Goal: Task Accomplishment & Management: Manage account settings

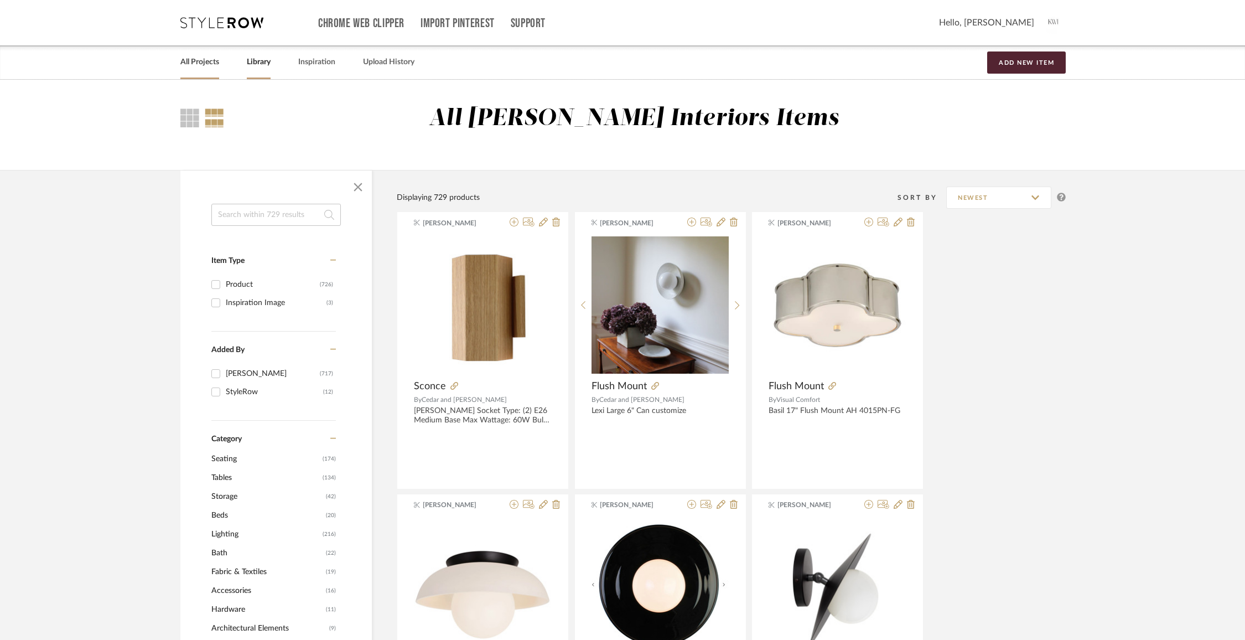
click at [197, 68] on link "All Projects" at bounding box center [199, 62] width 39 height 15
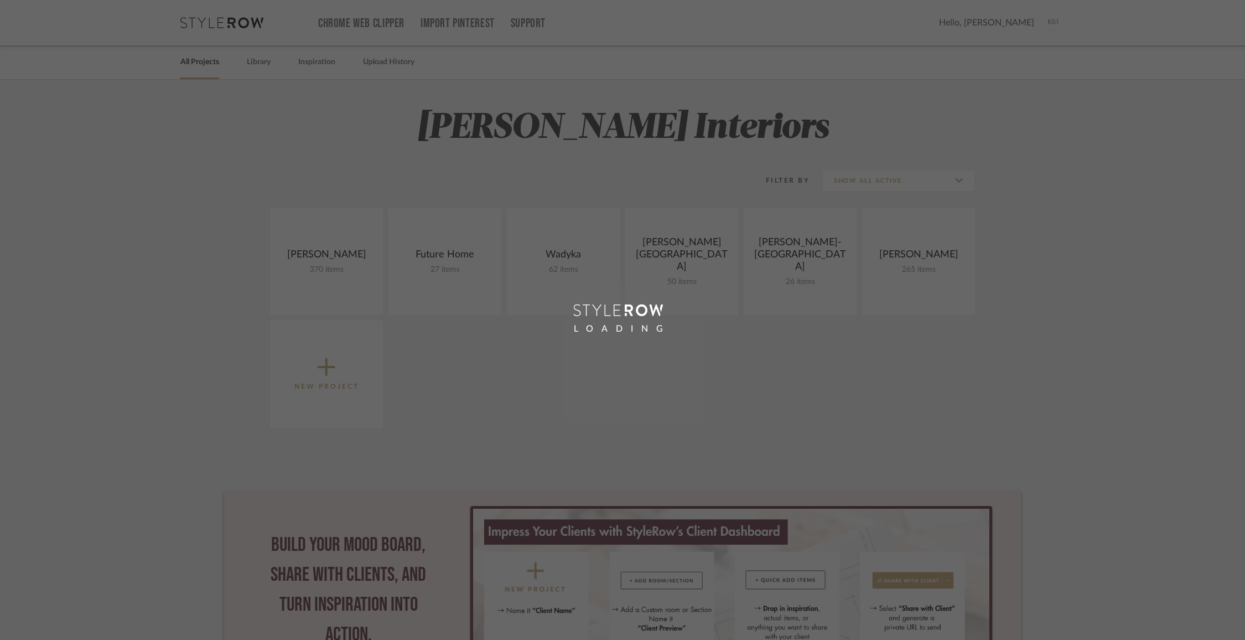
click at [260, 65] on div "LOADING" at bounding box center [622, 320] width 1245 height 640
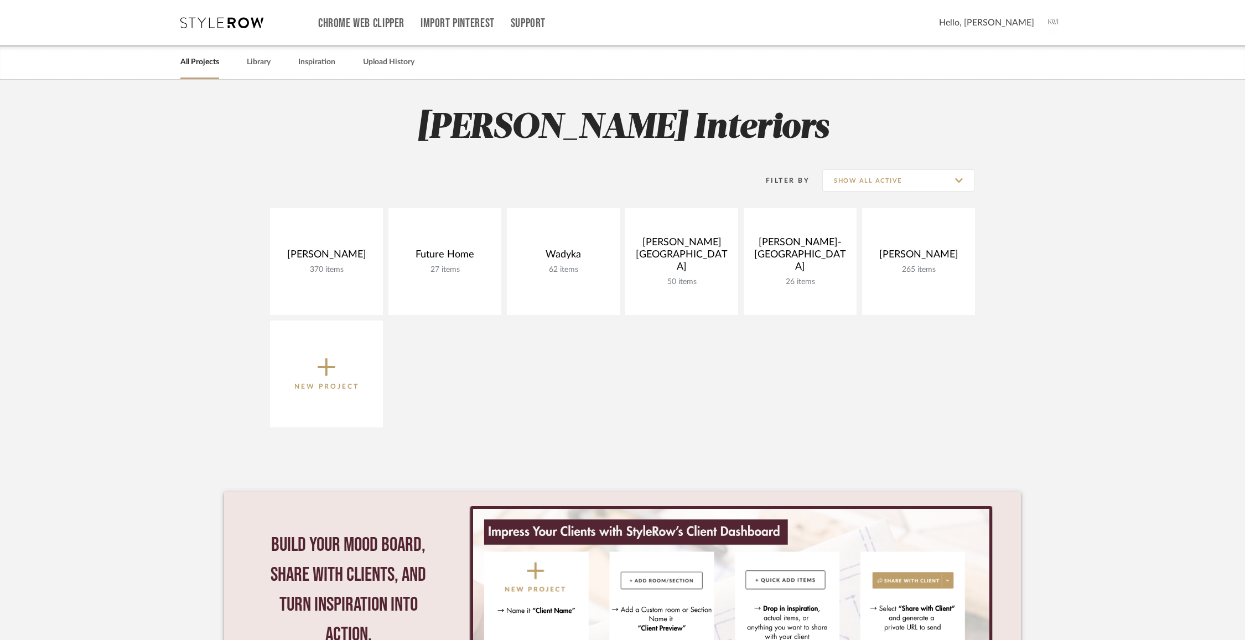
click at [260, 65] on link "Library" at bounding box center [259, 62] width 24 height 15
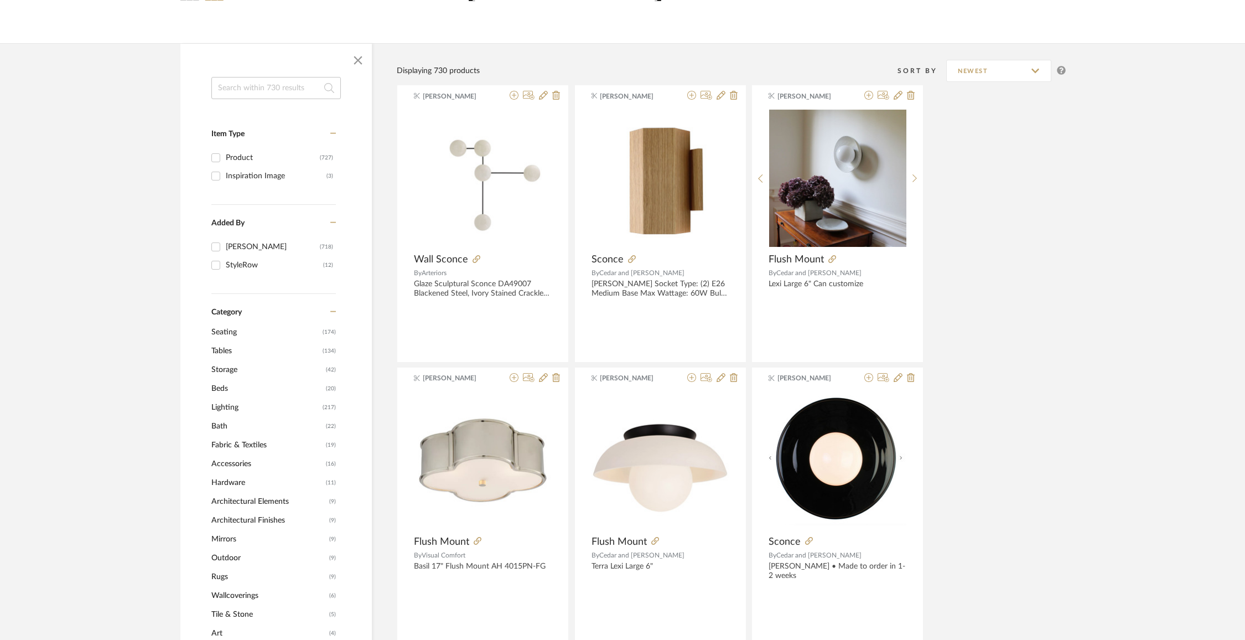
scroll to position [142, 0]
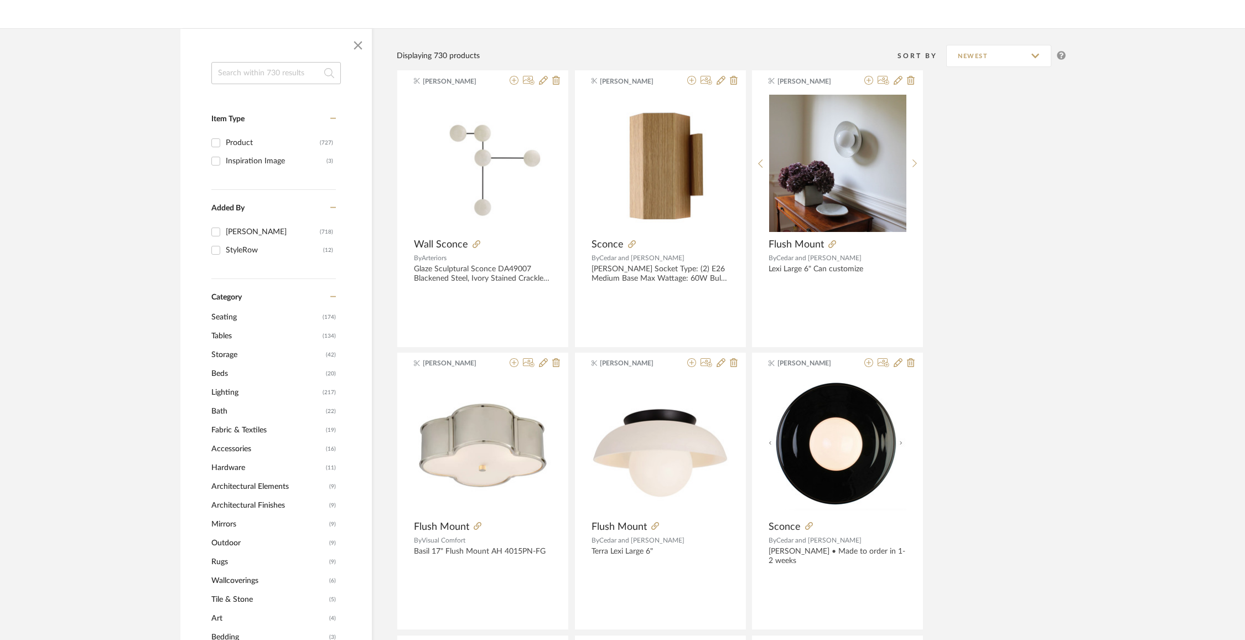
click at [225, 358] on span "Storage" at bounding box center [267, 354] width 112 height 19
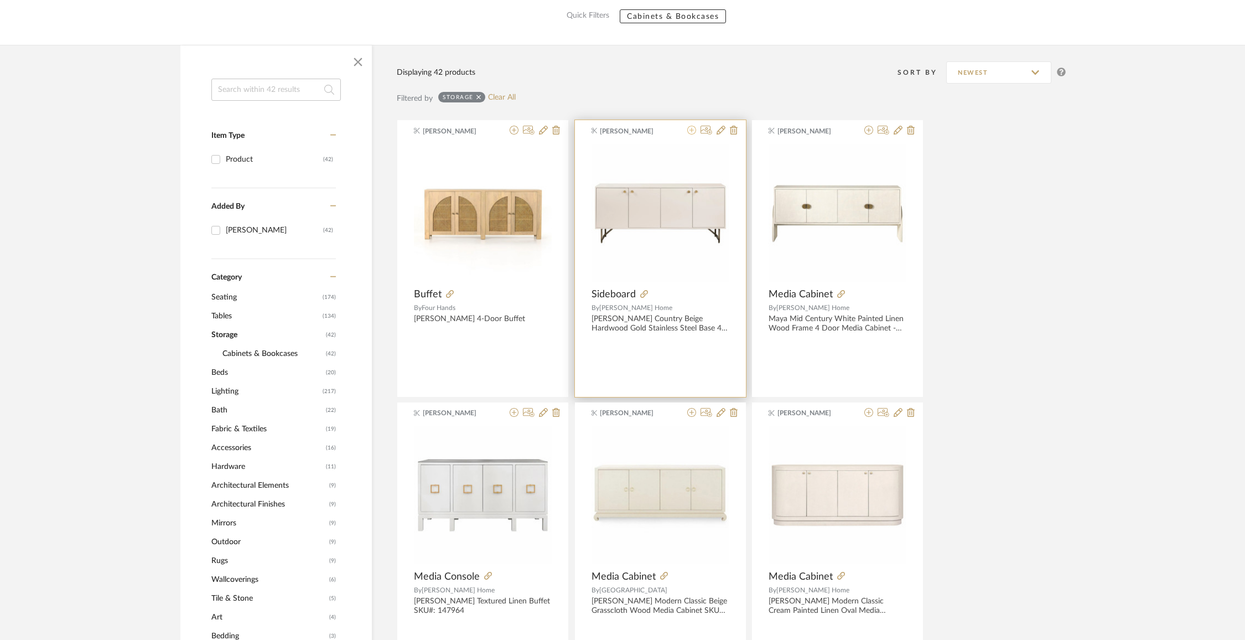
click at [694, 135] on icon at bounding box center [692, 130] width 9 height 9
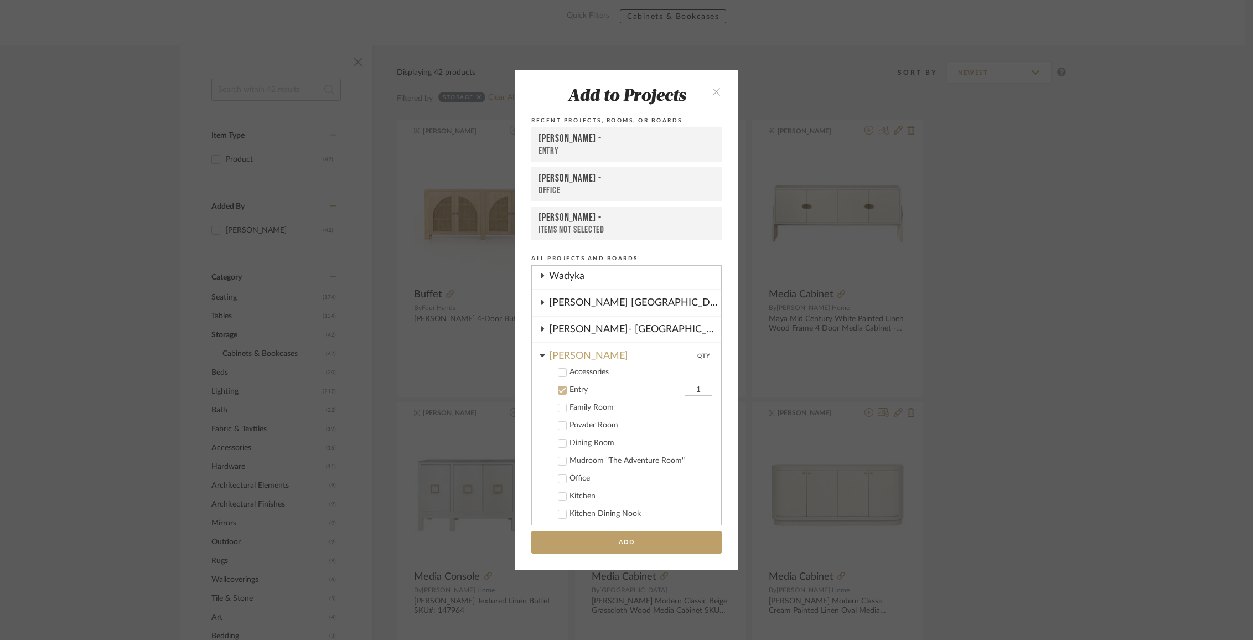
scroll to position [103, 0]
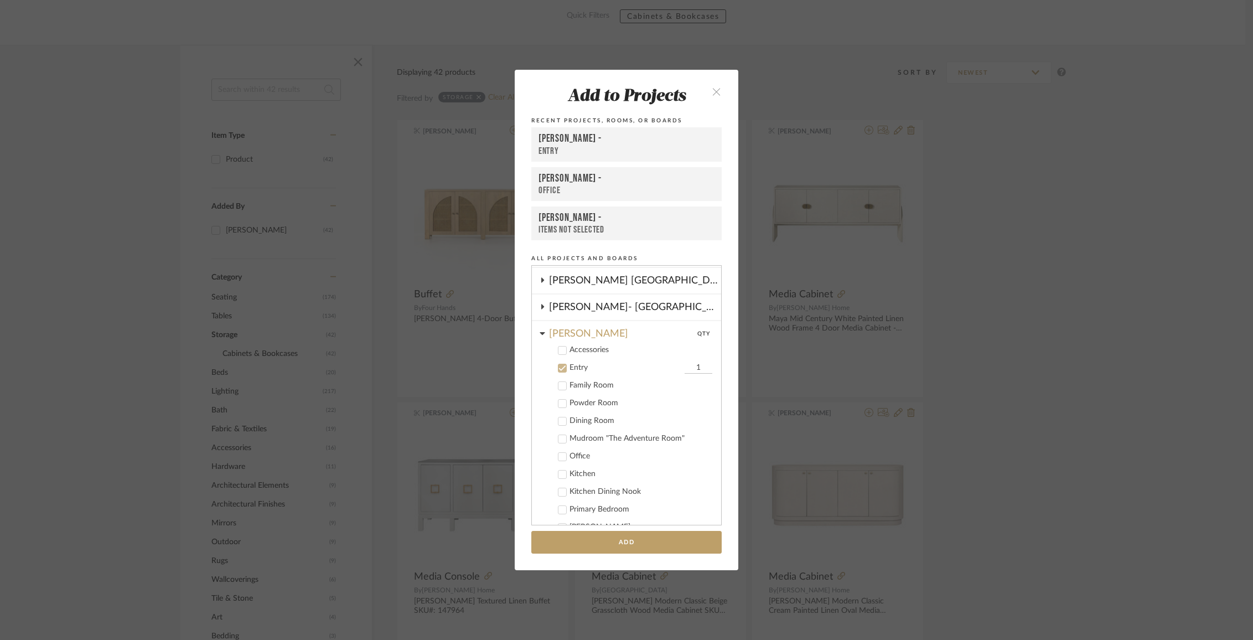
click at [559, 369] on icon at bounding box center [563, 368] width 8 height 8
click at [556, 338] on div "[PERSON_NAME]" at bounding box center [635, 330] width 172 height 19
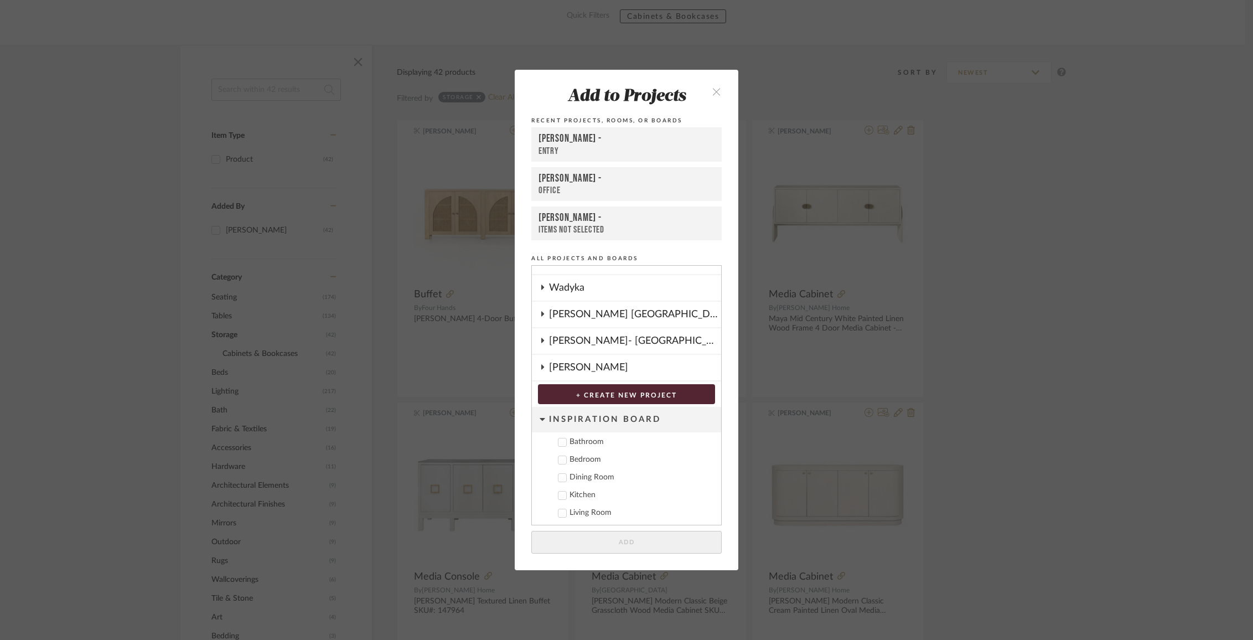
click at [572, 364] on div "[PERSON_NAME]" at bounding box center [635, 367] width 172 height 25
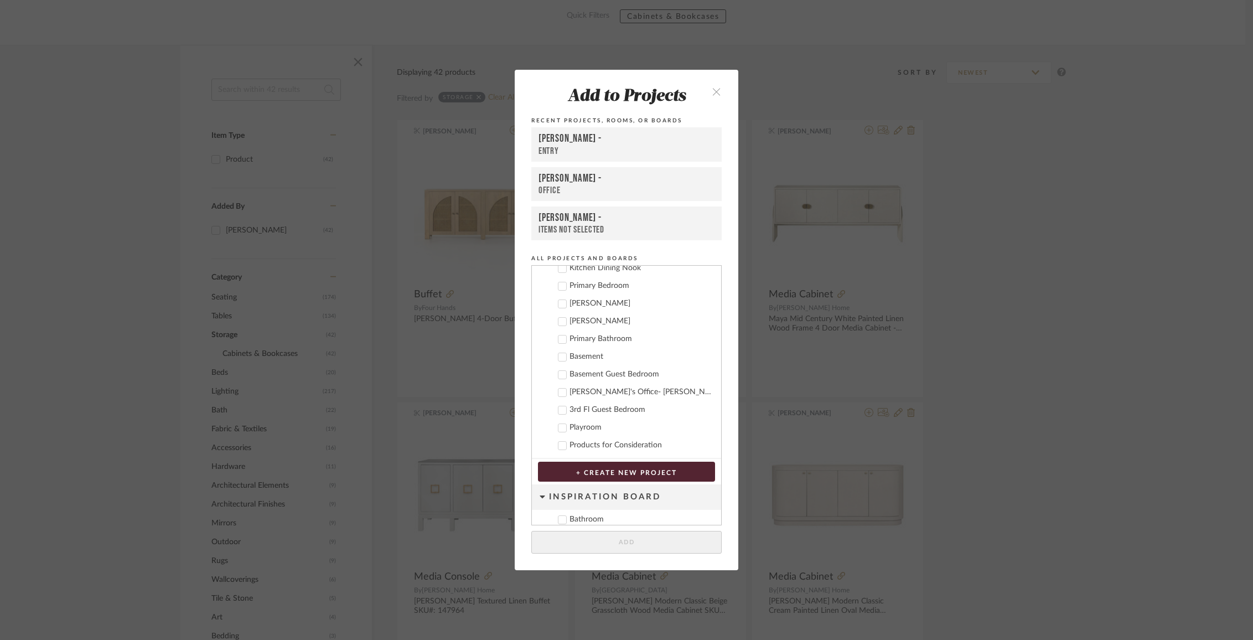
scroll to position [318, 0]
click at [602, 399] on div "[PERSON_NAME]'s Office- [PERSON_NAME] Digital Group" at bounding box center [641, 400] width 143 height 9
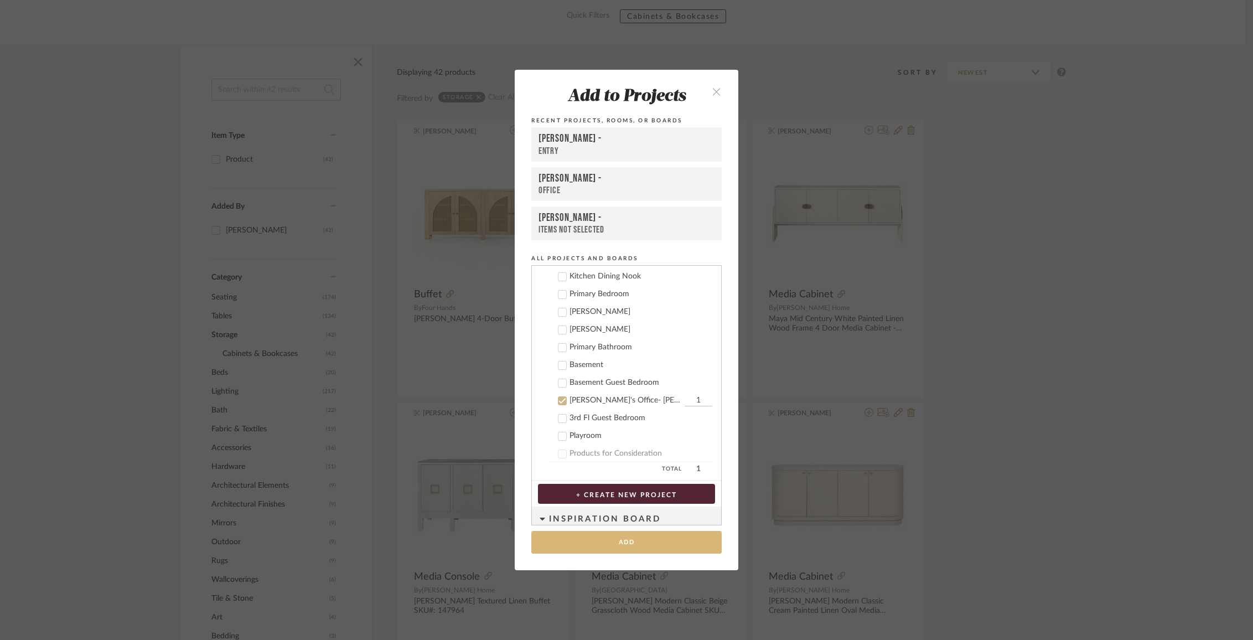
click at [621, 541] on button "Add" at bounding box center [626, 542] width 190 height 23
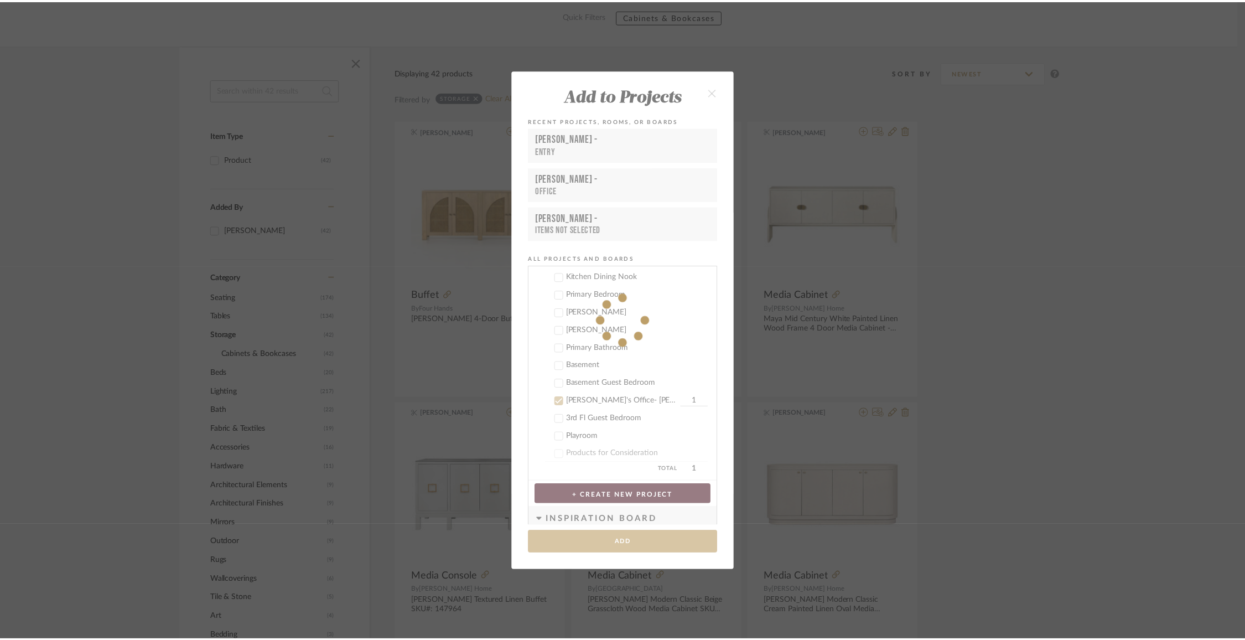
scroll to position [142, 0]
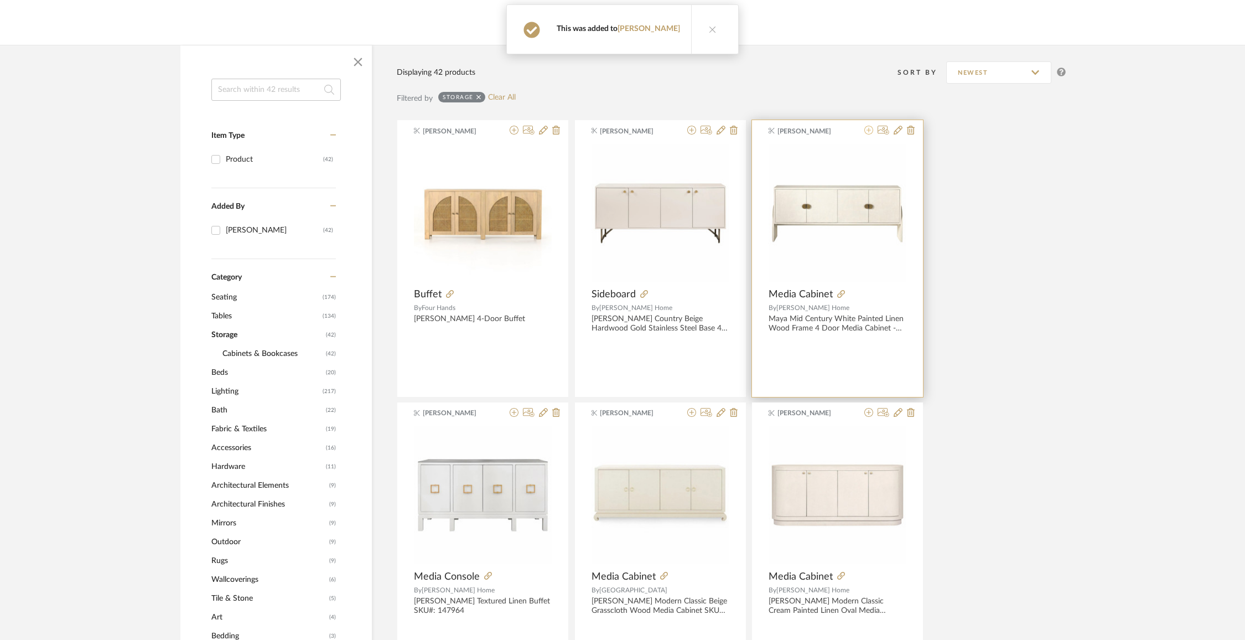
click at [871, 134] on icon at bounding box center [869, 130] width 9 height 9
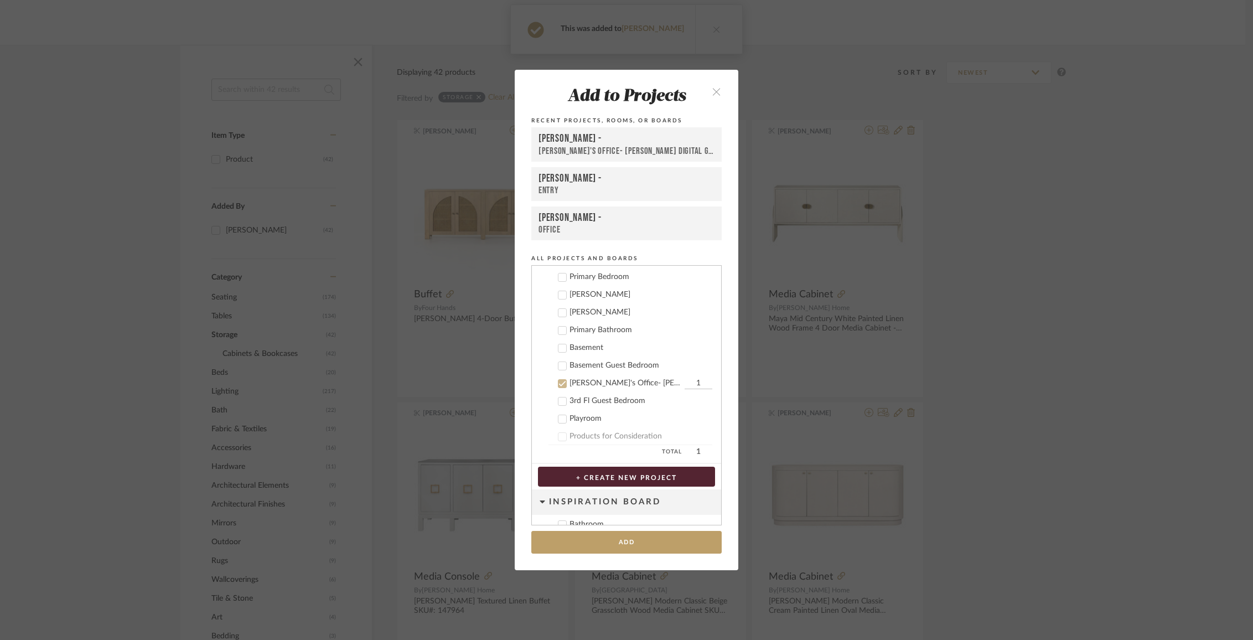
scroll to position [351, 0]
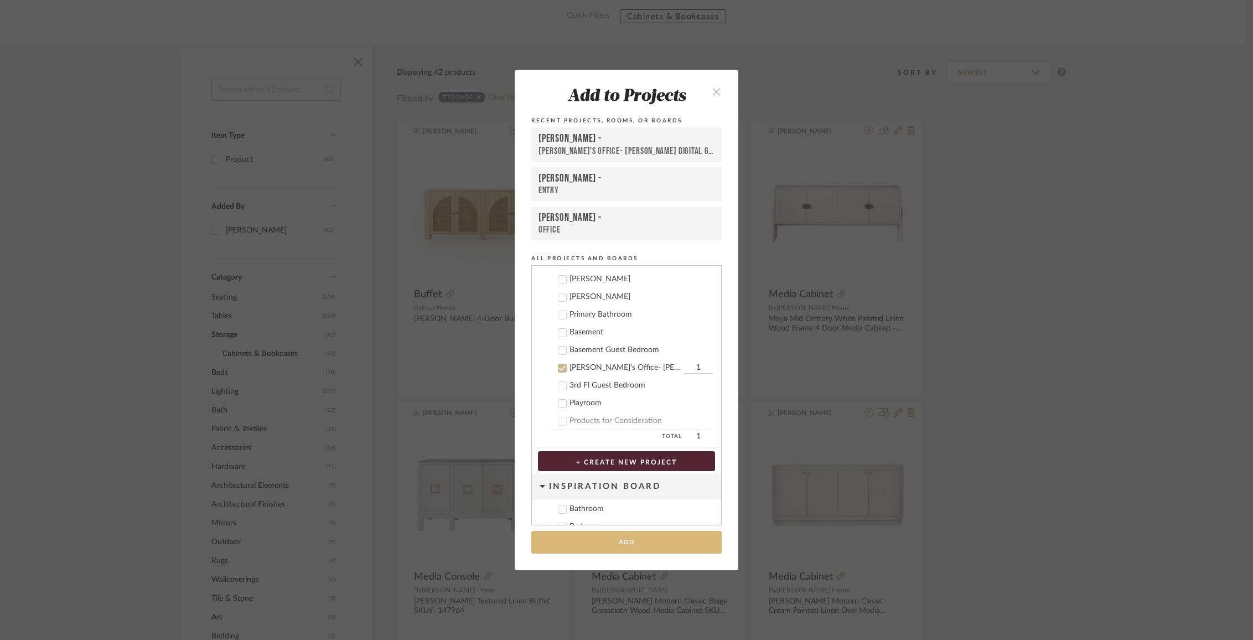
click at [642, 545] on button "Add" at bounding box center [626, 542] width 190 height 23
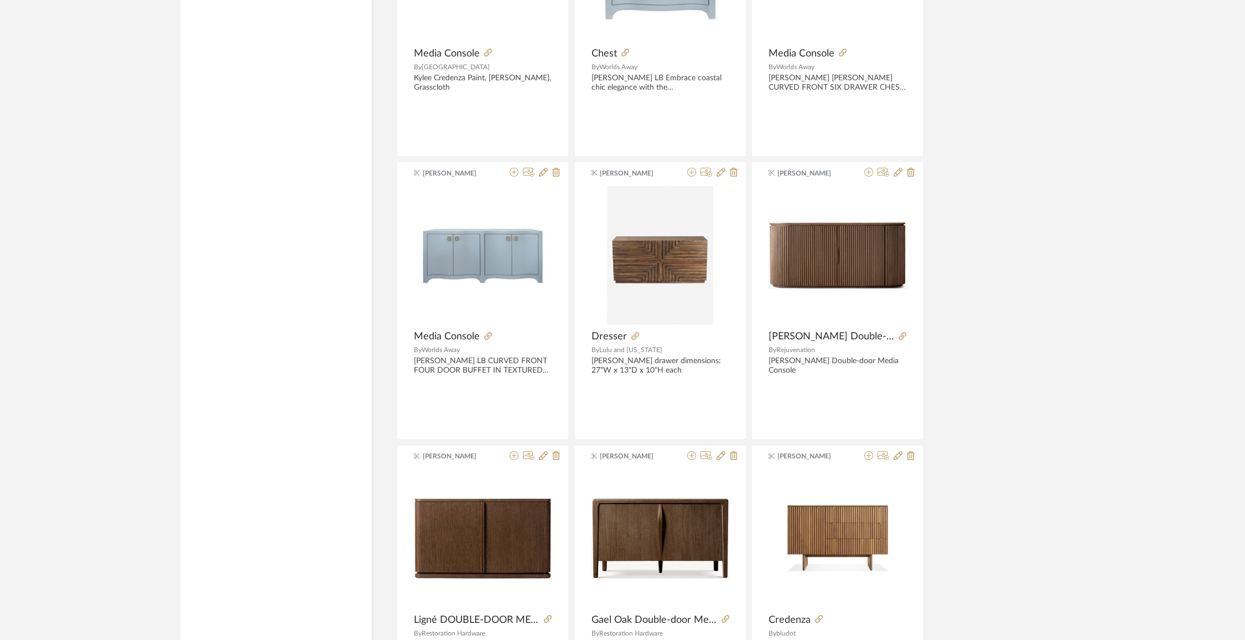
scroll to position [2380, 0]
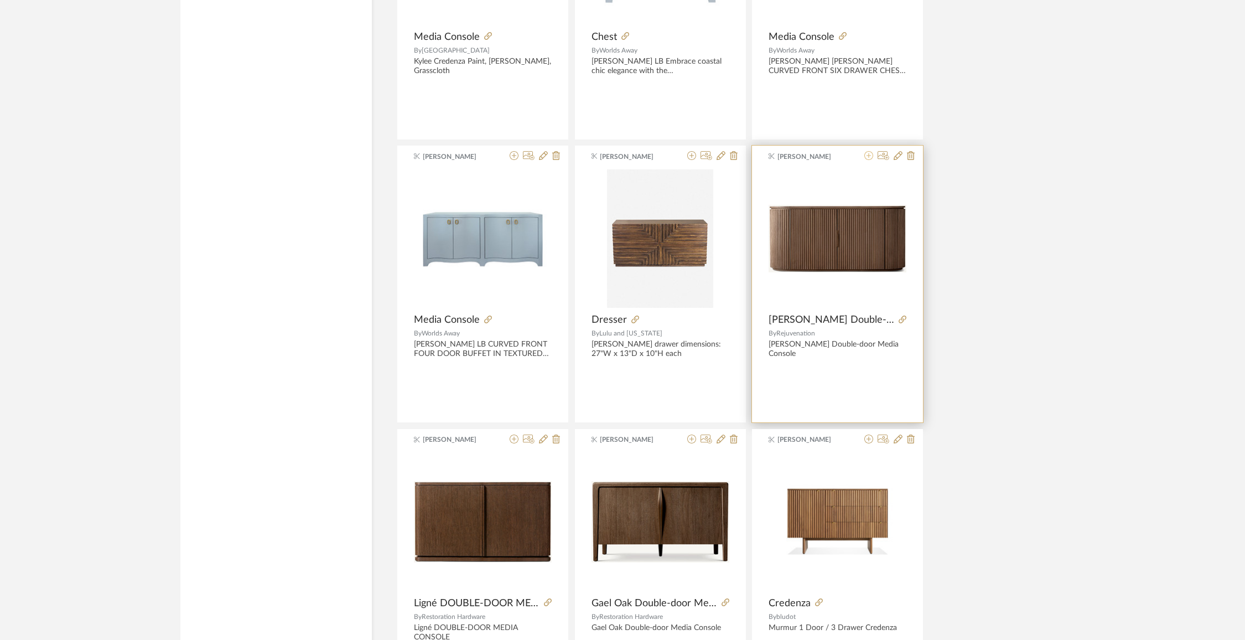
click at [869, 155] on icon at bounding box center [869, 155] width 9 height 9
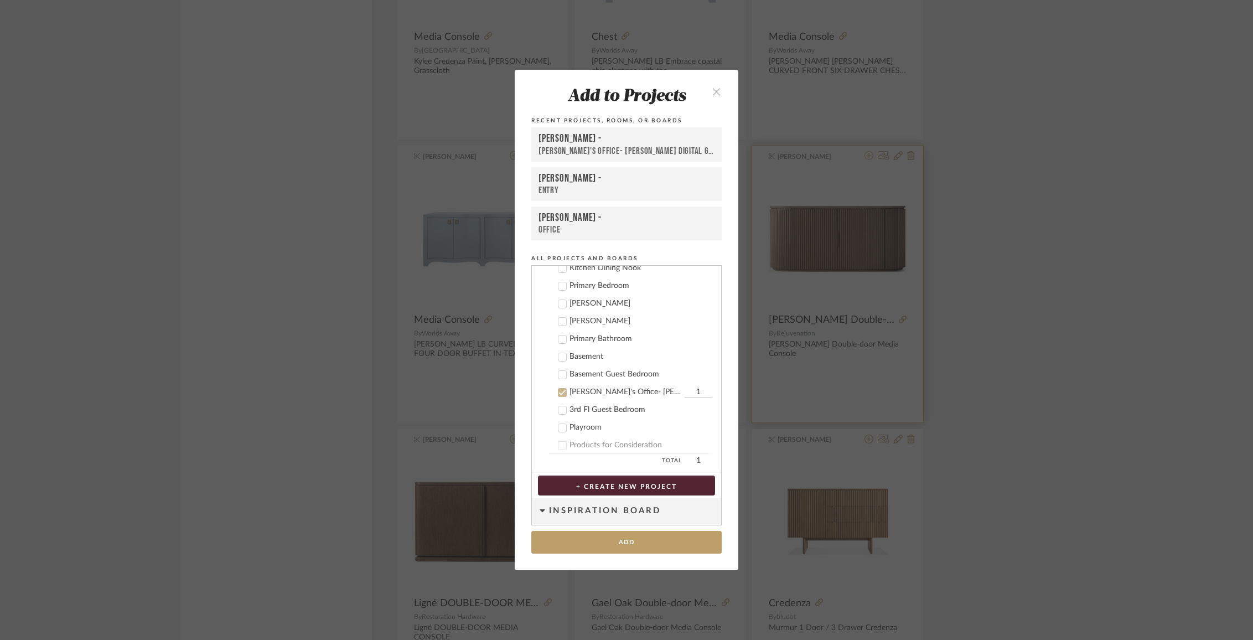
scroll to position [351, 0]
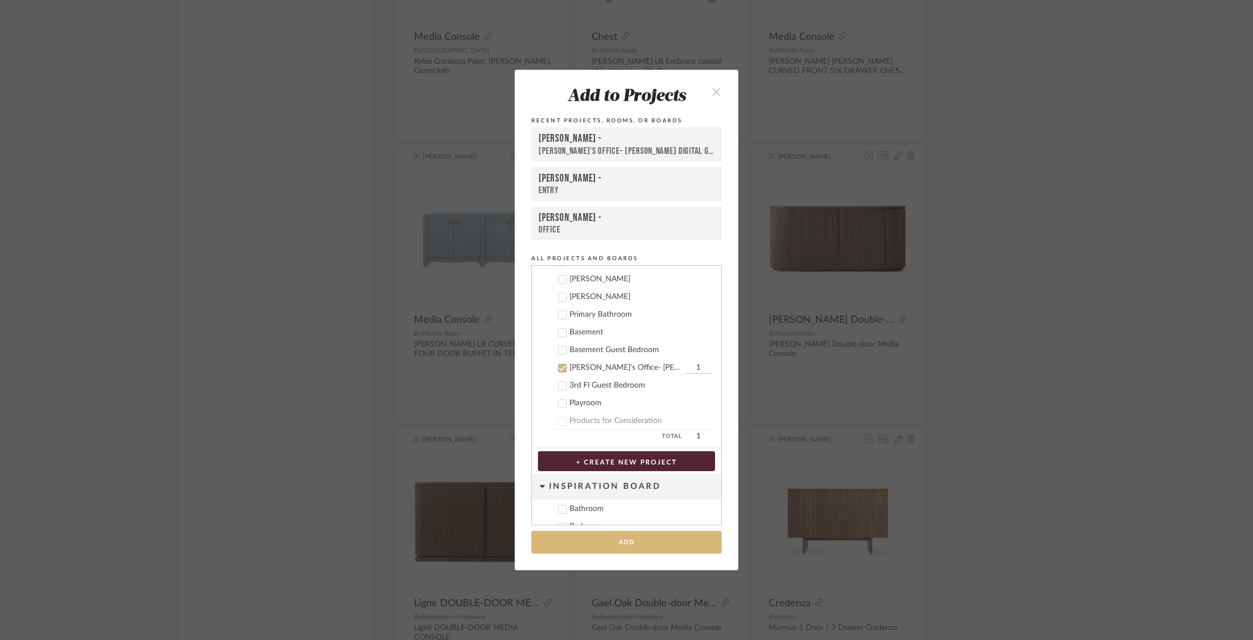
click at [633, 544] on button "Add" at bounding box center [626, 542] width 190 height 23
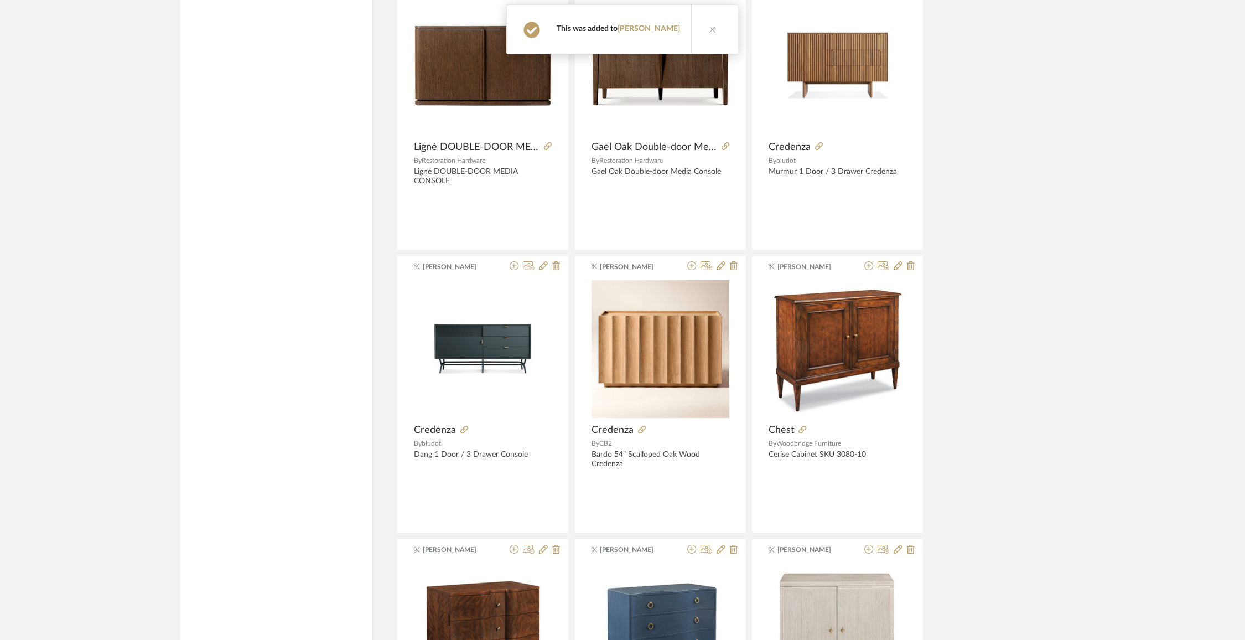
scroll to position [3126, 0]
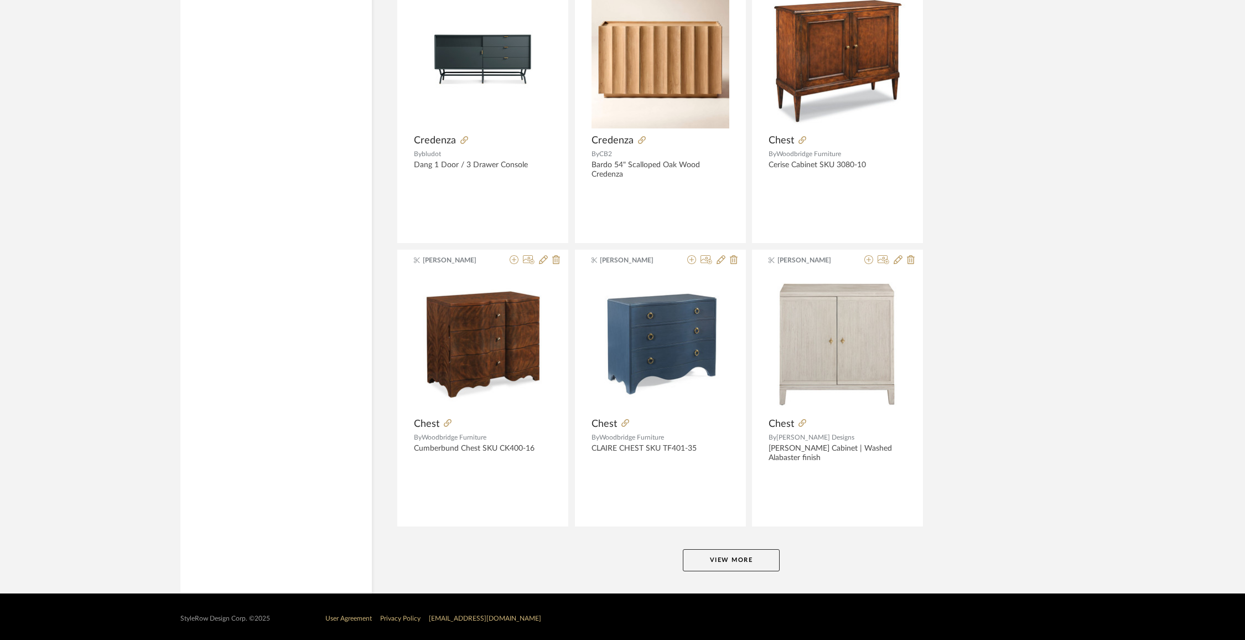
click at [716, 550] on button "View More" at bounding box center [731, 560] width 97 height 22
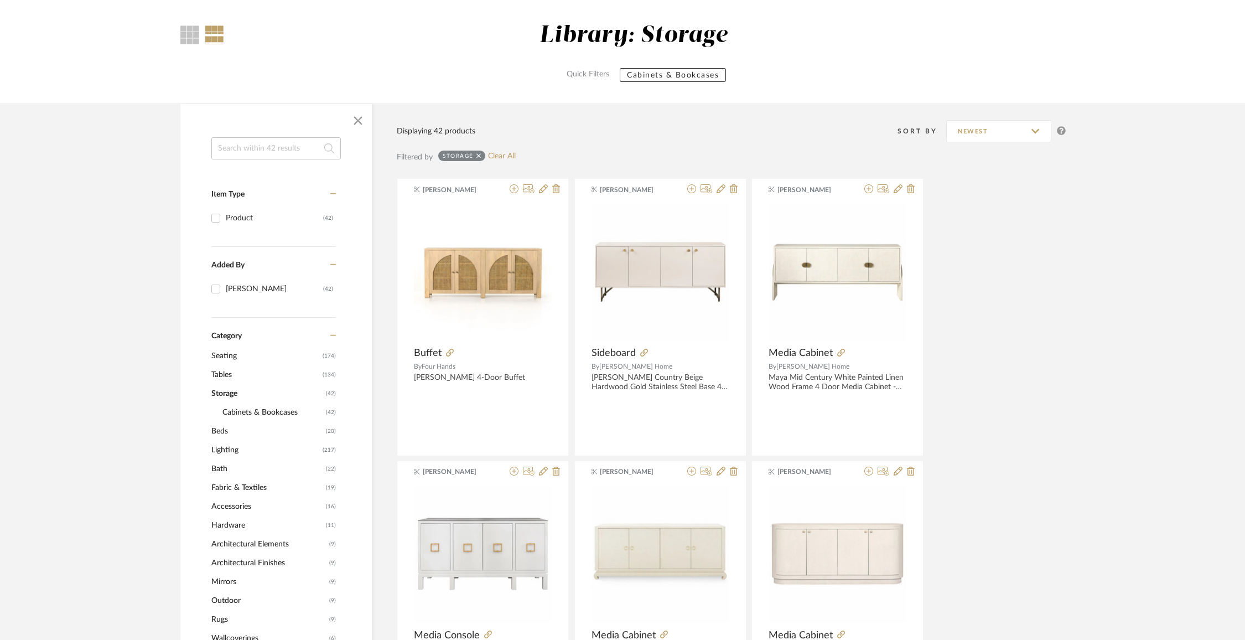
scroll to position [0, 0]
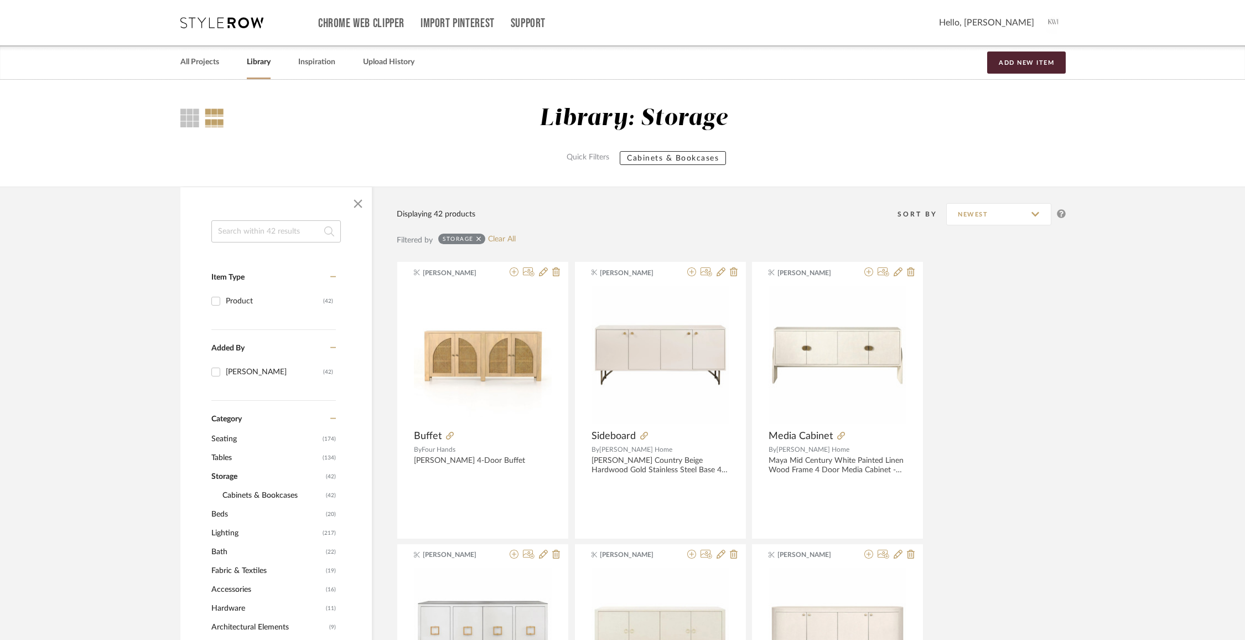
click at [477, 235] on icon at bounding box center [479, 239] width 5 height 8
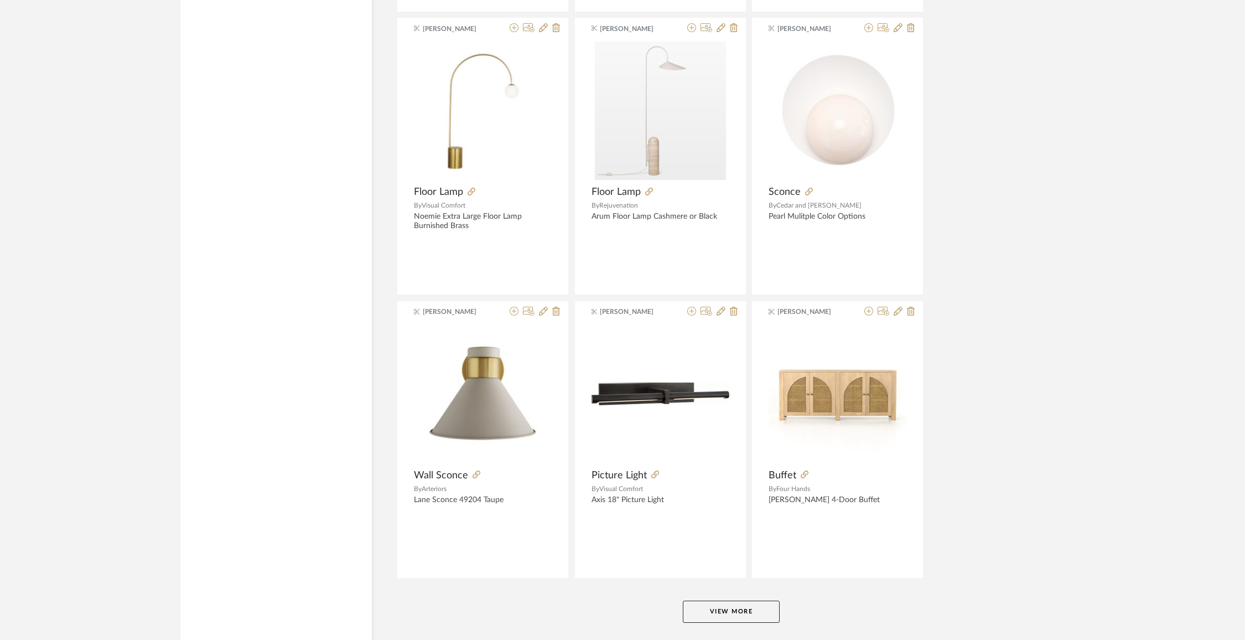
scroll to position [3076, 0]
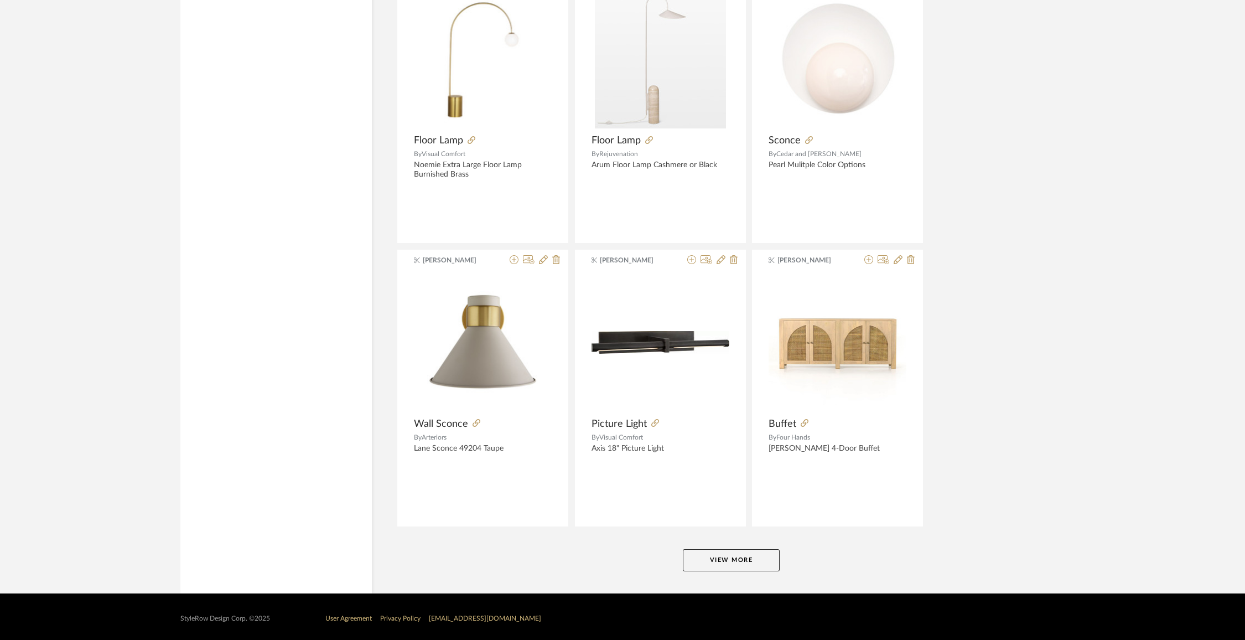
click at [714, 550] on button "View More" at bounding box center [731, 560] width 97 height 22
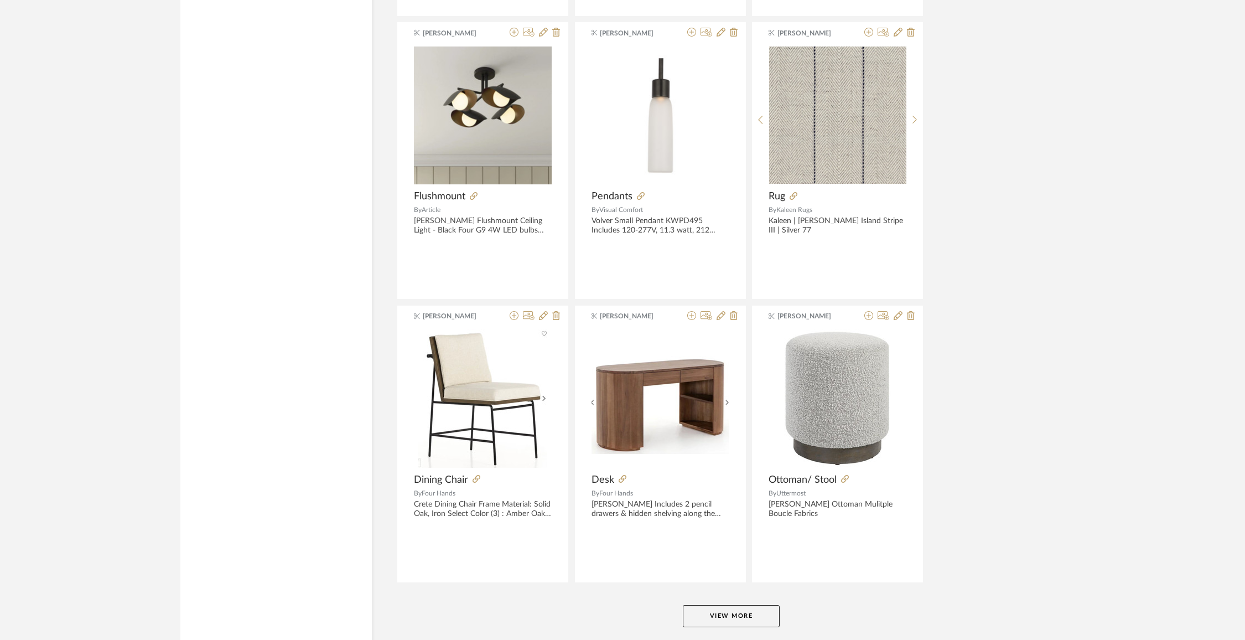
scroll to position [6469, 0]
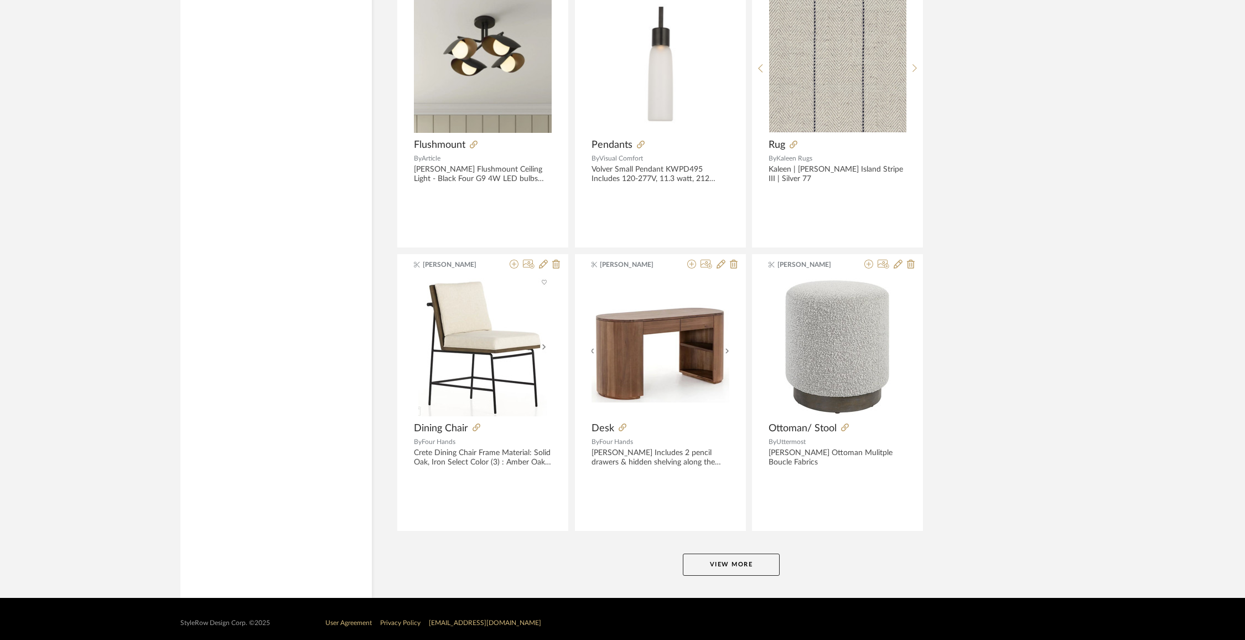
click at [753, 559] on button "View More" at bounding box center [731, 565] width 97 height 22
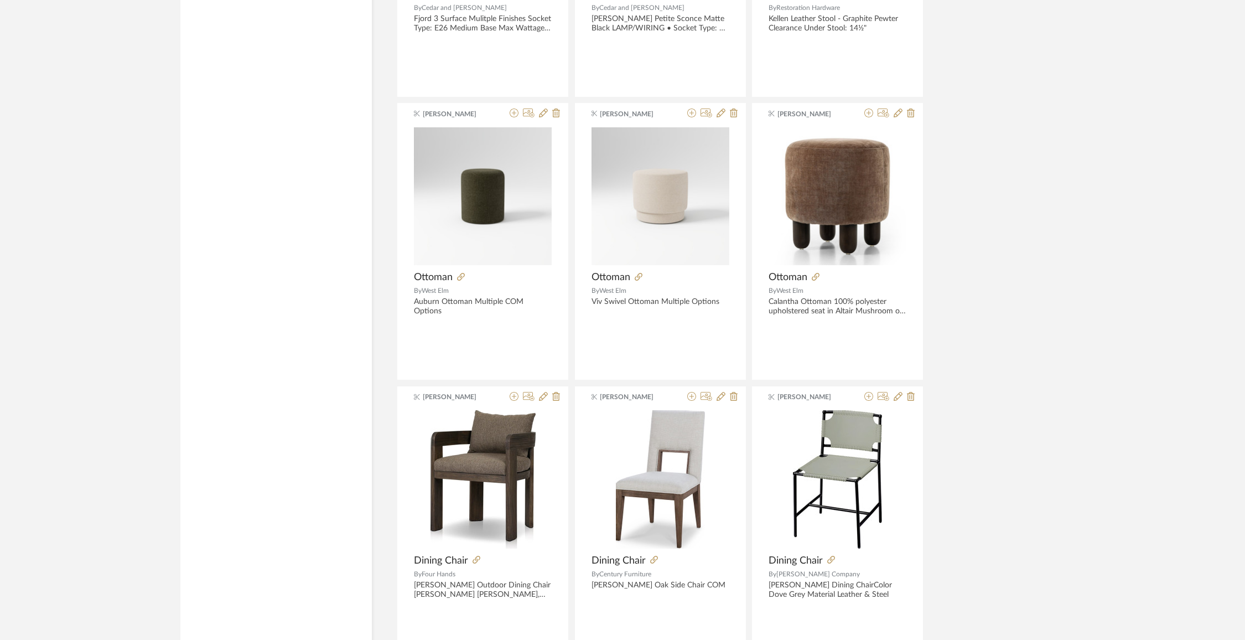
scroll to position [9863, 0]
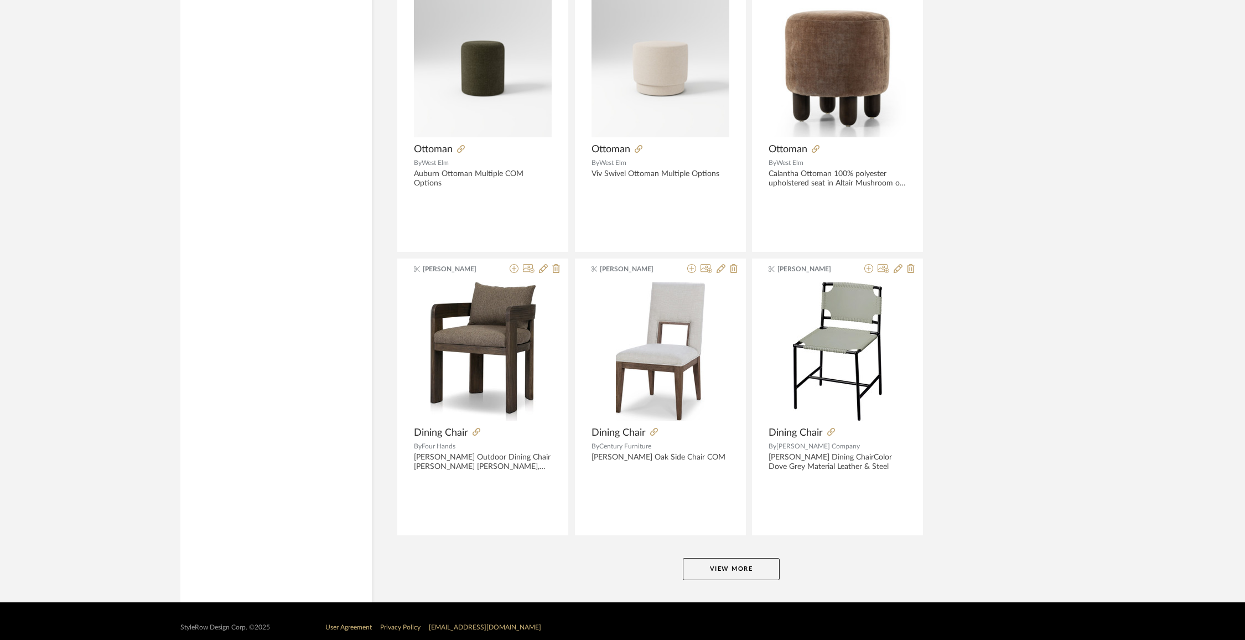
click at [745, 559] on button "View More" at bounding box center [731, 569] width 97 height 22
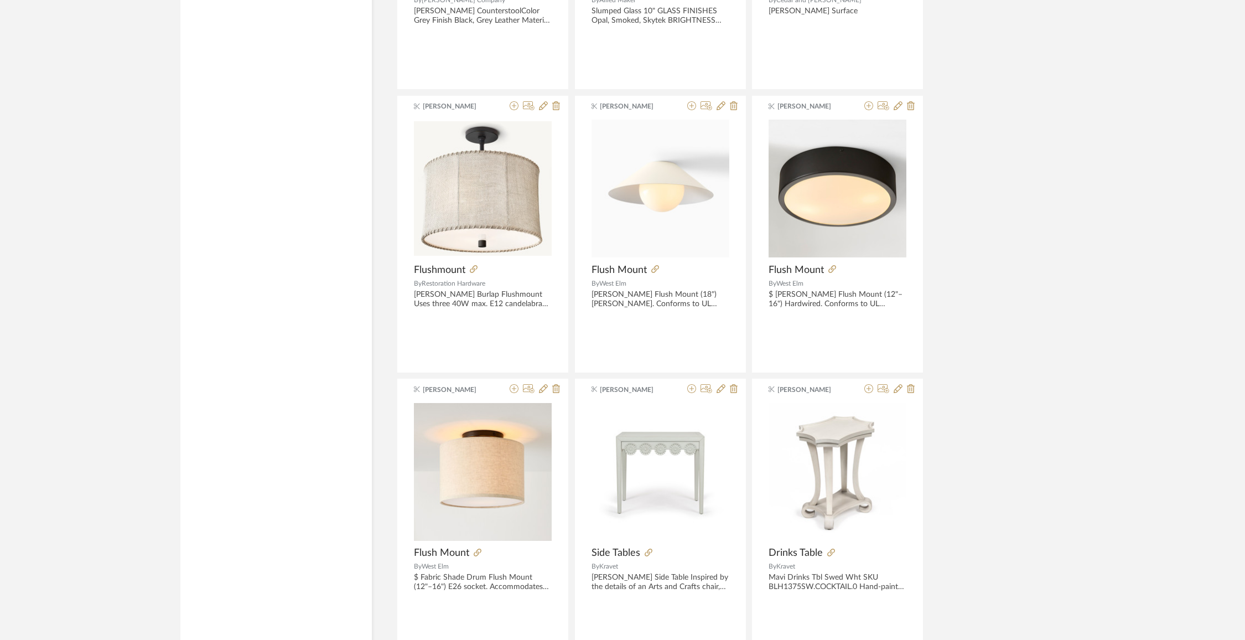
scroll to position [10392, 0]
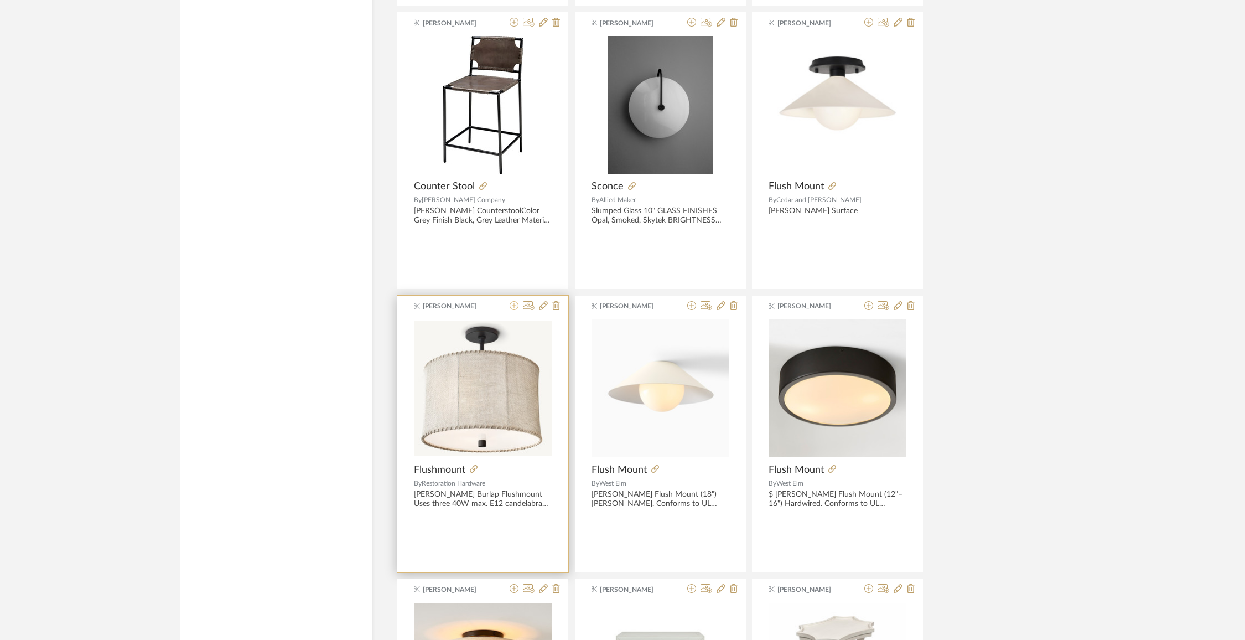
click at [516, 301] on icon at bounding box center [514, 305] width 9 height 9
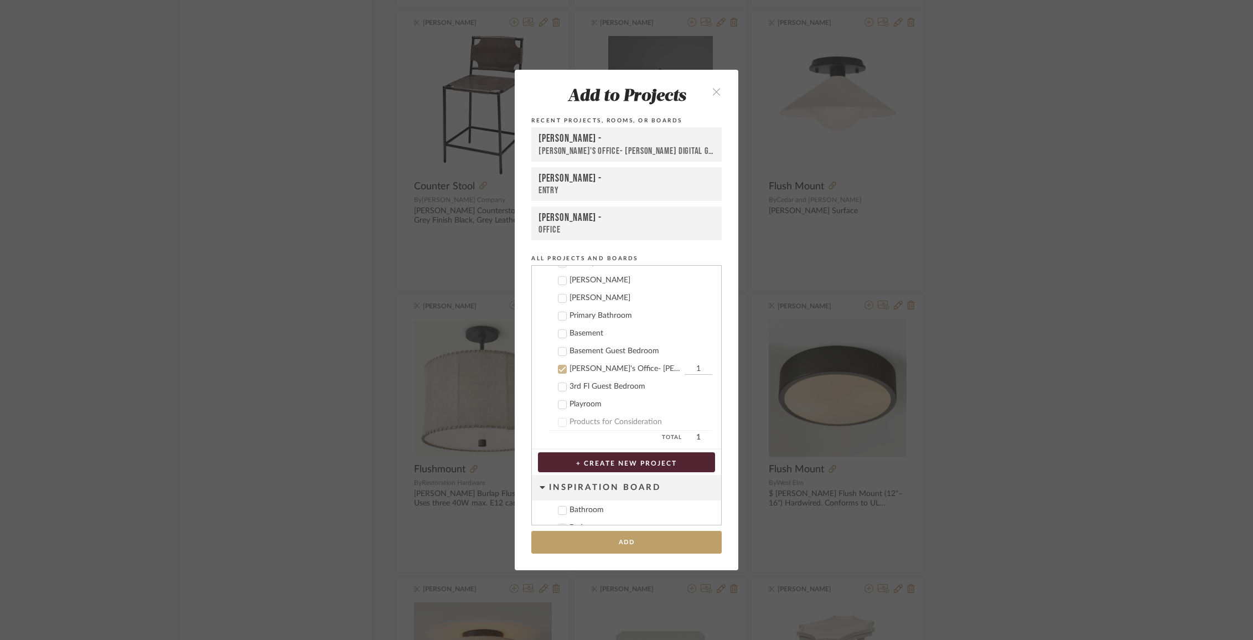
scroll to position [351, 0]
click at [621, 533] on button "Add" at bounding box center [626, 542] width 190 height 23
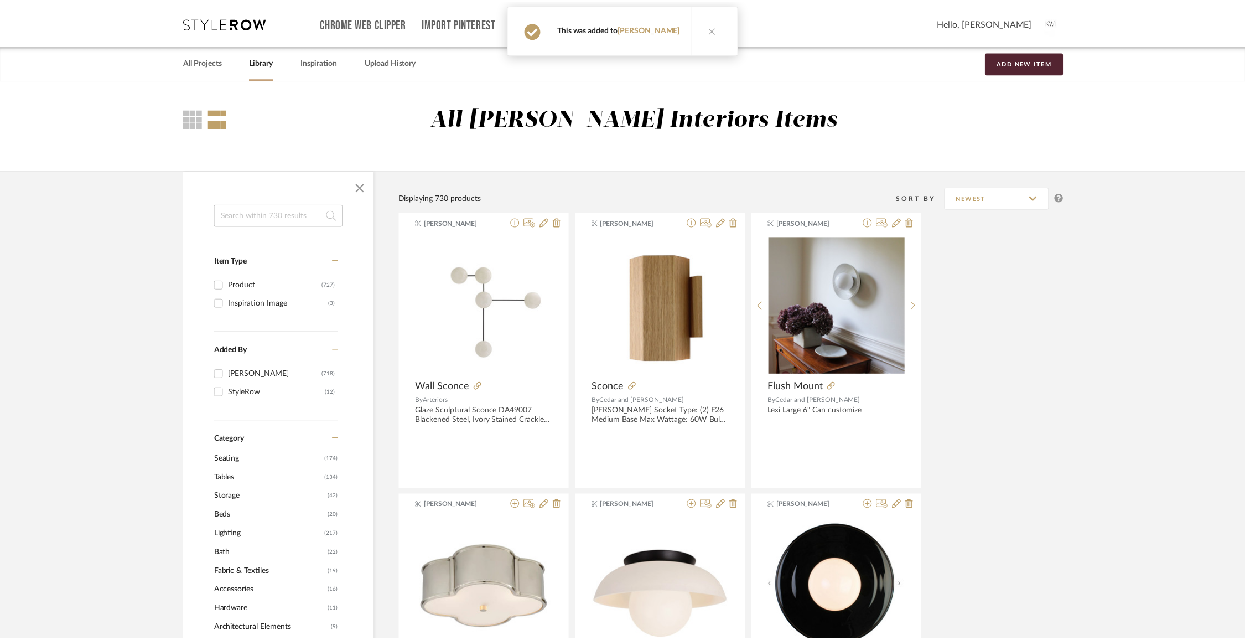
scroll to position [10392, 0]
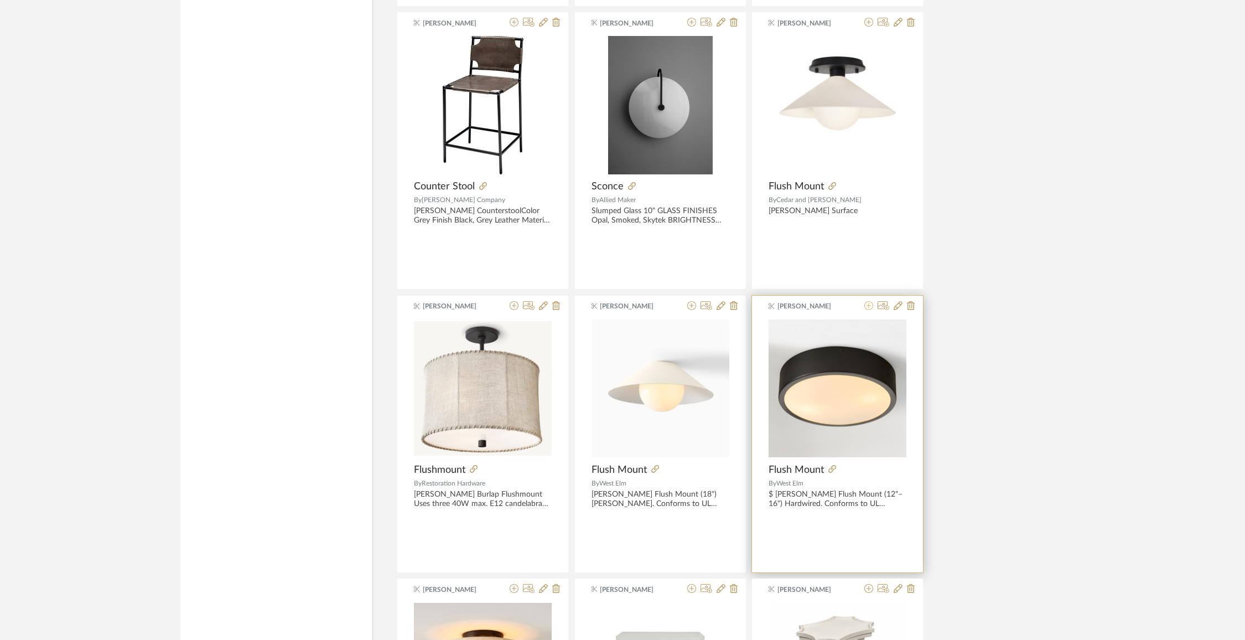
click at [870, 301] on icon at bounding box center [869, 305] width 9 height 9
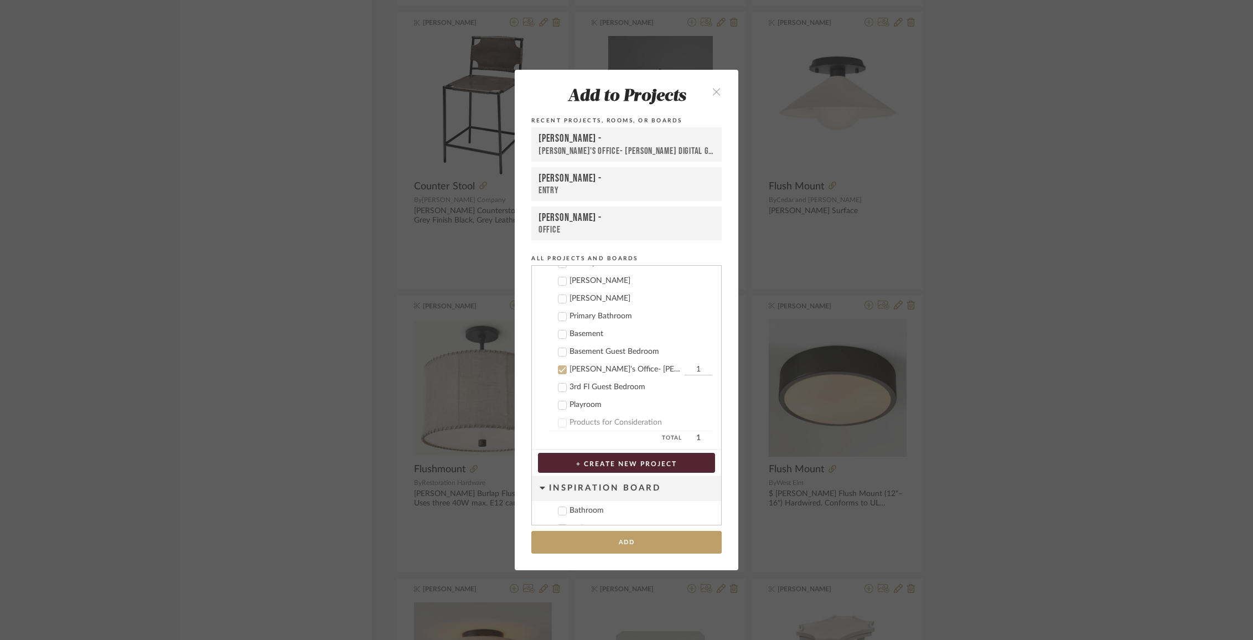
scroll to position [351, 0]
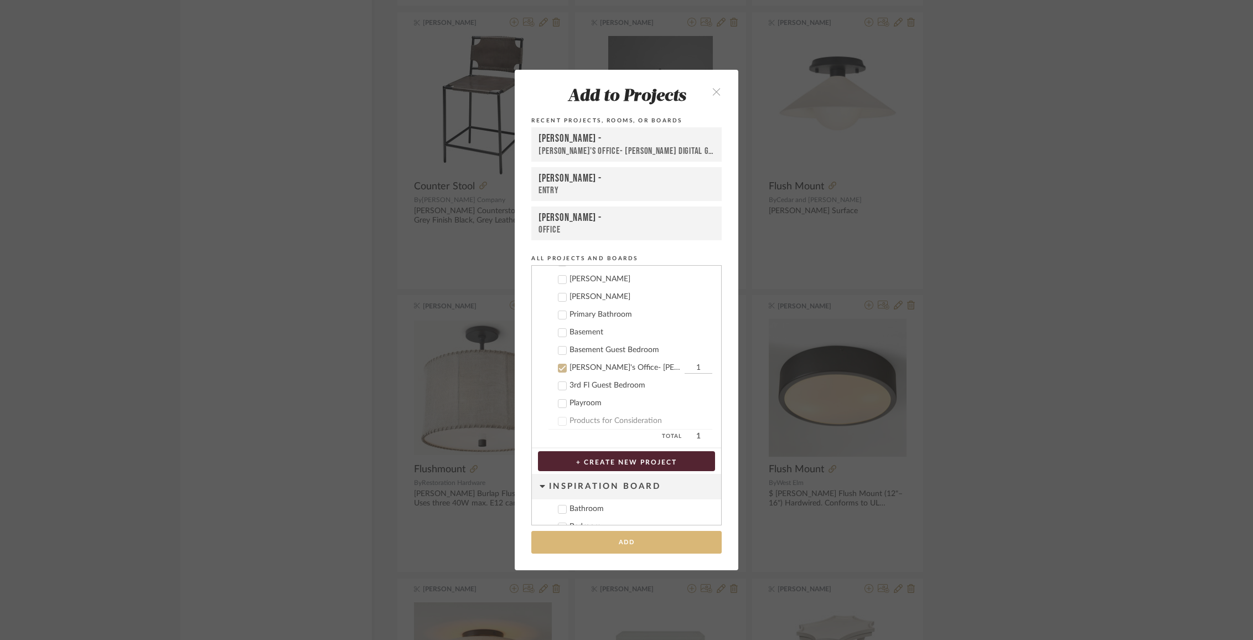
click at [647, 541] on button "Add" at bounding box center [626, 542] width 190 height 23
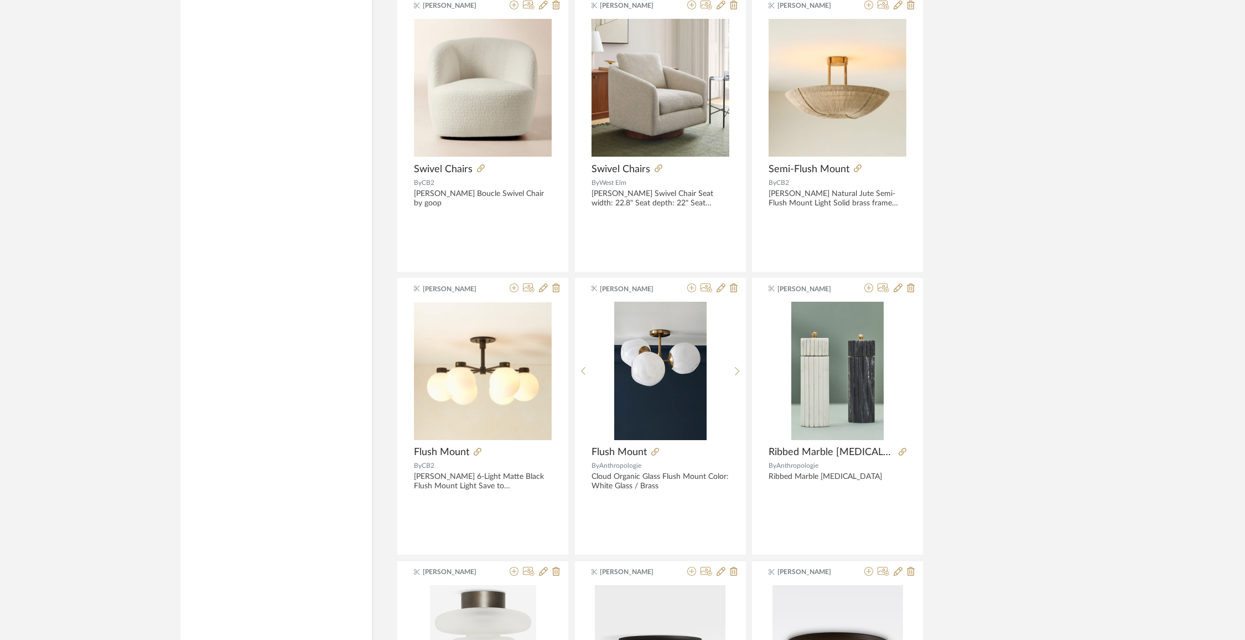
scroll to position [12517, 0]
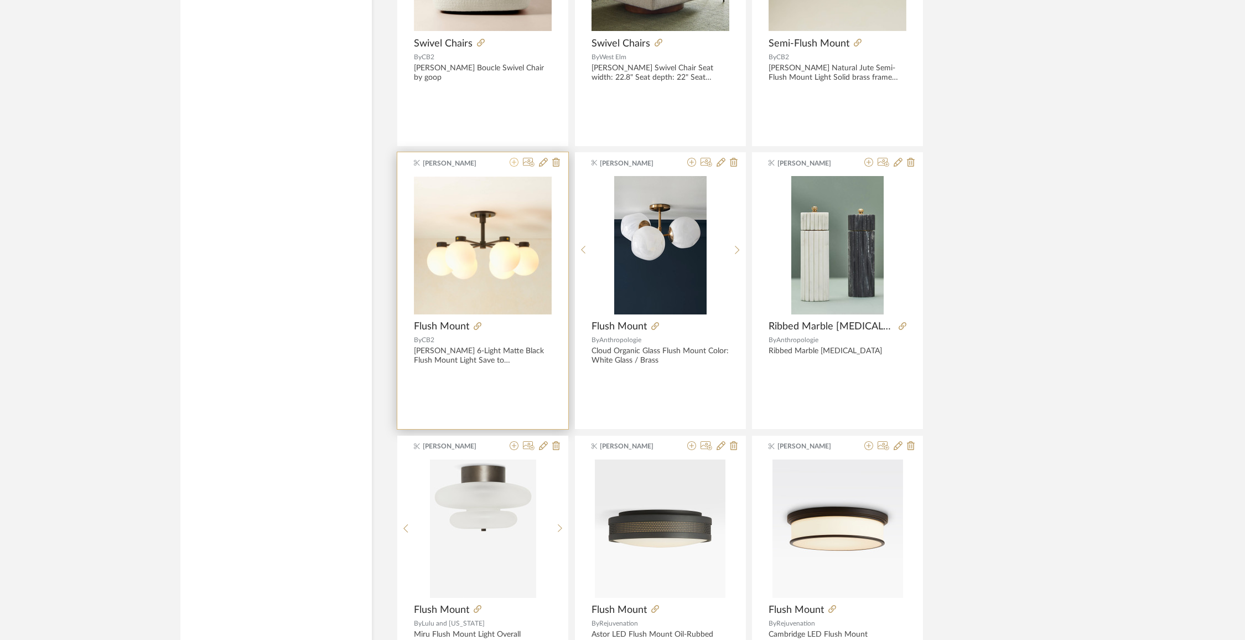
click at [516, 158] on icon at bounding box center [514, 162] width 9 height 9
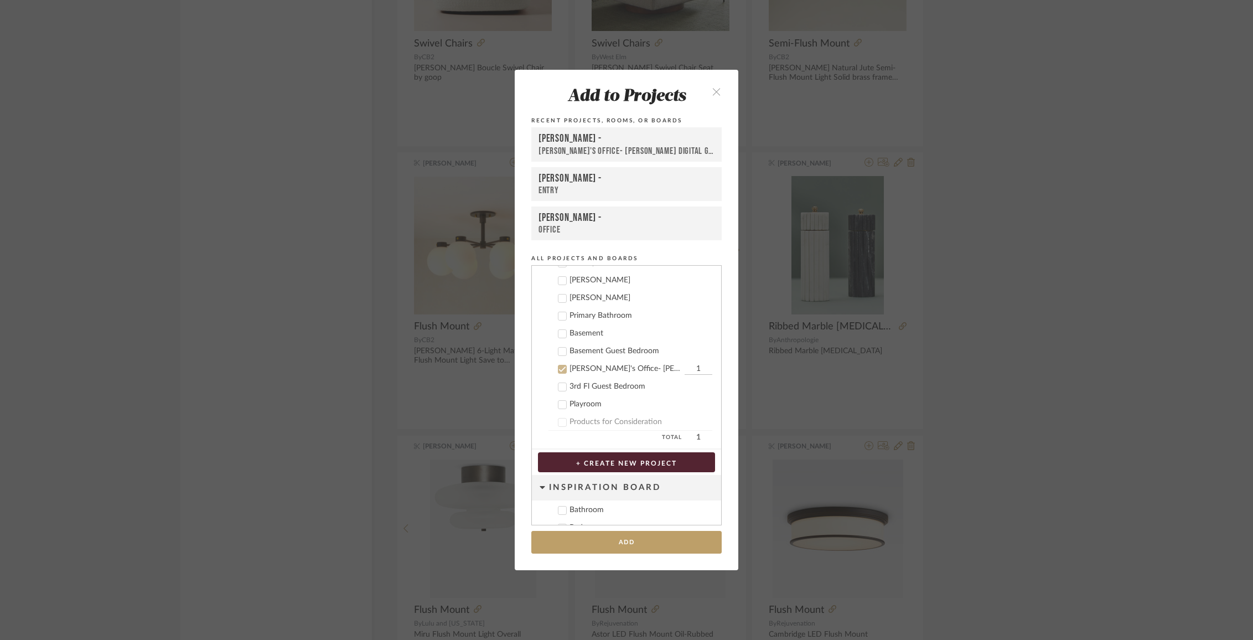
scroll to position [351, 0]
click at [620, 544] on button "Add" at bounding box center [626, 542] width 190 height 23
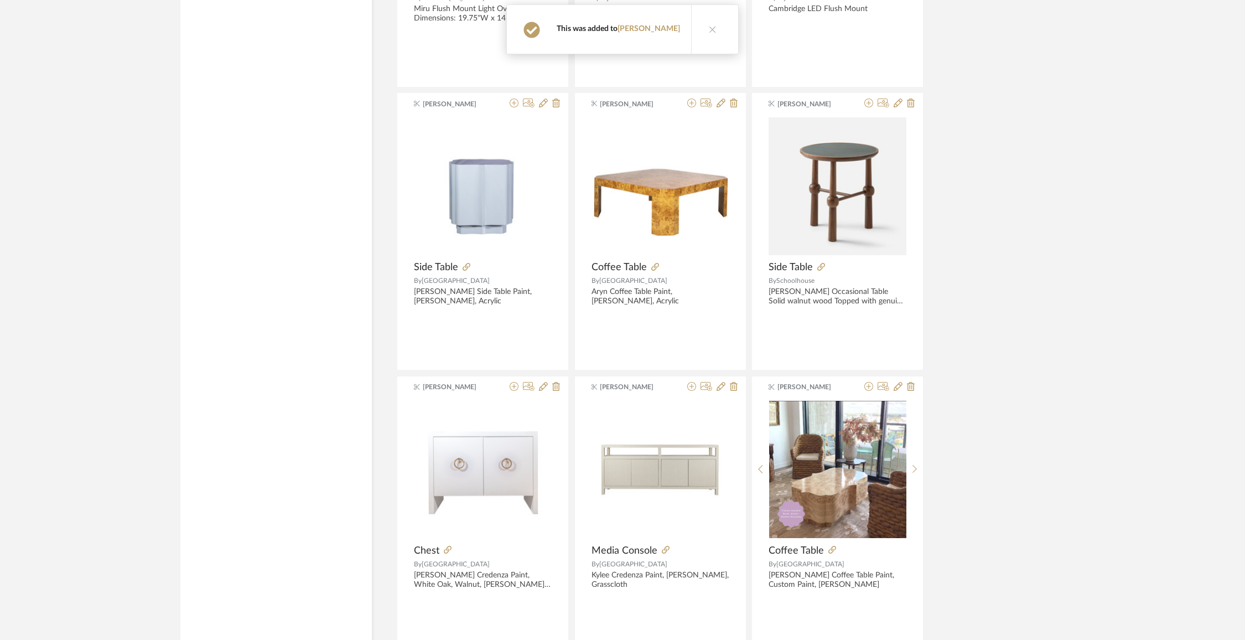
scroll to position [13195, 0]
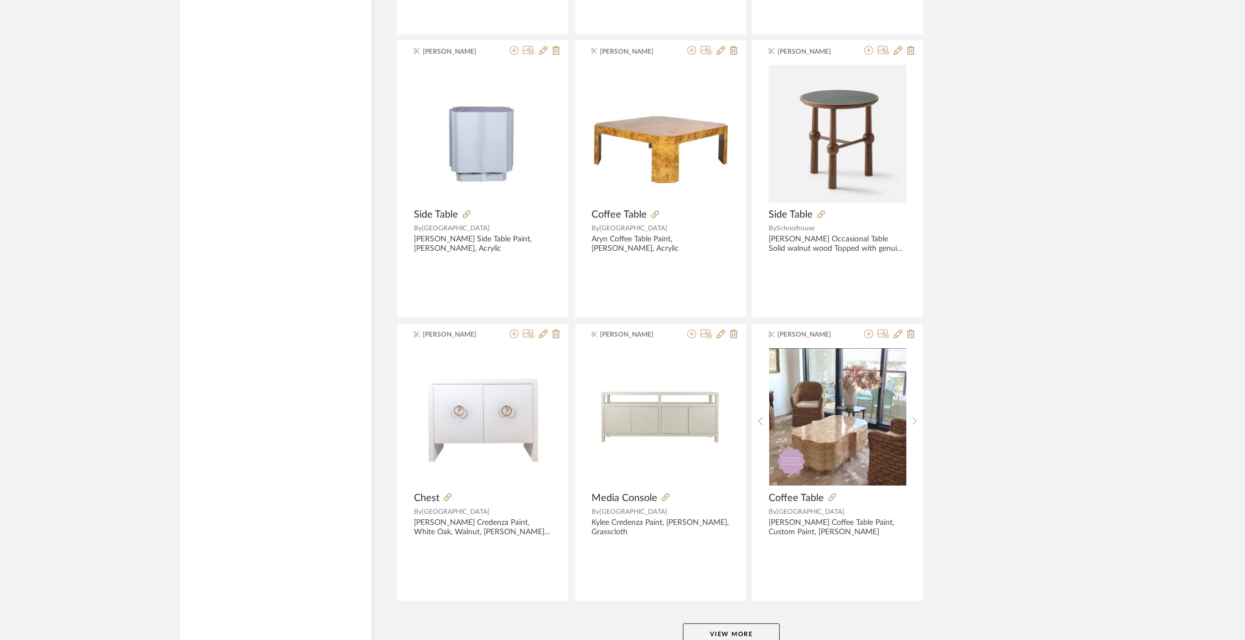
click at [743, 623] on button "View More" at bounding box center [731, 634] width 97 height 22
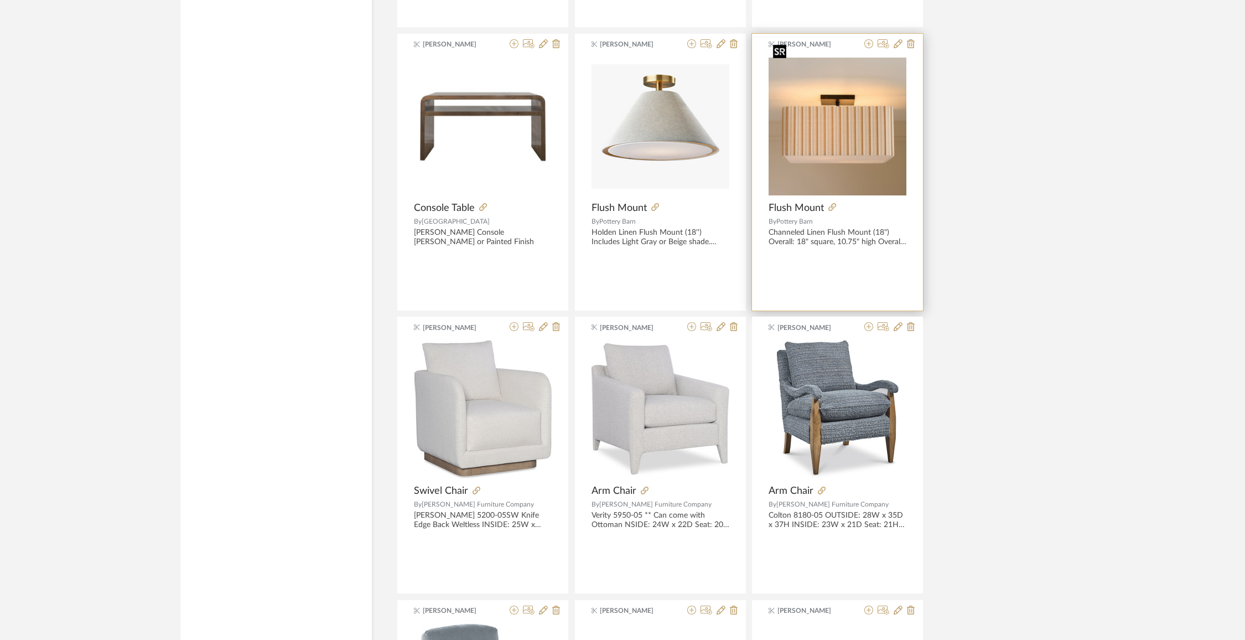
scroll to position [14046, 0]
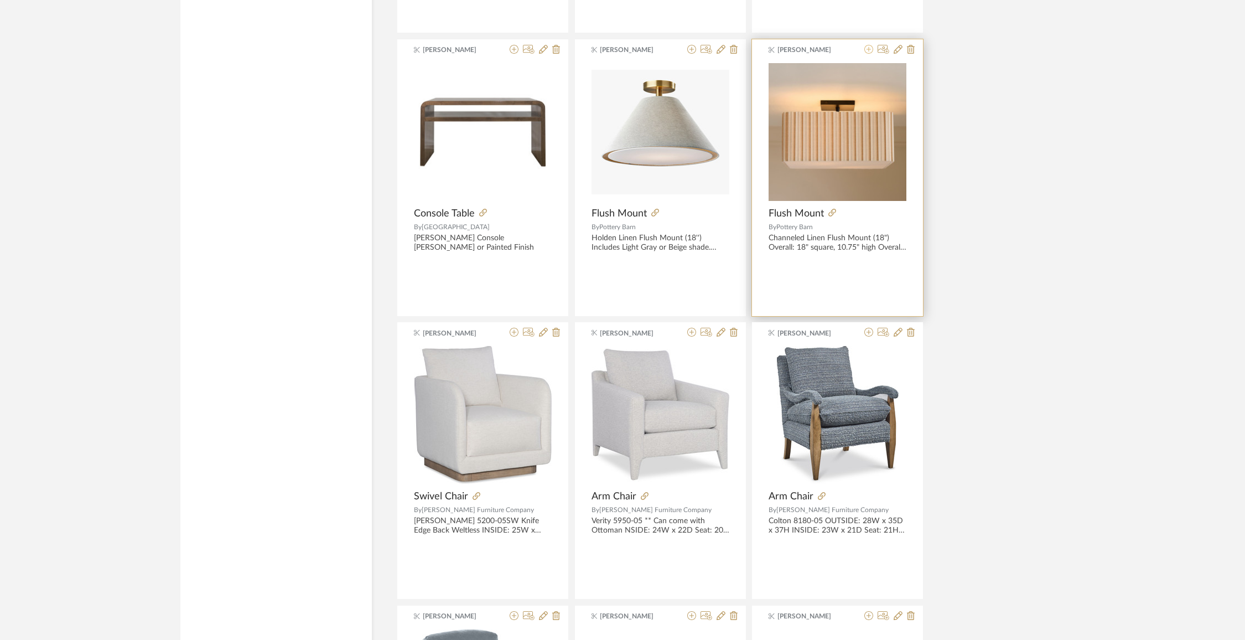
click at [870, 45] on icon at bounding box center [869, 49] width 9 height 9
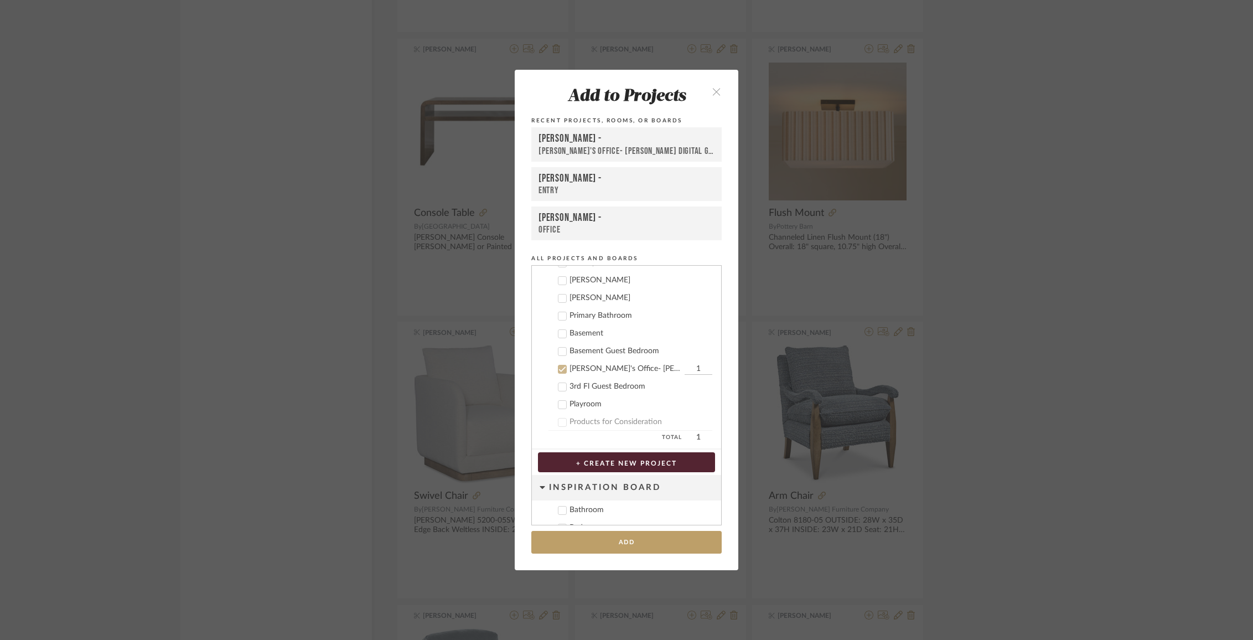
scroll to position [351, 0]
click at [645, 540] on button "Add" at bounding box center [626, 542] width 190 height 23
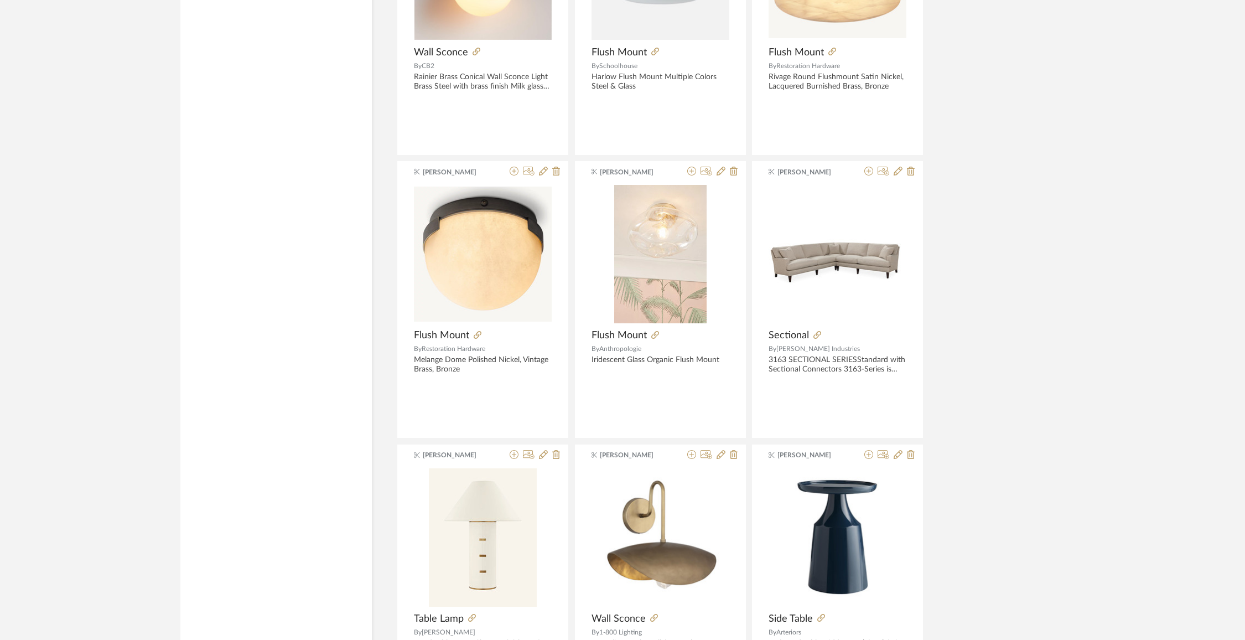
scroll to position [16649, 0]
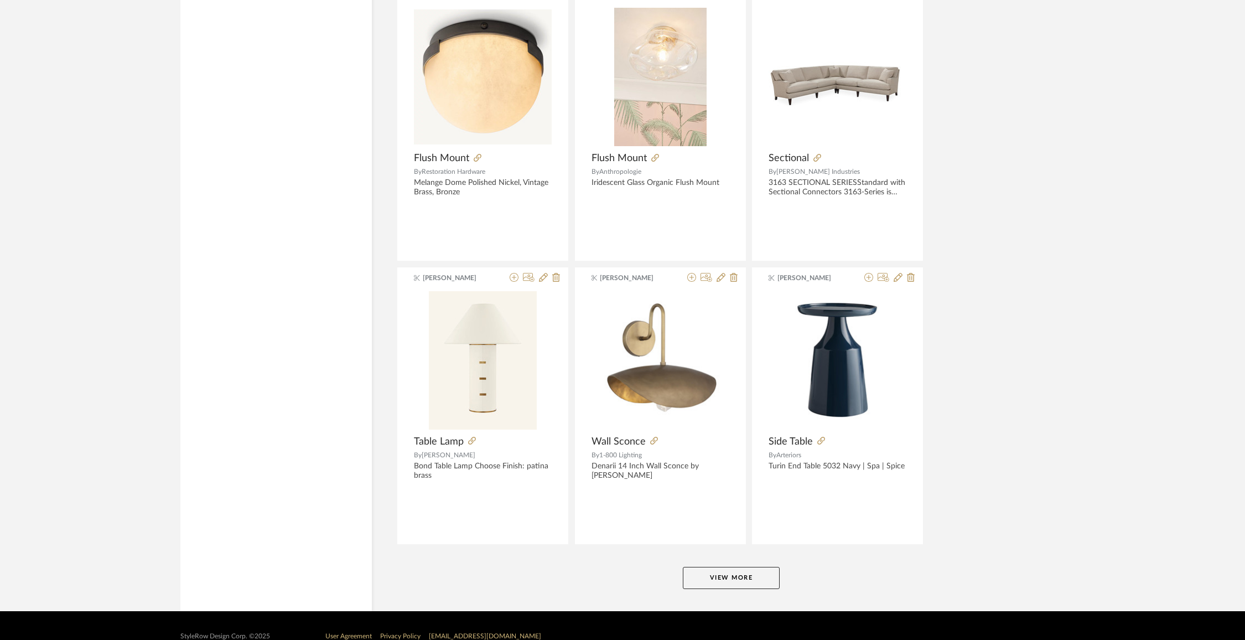
click at [761, 567] on button "View More" at bounding box center [731, 578] width 97 height 22
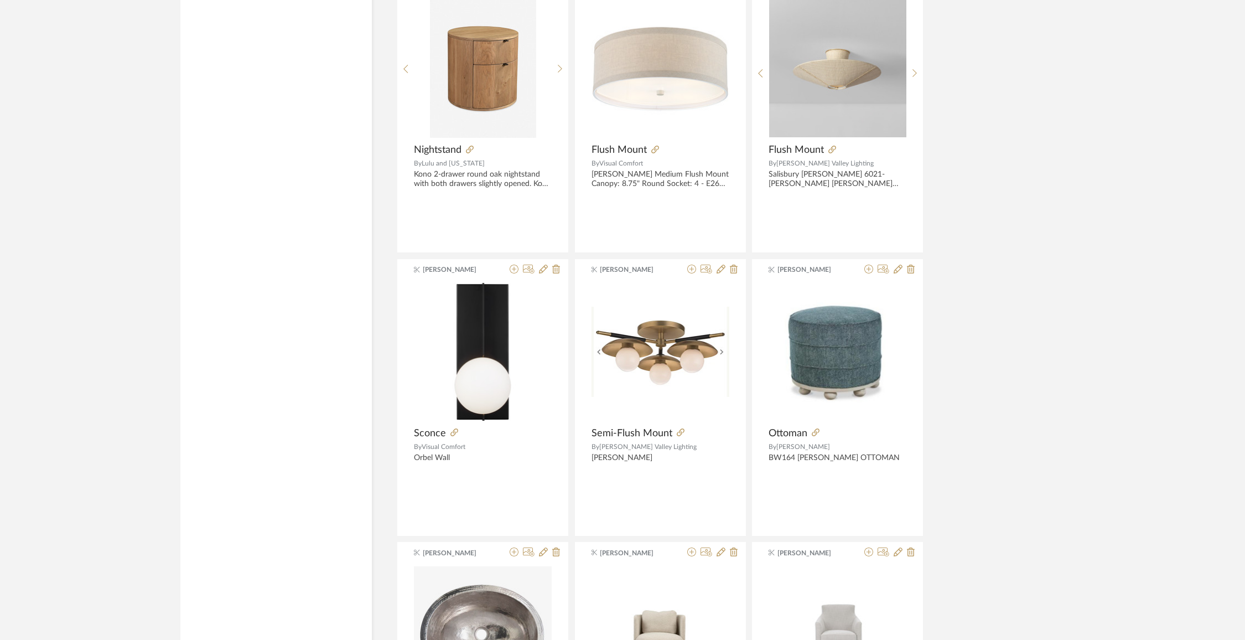
scroll to position [18961, 0]
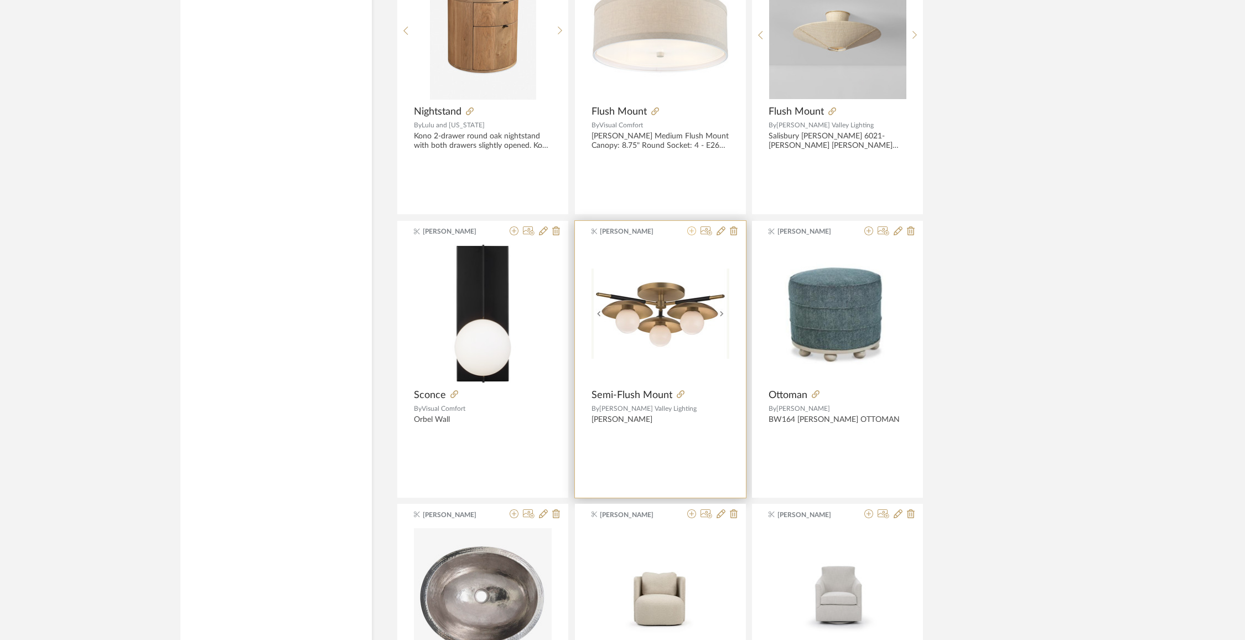
click at [691, 226] on icon at bounding box center [692, 230] width 9 height 9
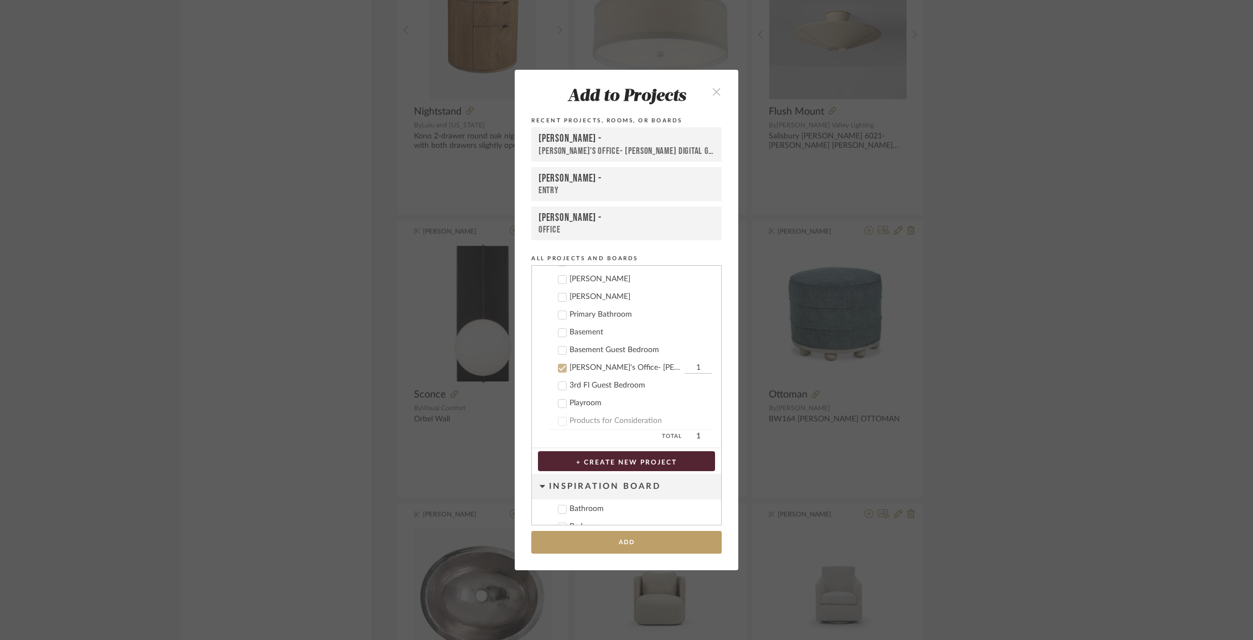
scroll to position [351, 0]
click at [645, 542] on button "Add" at bounding box center [626, 542] width 190 height 23
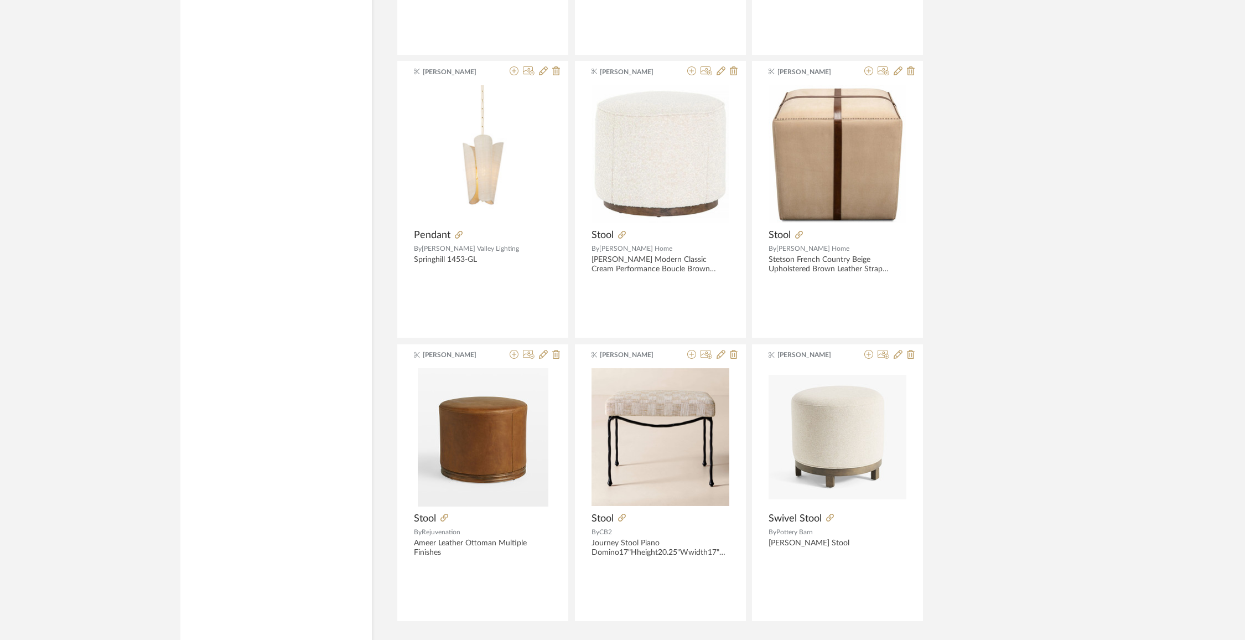
scroll to position [20042, 0]
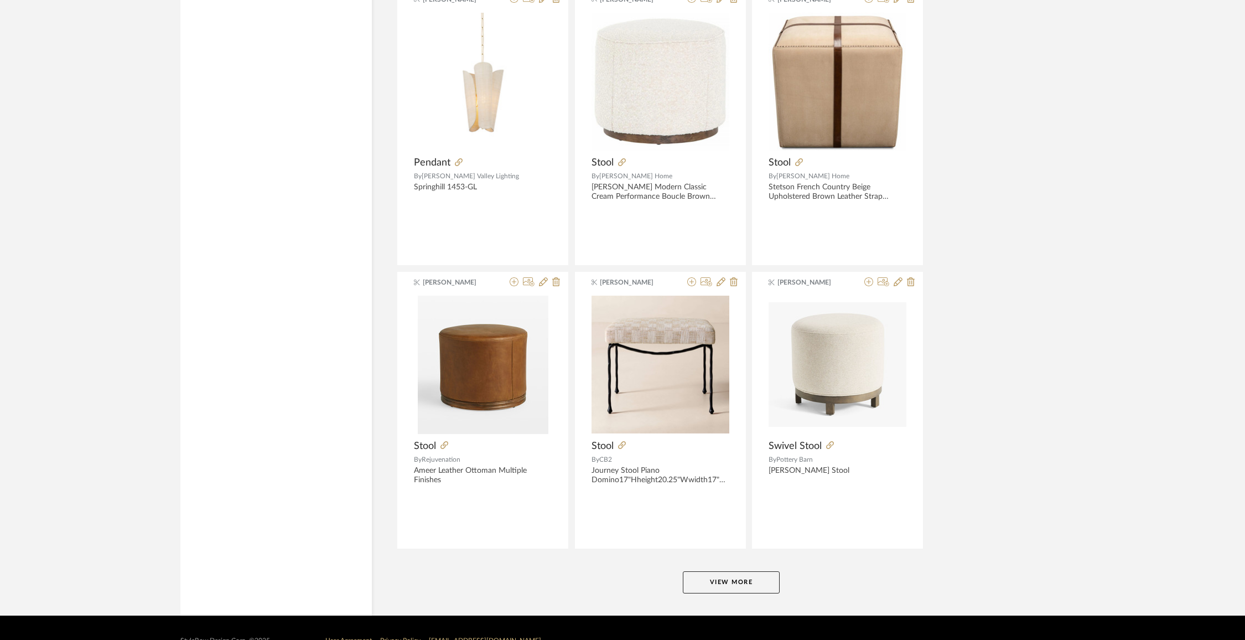
click at [751, 571] on button "View More" at bounding box center [731, 582] width 97 height 22
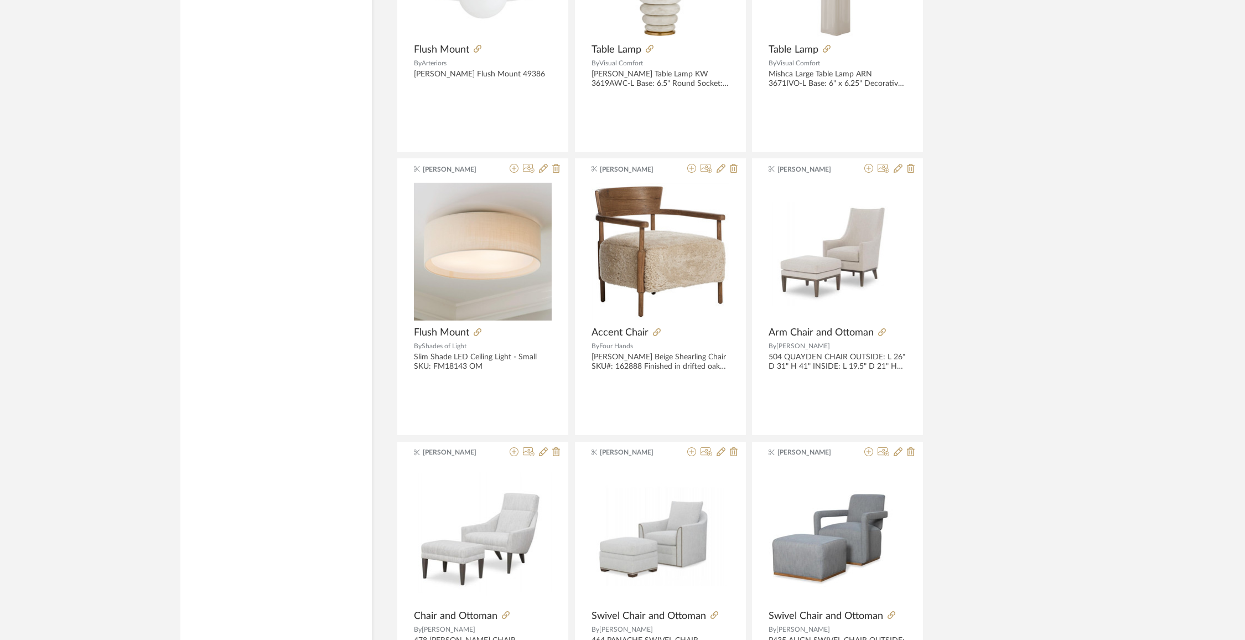
scroll to position [22708, 0]
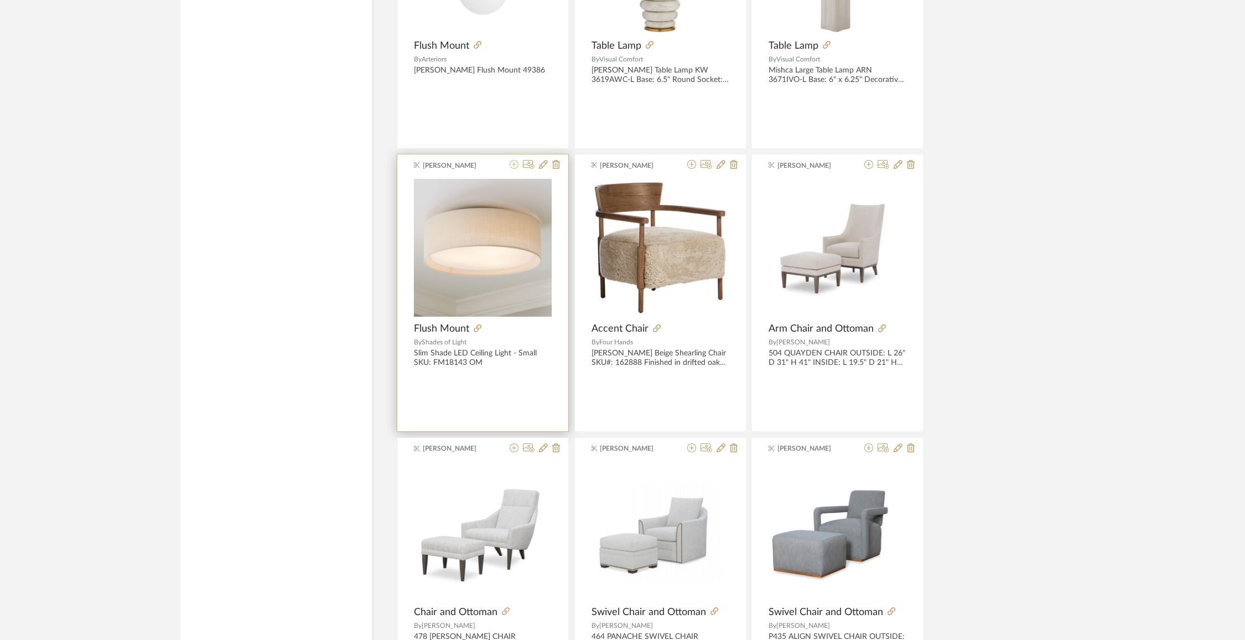
click at [513, 160] on icon at bounding box center [514, 164] width 9 height 9
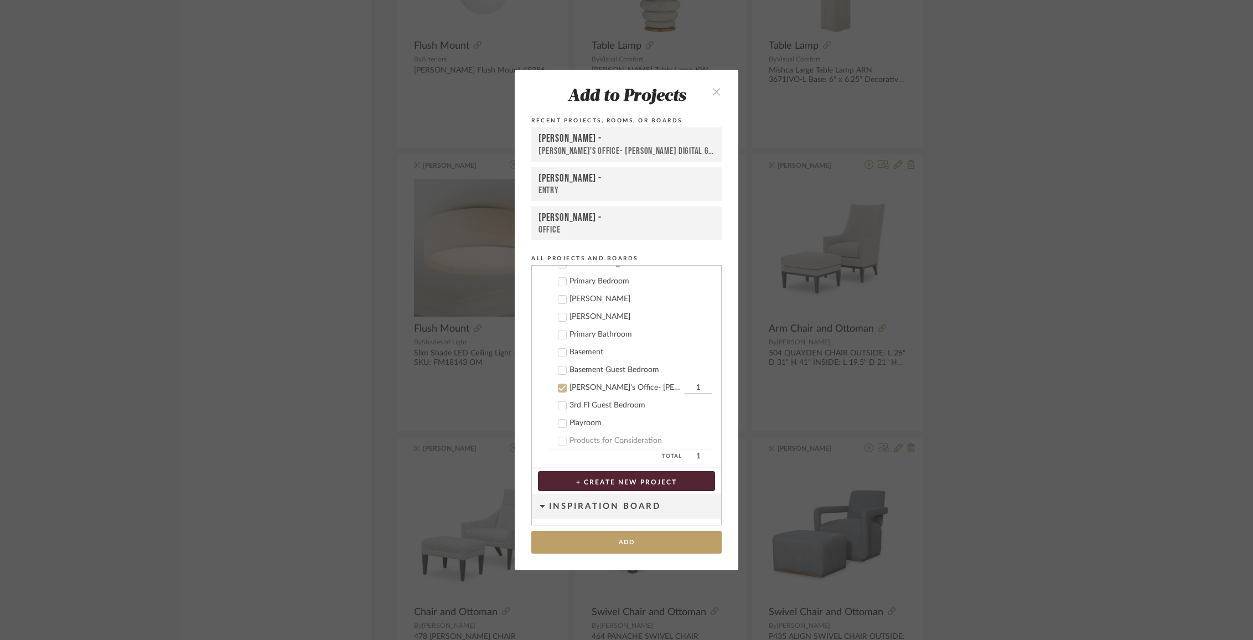
scroll to position [351, 0]
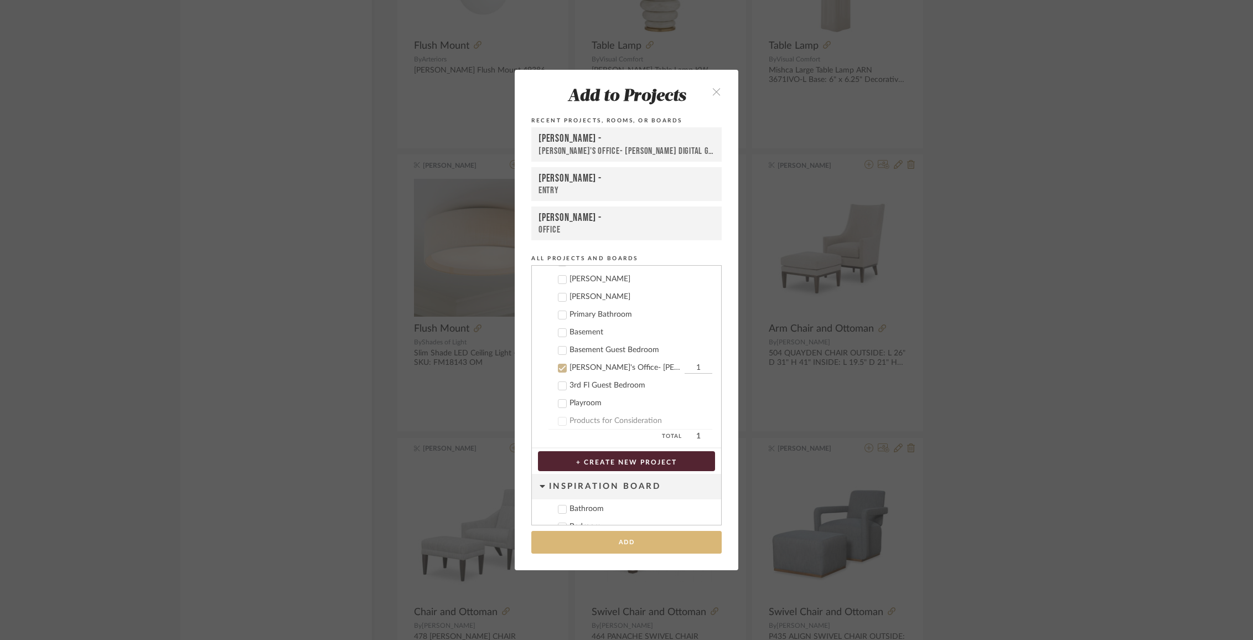
click at [607, 541] on button "Add" at bounding box center [626, 542] width 190 height 23
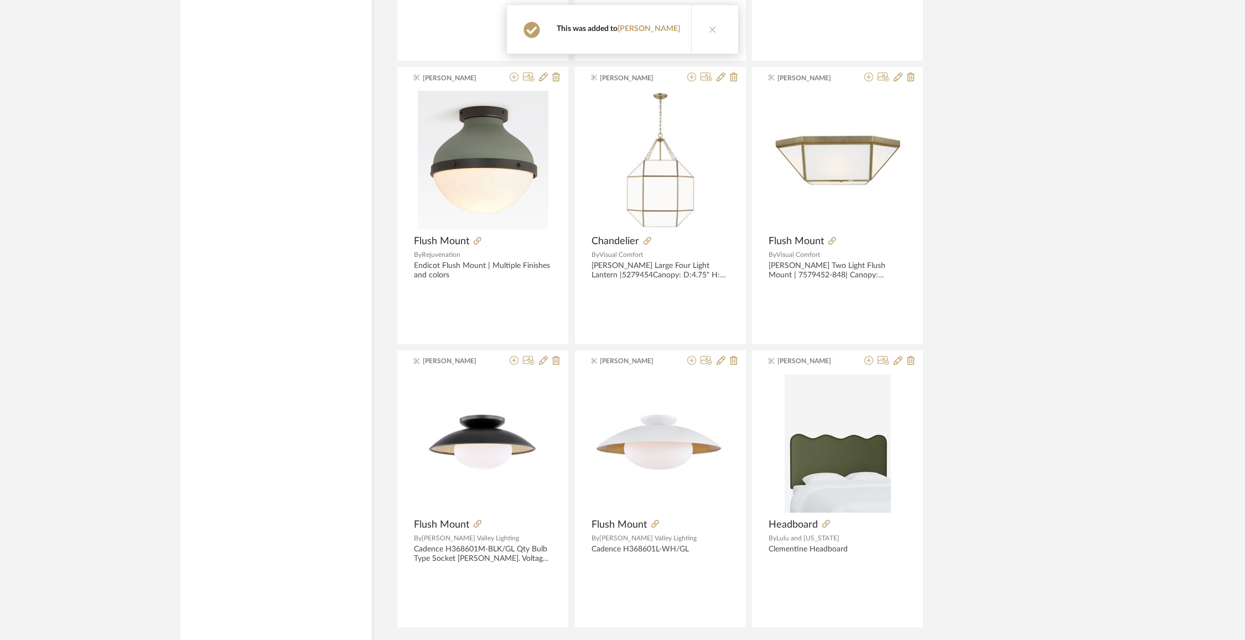
scroll to position [23436, 0]
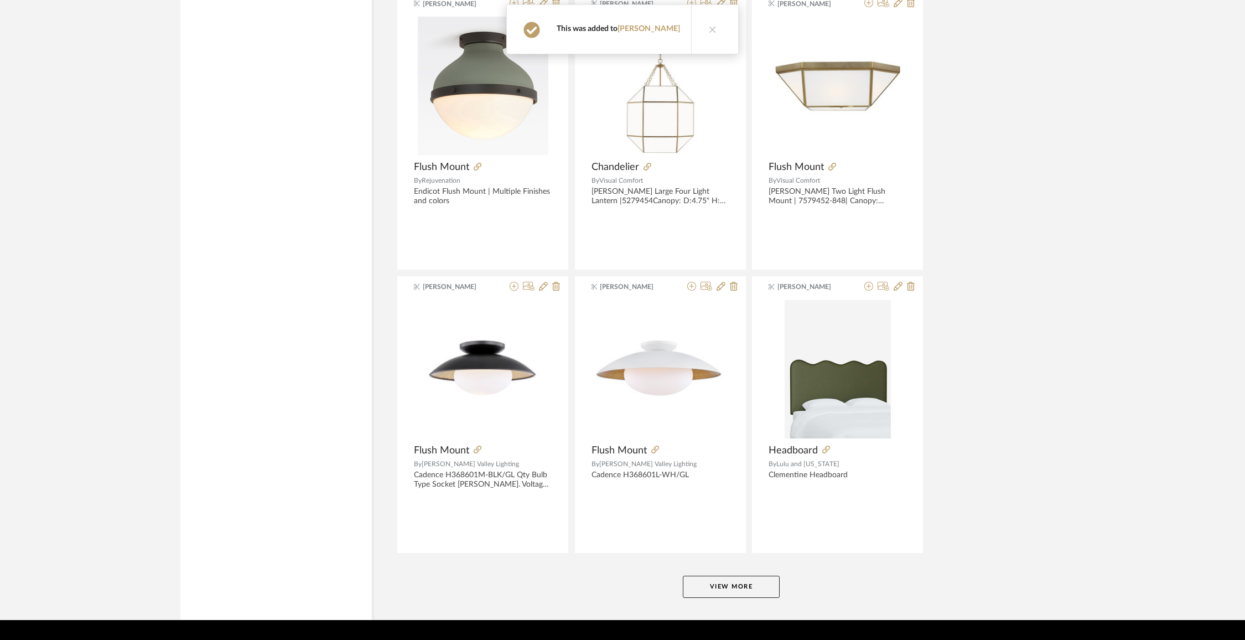
click at [739, 576] on button "View More" at bounding box center [731, 587] width 97 height 22
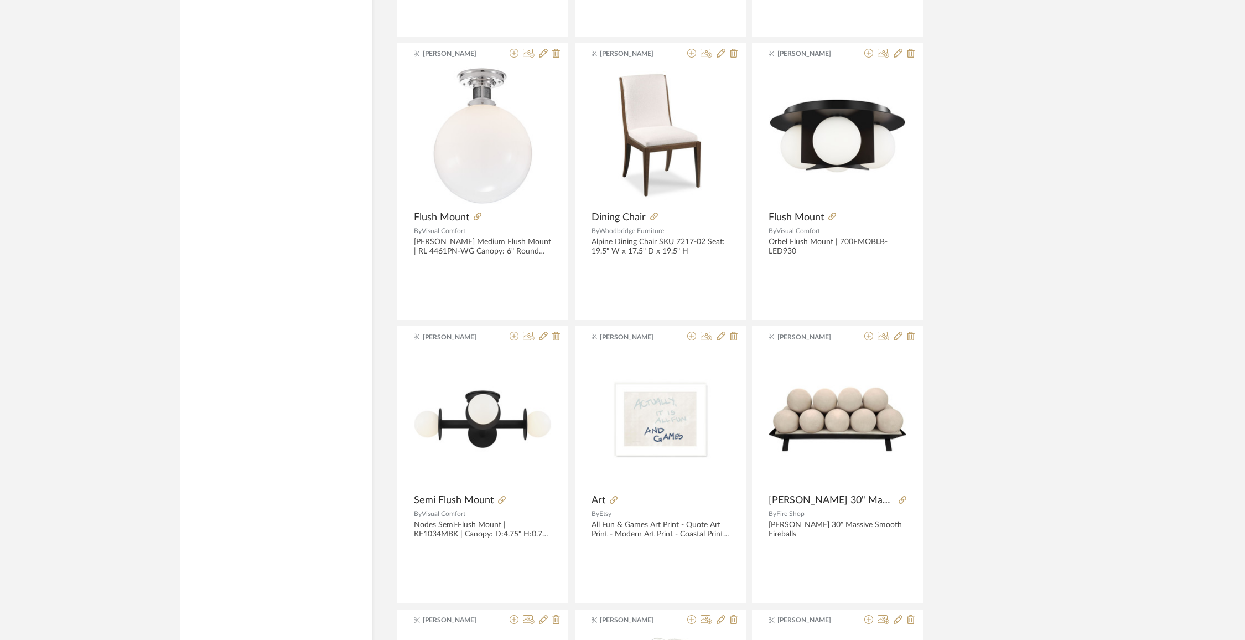
scroll to position [24306, 0]
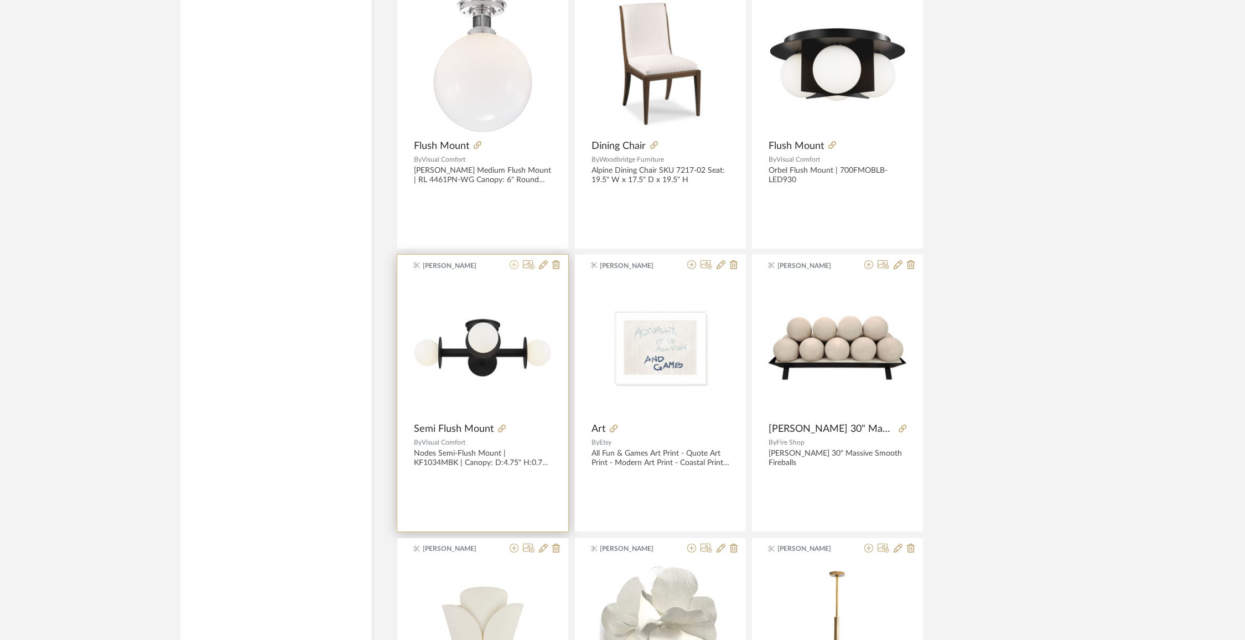
click at [513, 260] on icon at bounding box center [514, 264] width 9 height 9
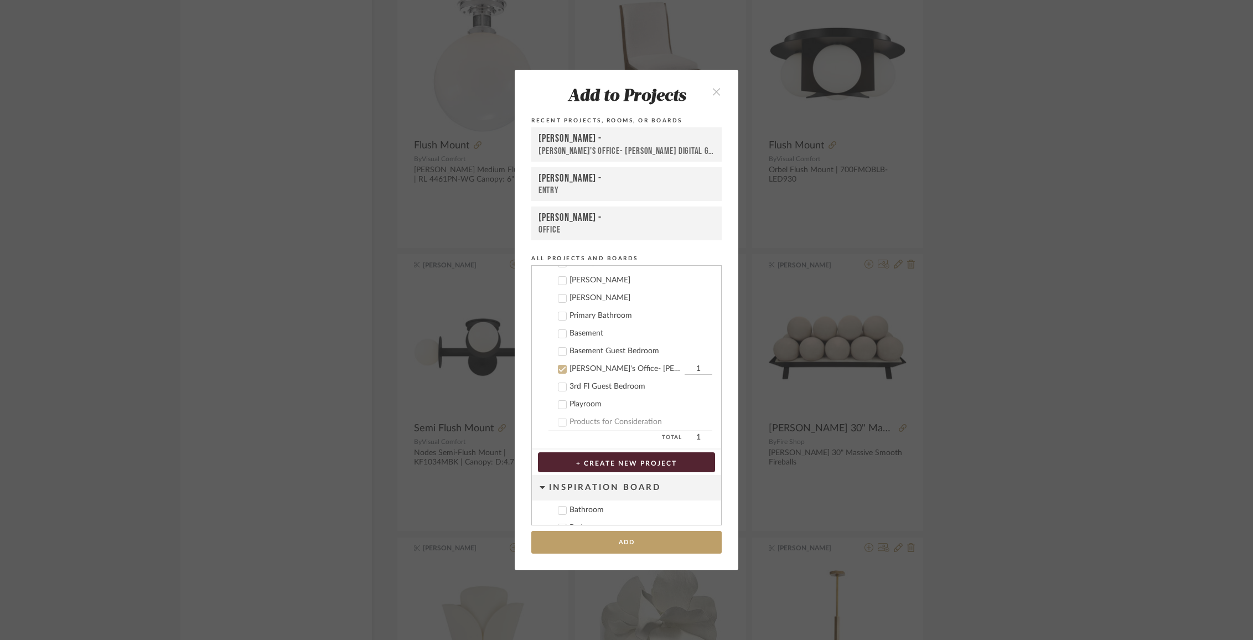
scroll to position [351, 0]
click at [633, 538] on button "Add" at bounding box center [626, 542] width 190 height 23
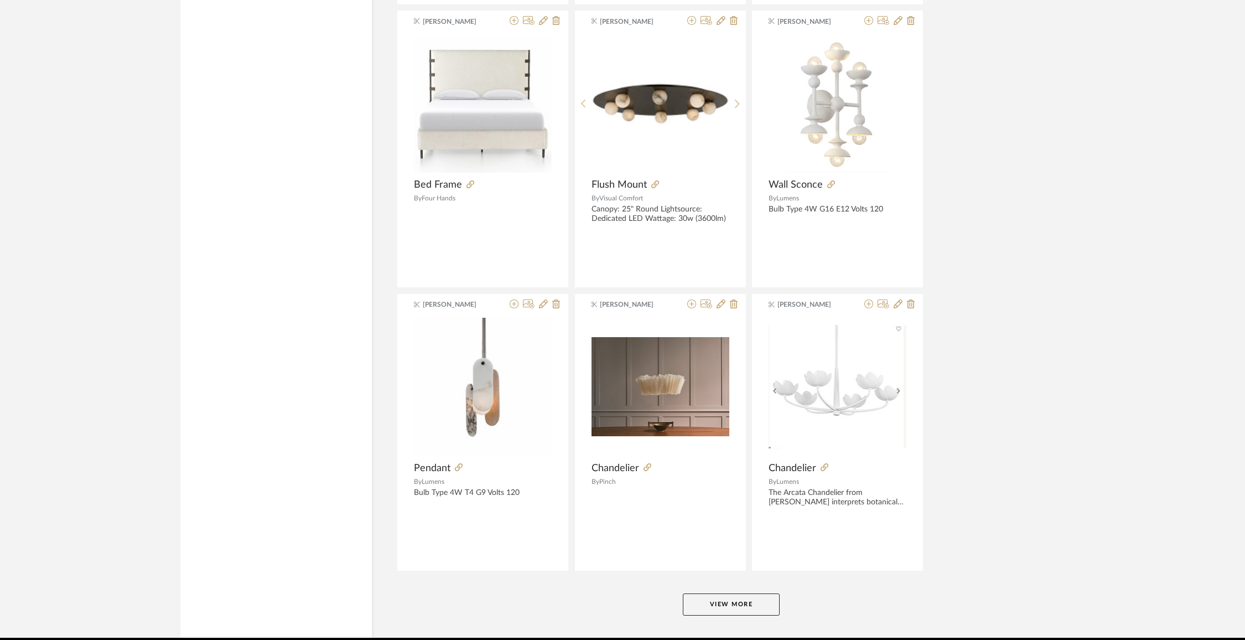
scroll to position [26829, 0]
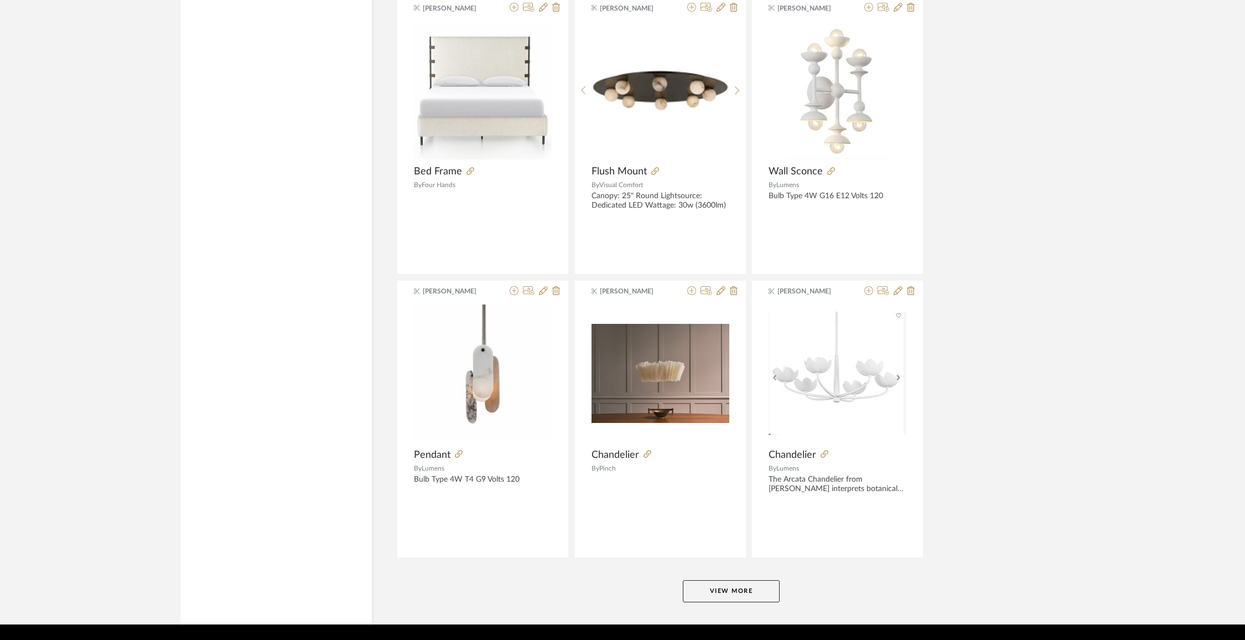
click at [763, 580] on button "View More" at bounding box center [731, 591] width 97 height 22
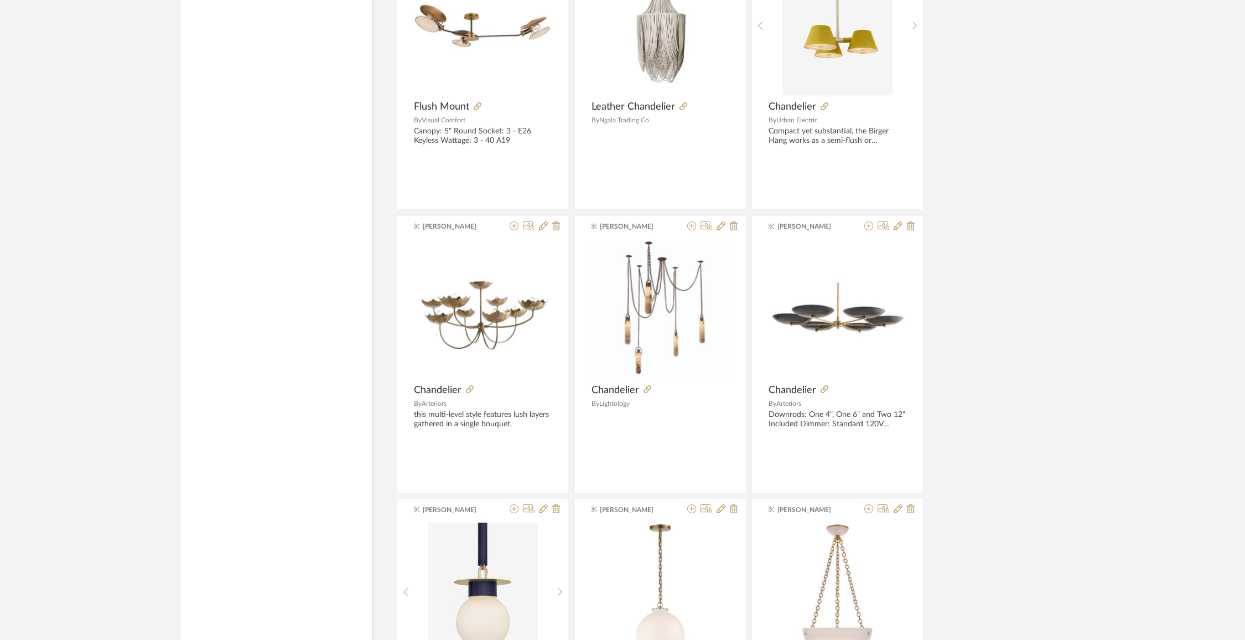
scroll to position [27946, 0]
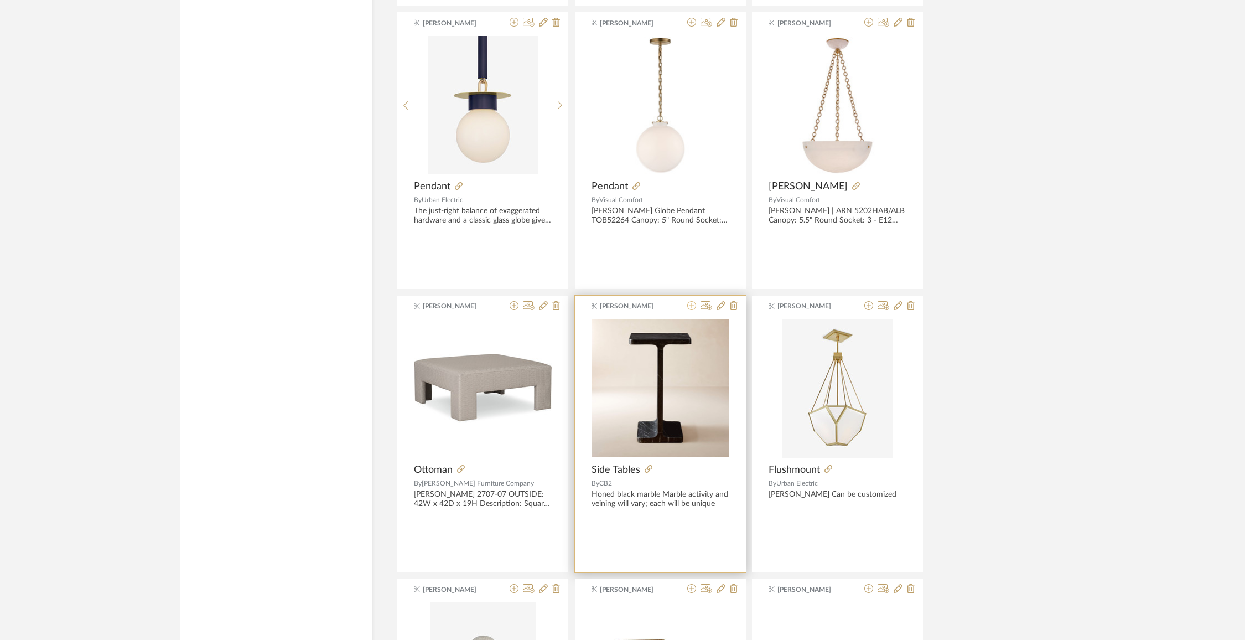
click at [691, 301] on icon at bounding box center [692, 305] width 9 height 9
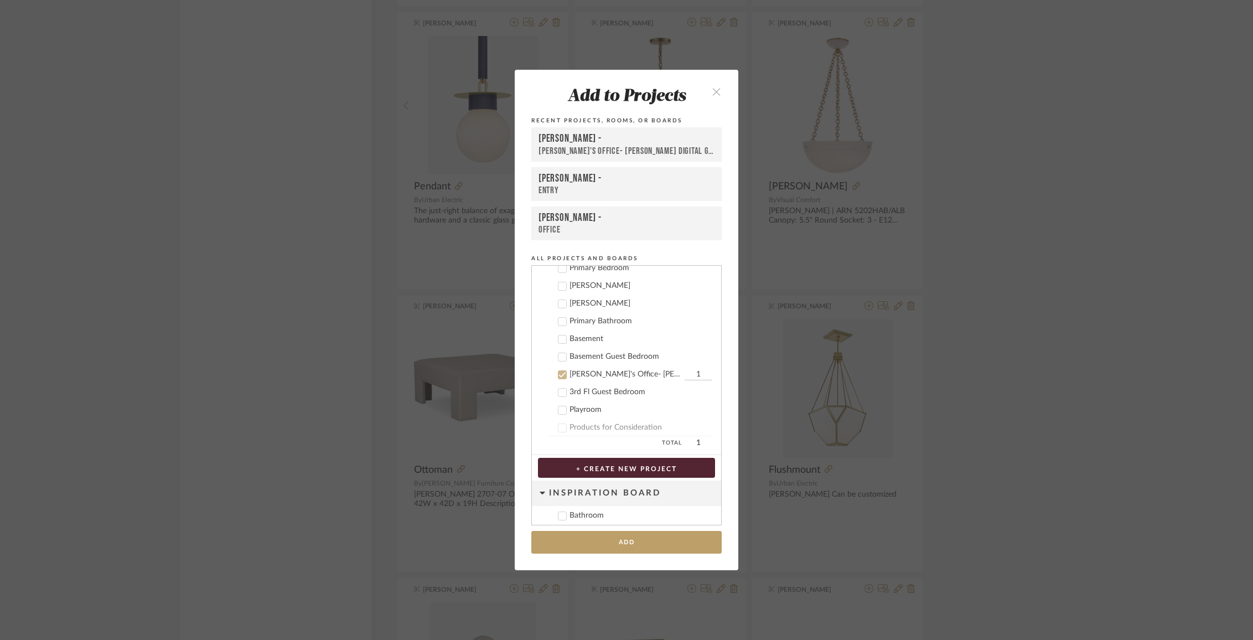
scroll to position [351, 0]
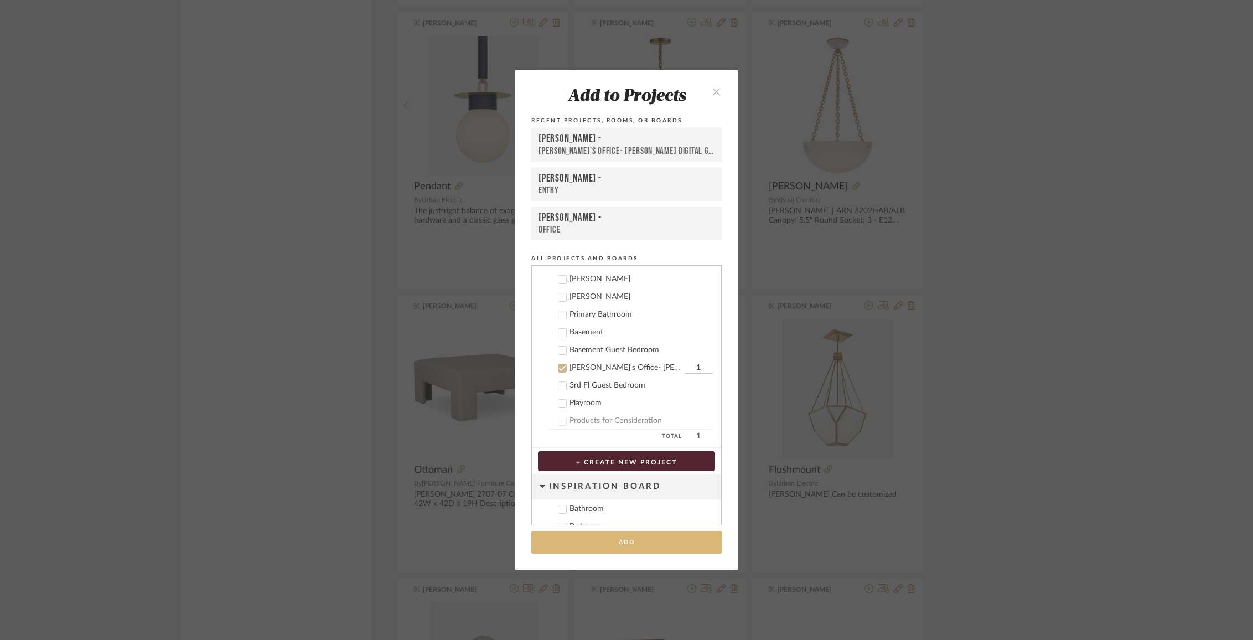
click at [650, 539] on button "Add" at bounding box center [626, 542] width 190 height 23
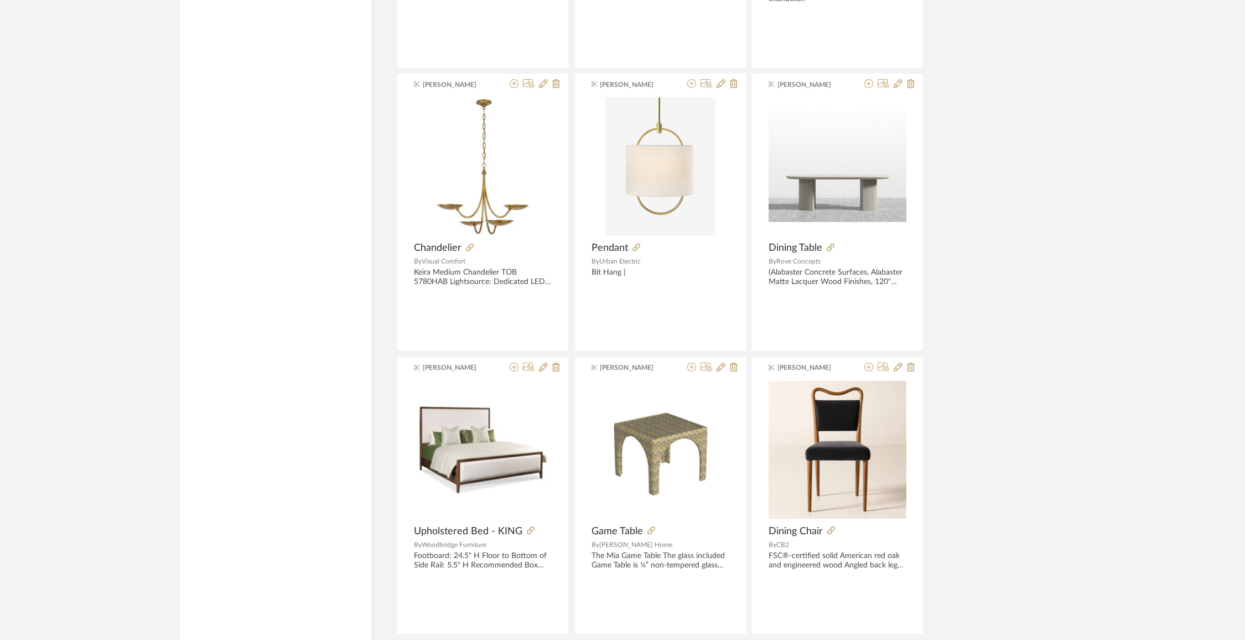
scroll to position [30222, 0]
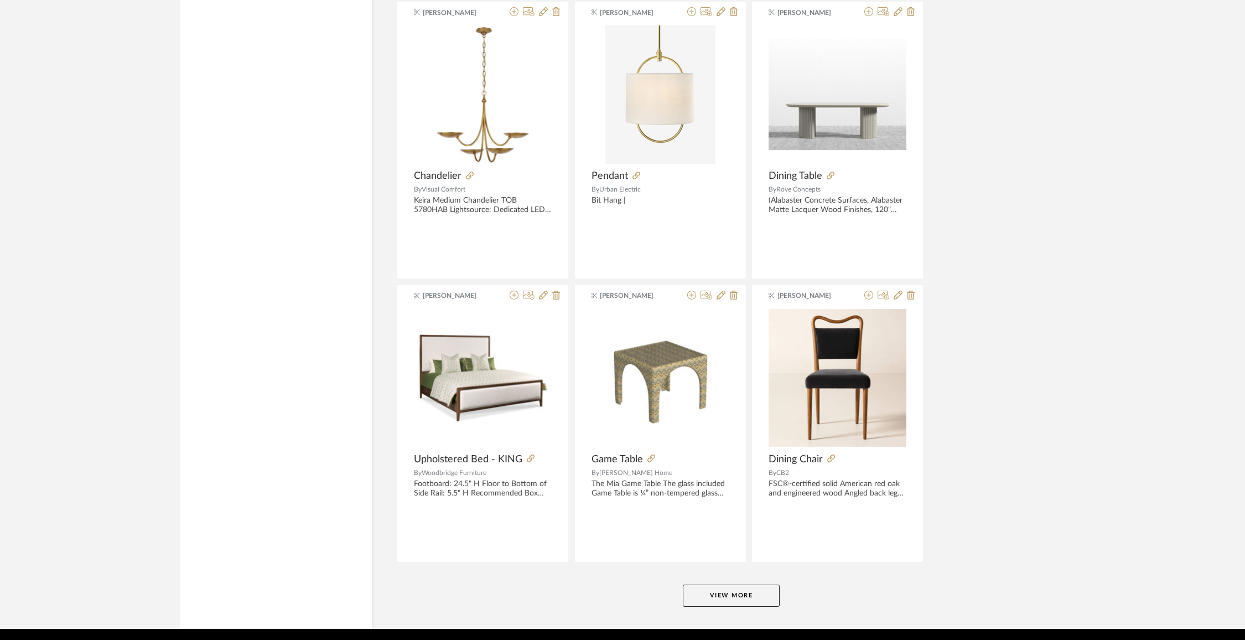
click at [702, 585] on button "View More" at bounding box center [731, 596] width 97 height 22
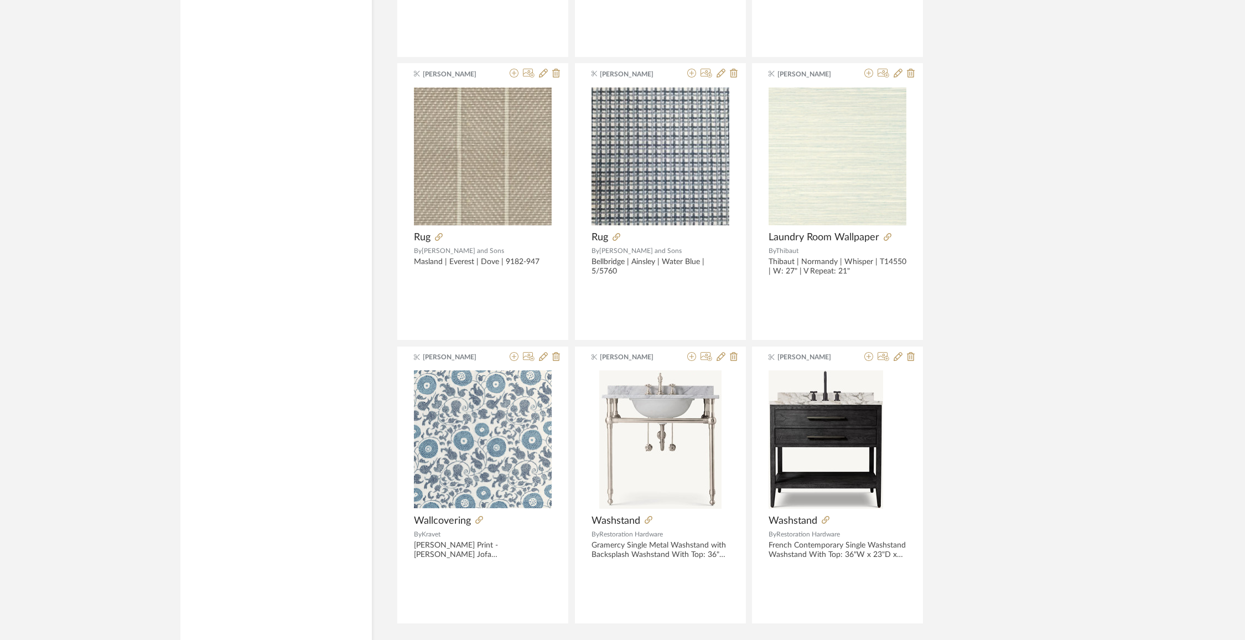
scroll to position [33615, 0]
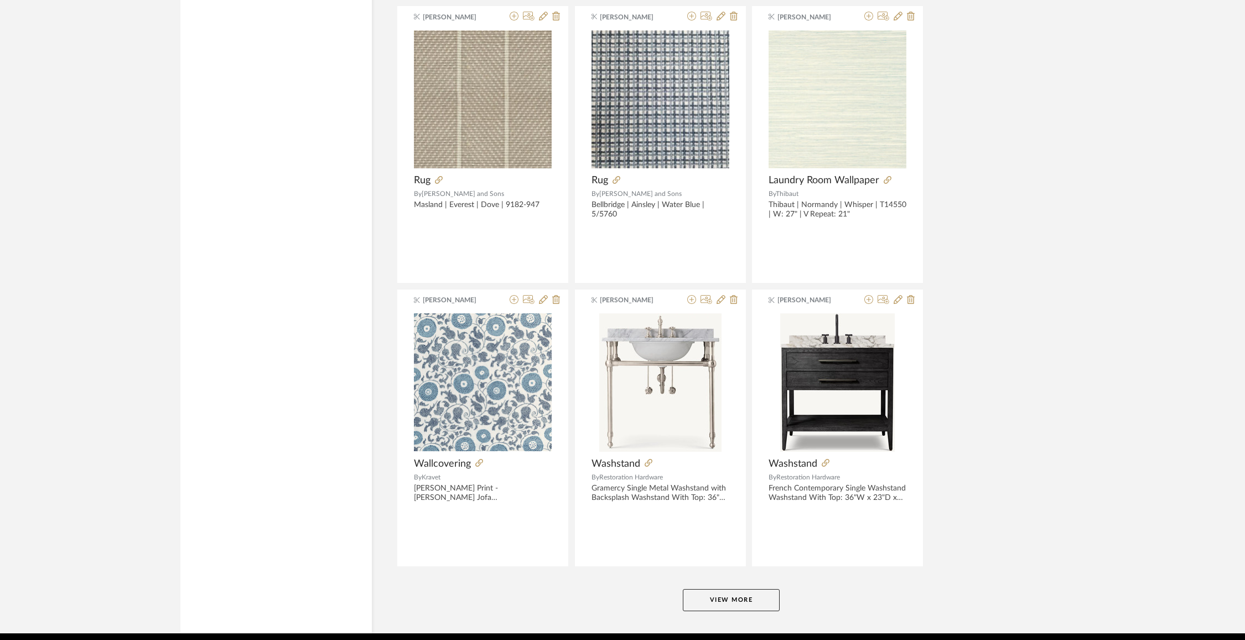
click at [738, 589] on button "View More" at bounding box center [731, 600] width 97 height 22
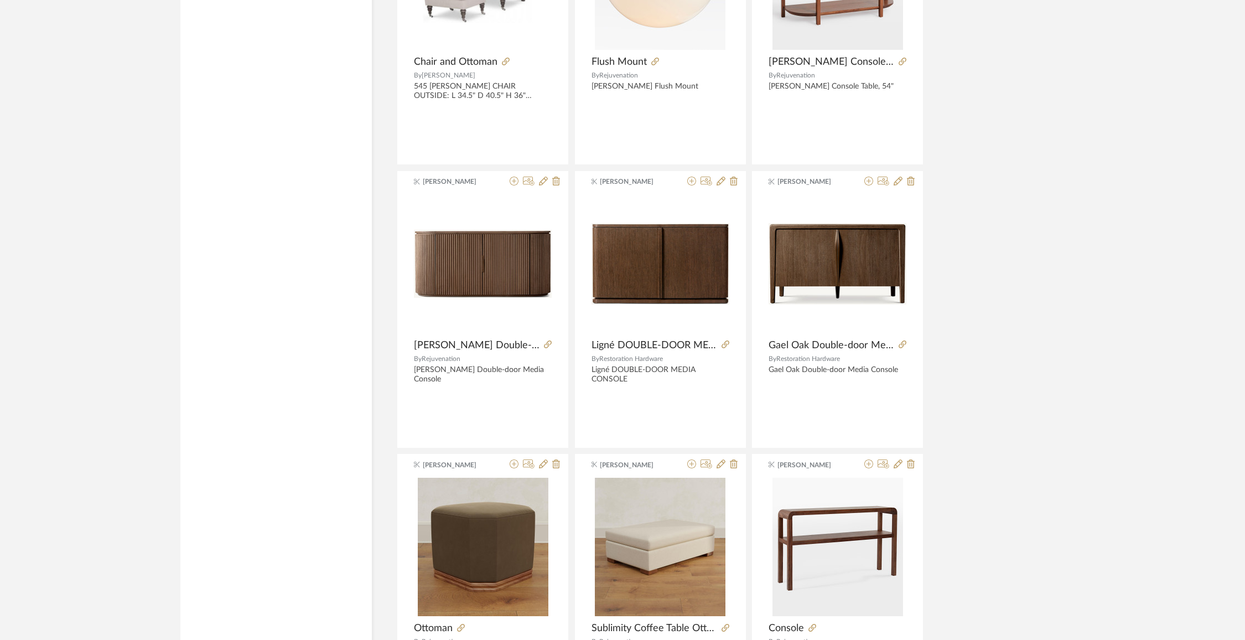
scroll to position [34944, 0]
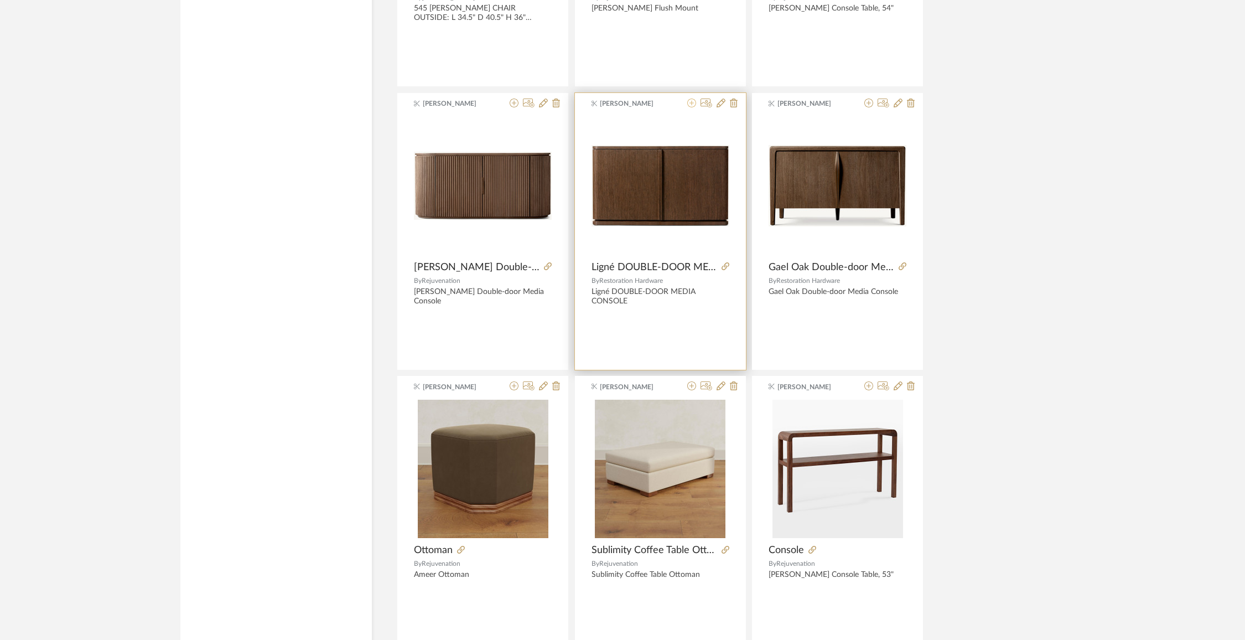
click at [693, 99] on icon at bounding box center [692, 103] width 9 height 9
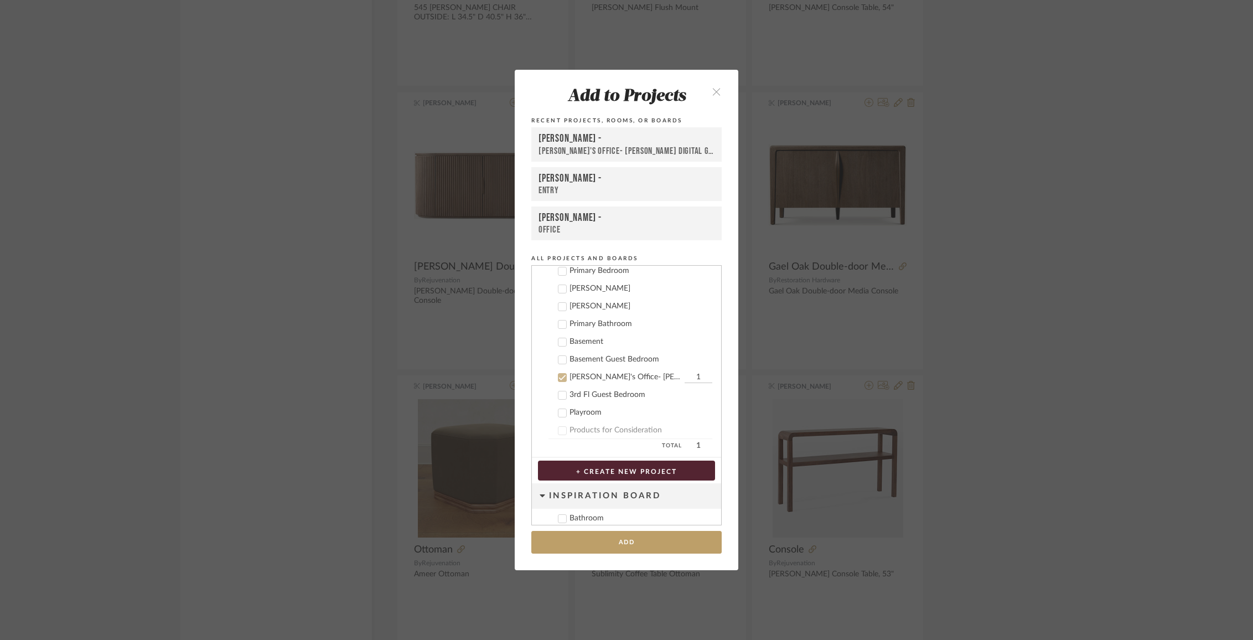
scroll to position [351, 0]
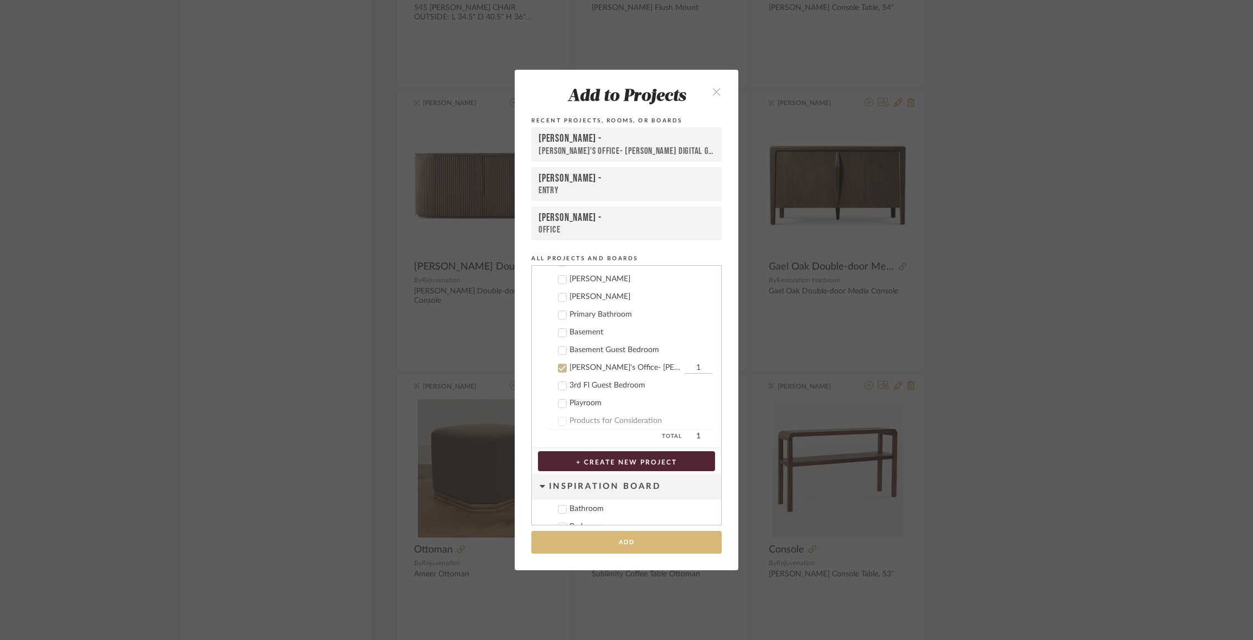
click at [622, 539] on button "Add" at bounding box center [626, 542] width 190 height 23
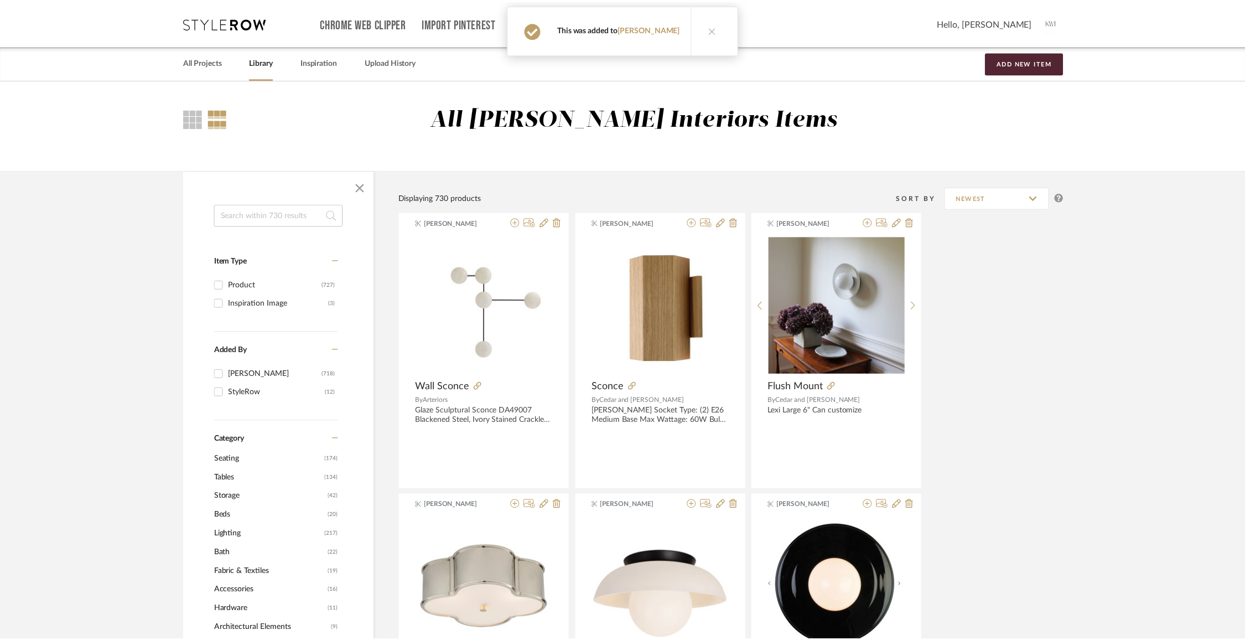
scroll to position [34944, 0]
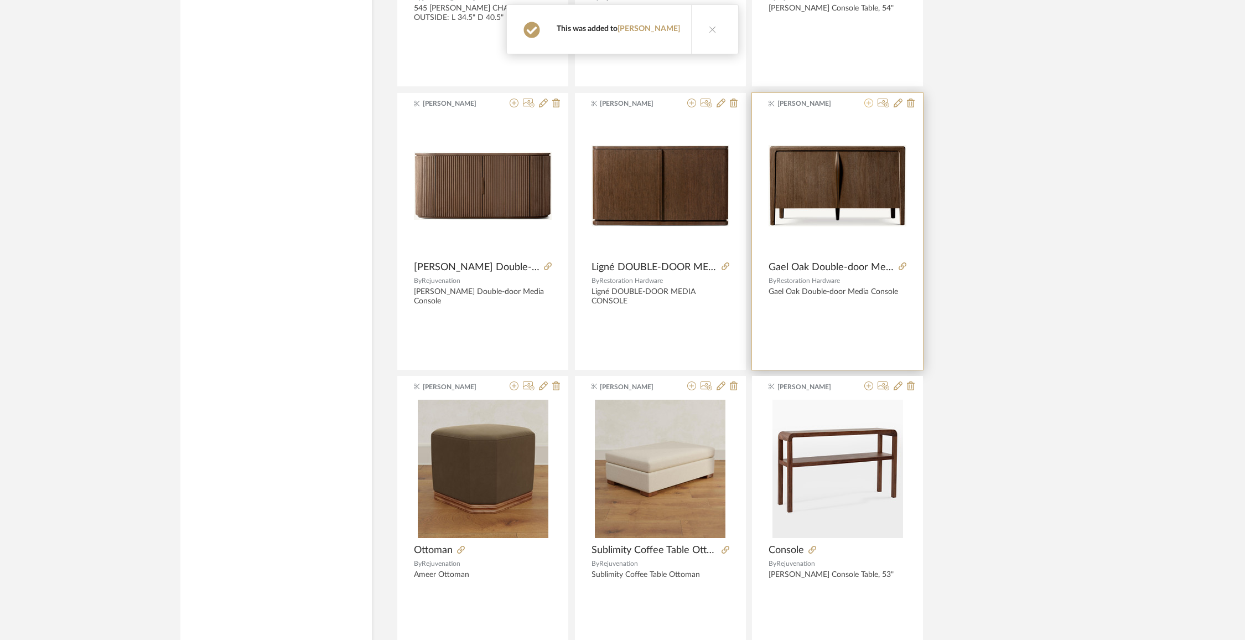
click at [871, 99] on icon at bounding box center [869, 103] width 9 height 9
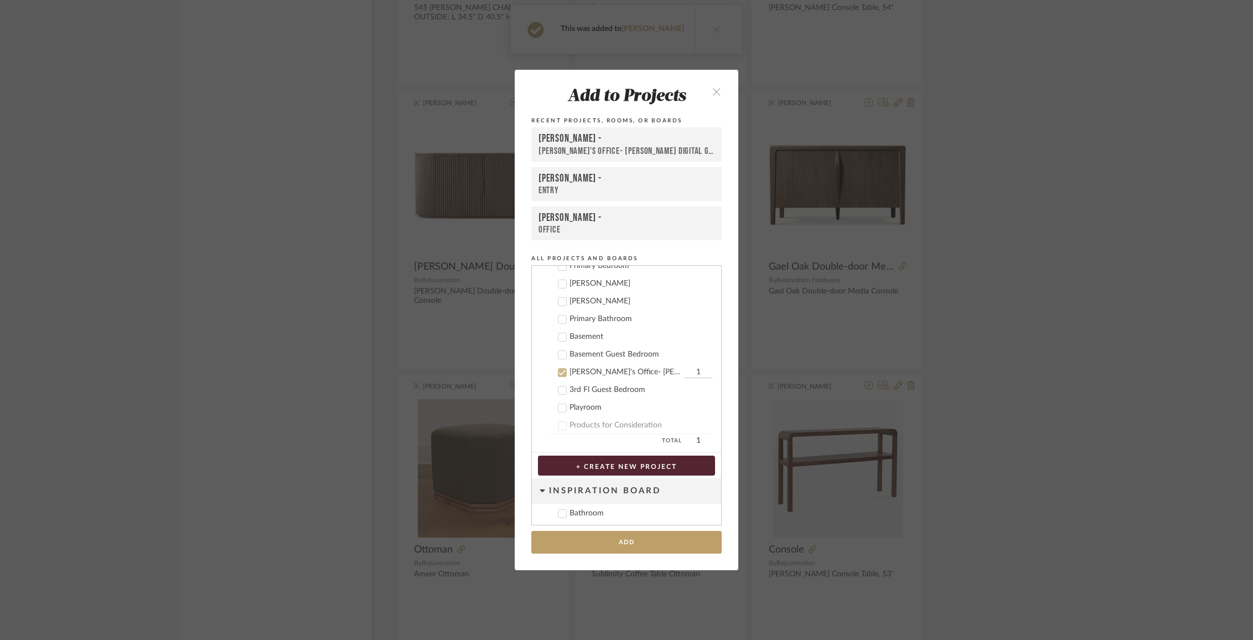
scroll to position [351, 0]
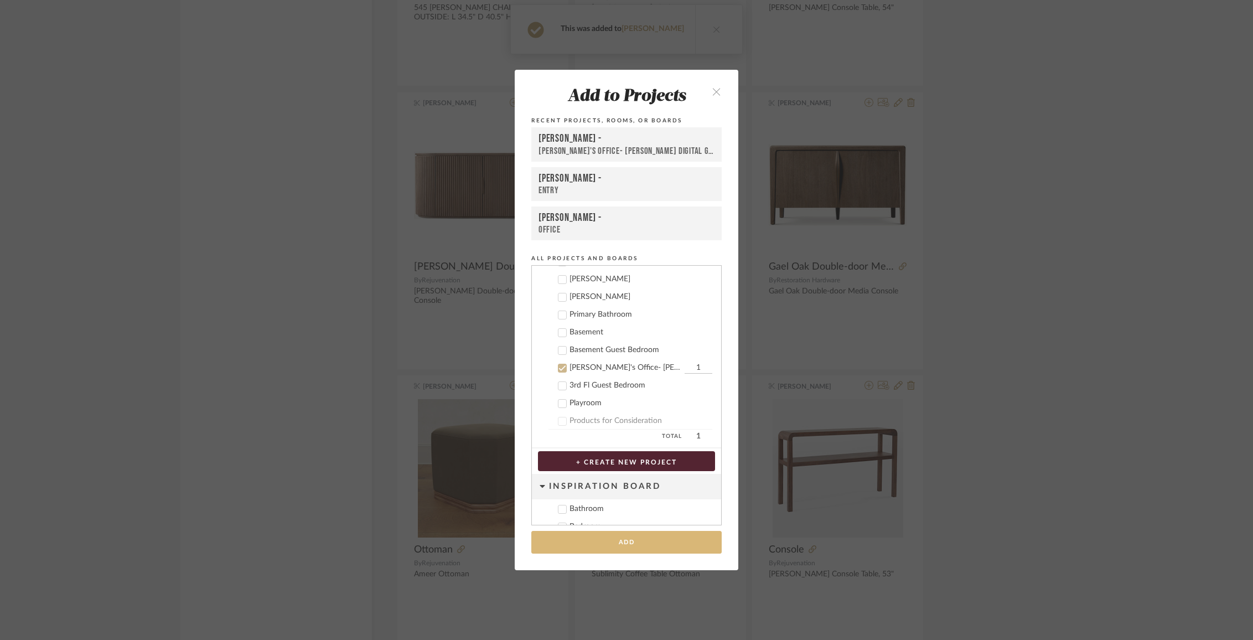
click at [642, 552] on button "Add" at bounding box center [626, 542] width 190 height 23
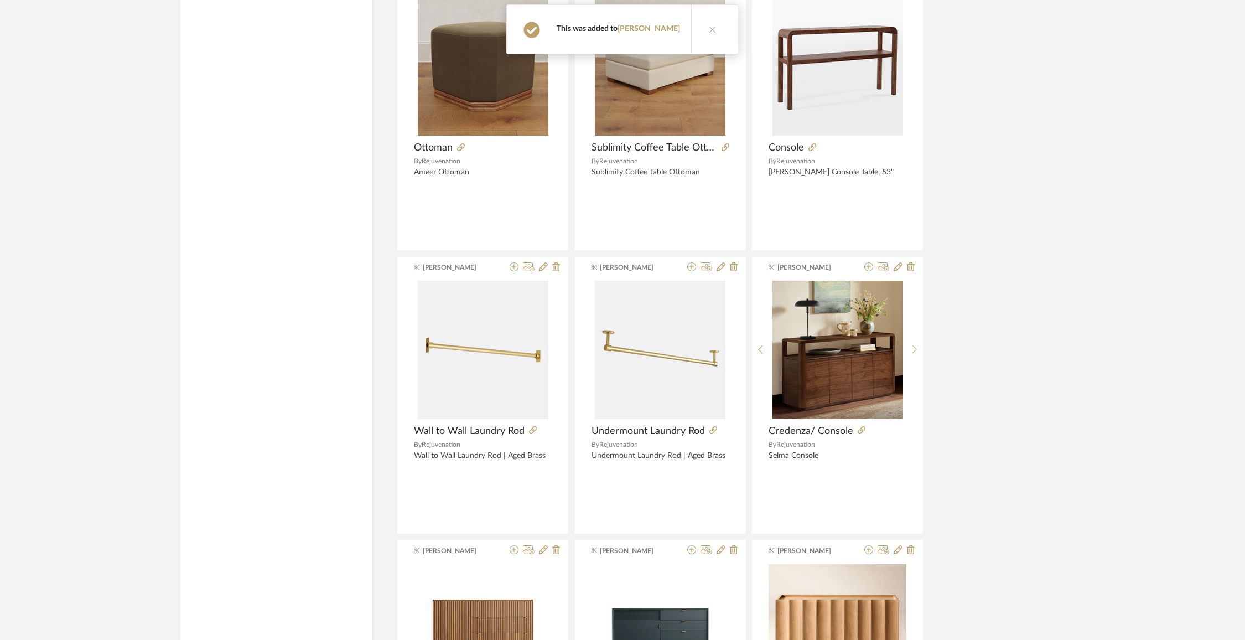
scroll to position [35431, 0]
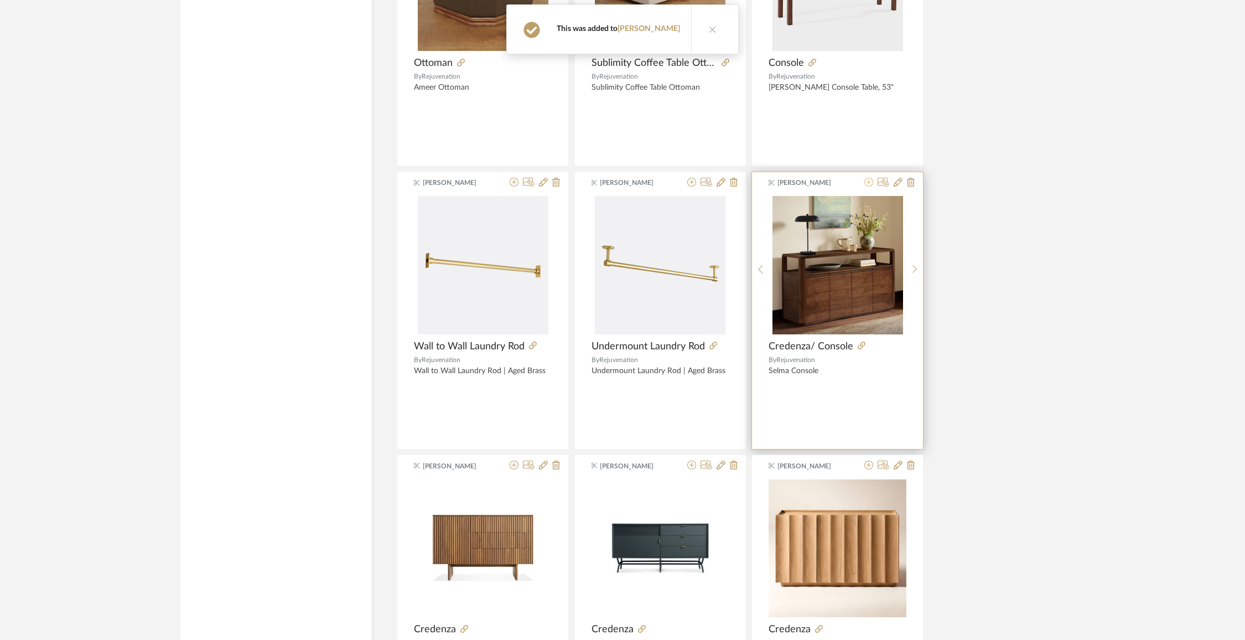
click at [867, 178] on fa-icon at bounding box center [869, 182] width 9 height 9
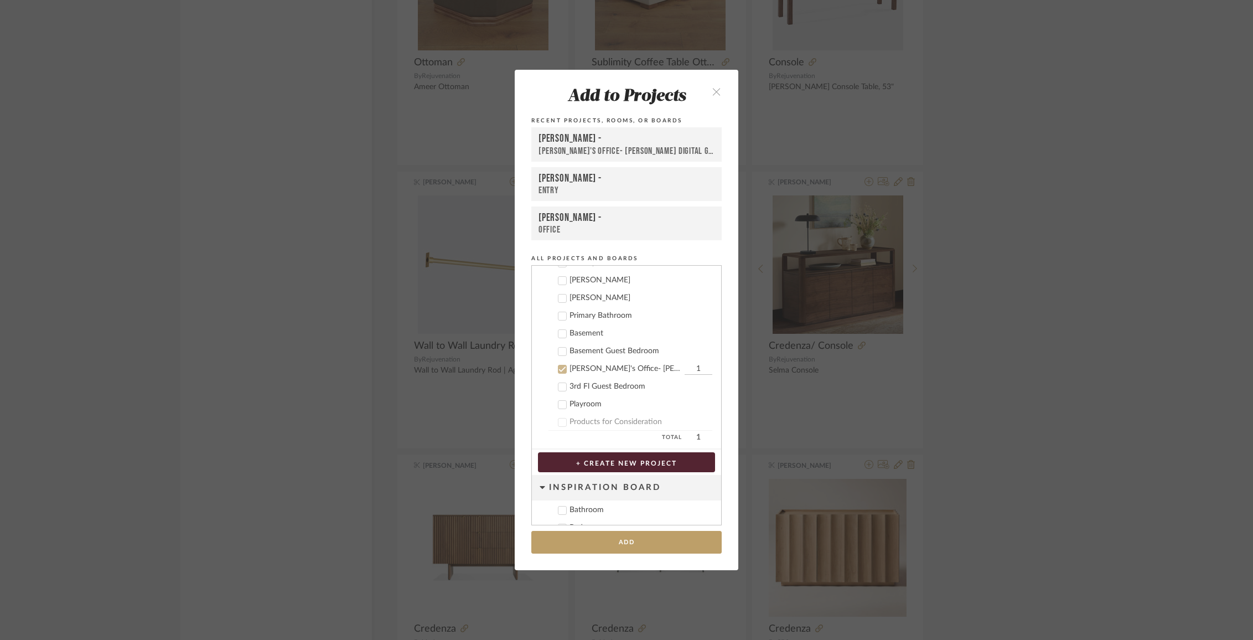
scroll to position [351, 0]
click at [648, 539] on button "Add" at bounding box center [626, 542] width 190 height 23
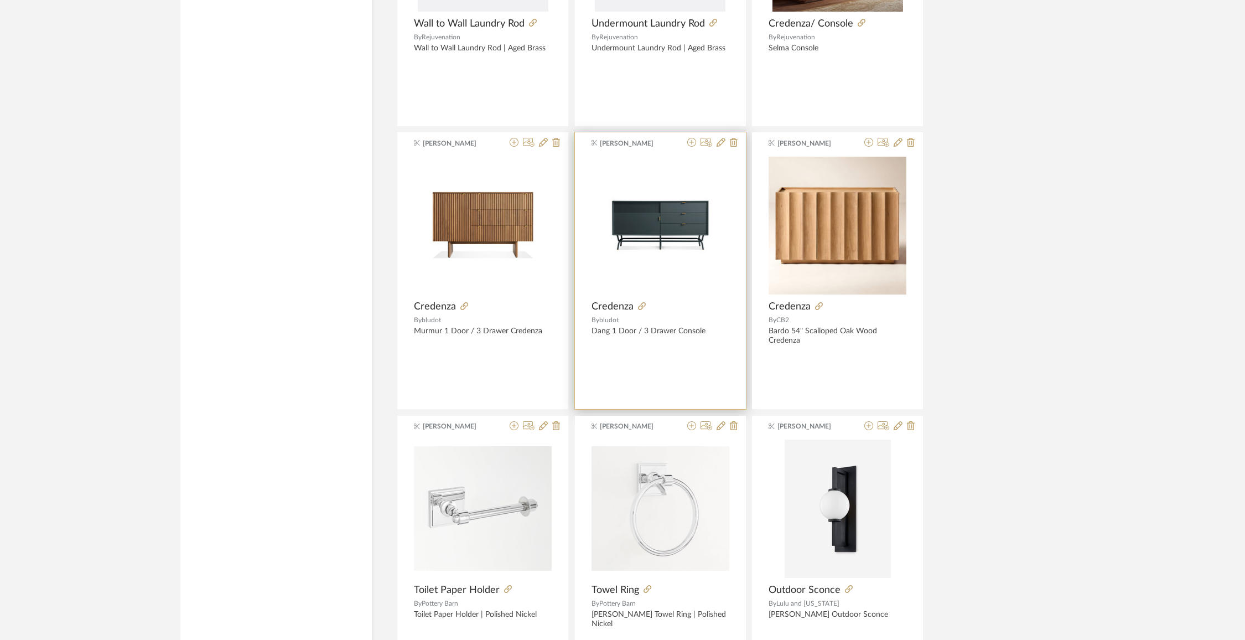
scroll to position [35754, 0]
click at [692, 138] on icon at bounding box center [692, 142] width 9 height 9
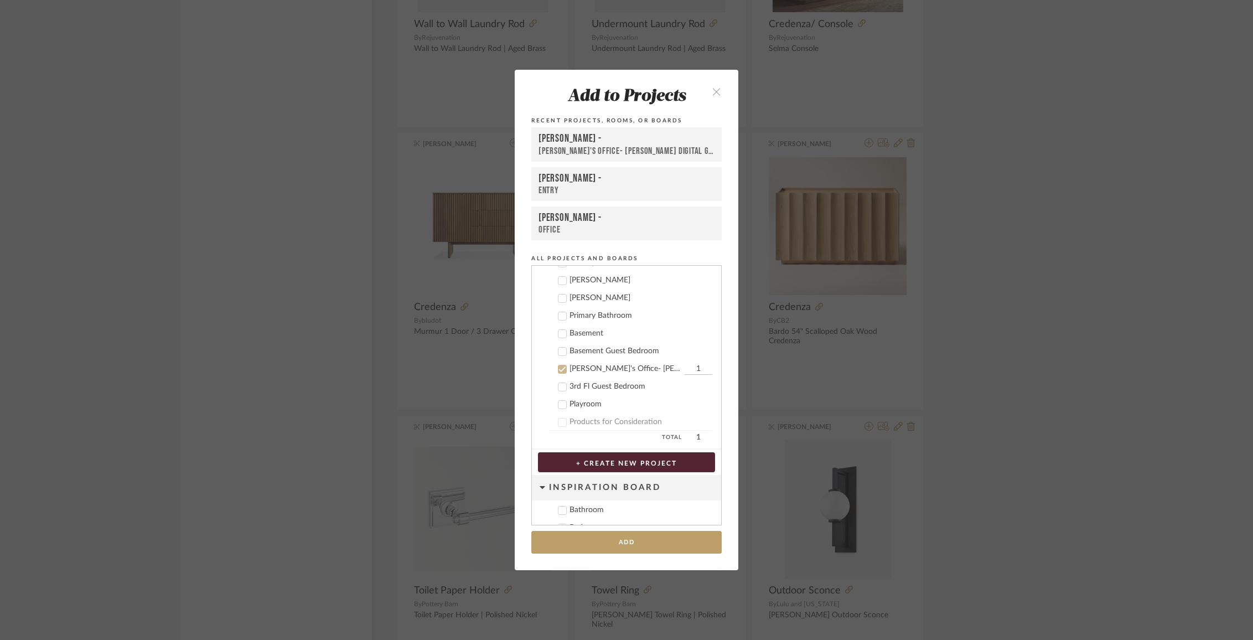
scroll to position [351, 0]
click at [633, 544] on button "Add" at bounding box center [626, 542] width 190 height 23
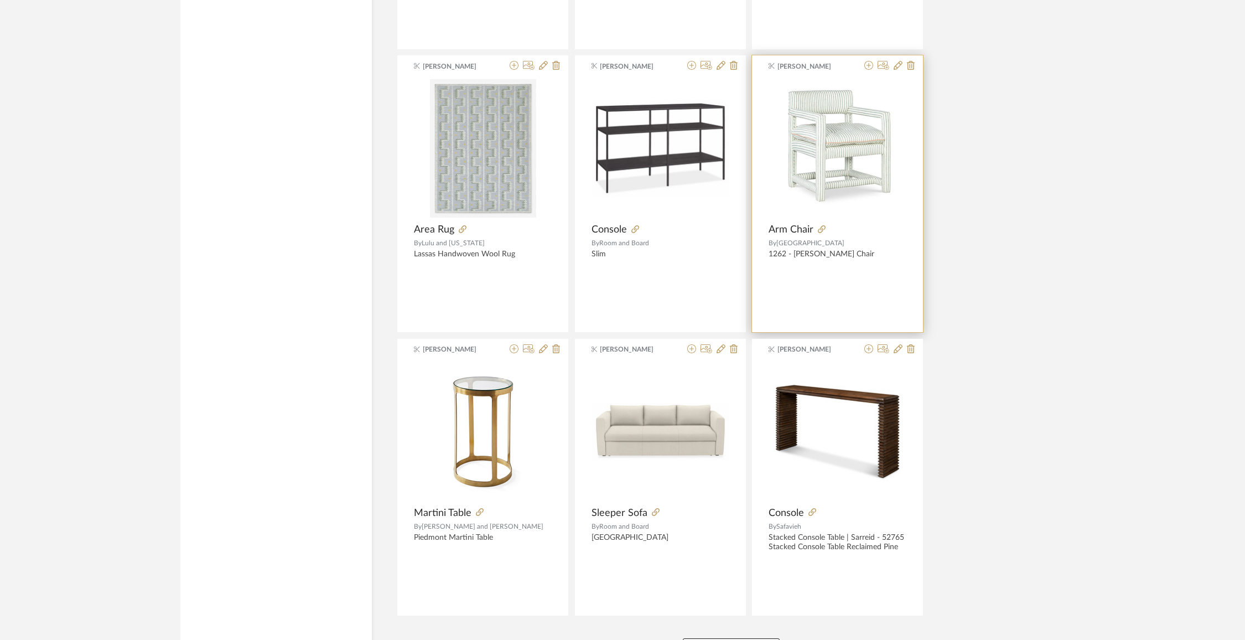
scroll to position [37008, 0]
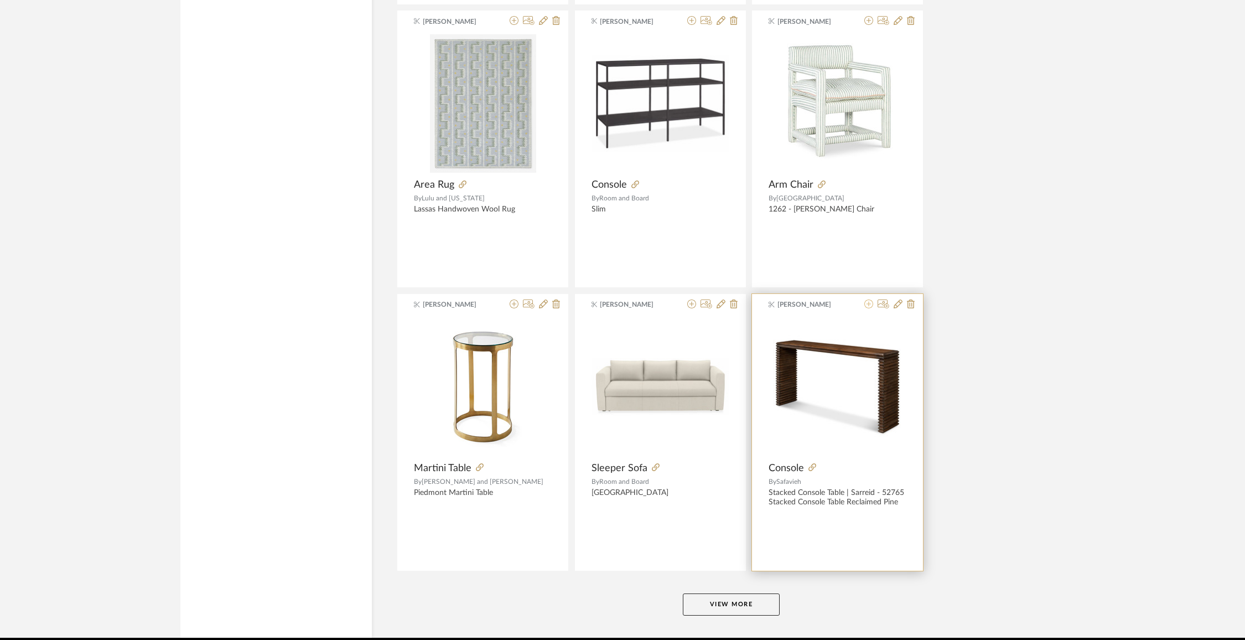
click at [870, 299] on icon at bounding box center [869, 303] width 9 height 9
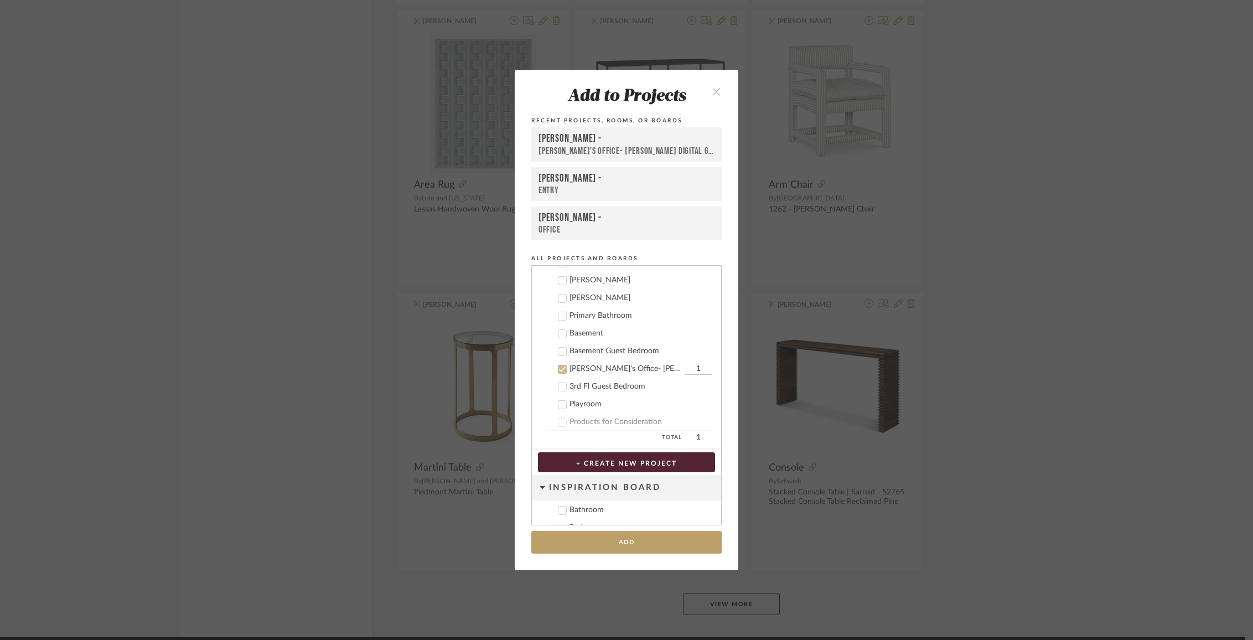
scroll to position [351, 0]
click at [659, 545] on button "Add" at bounding box center [626, 542] width 190 height 23
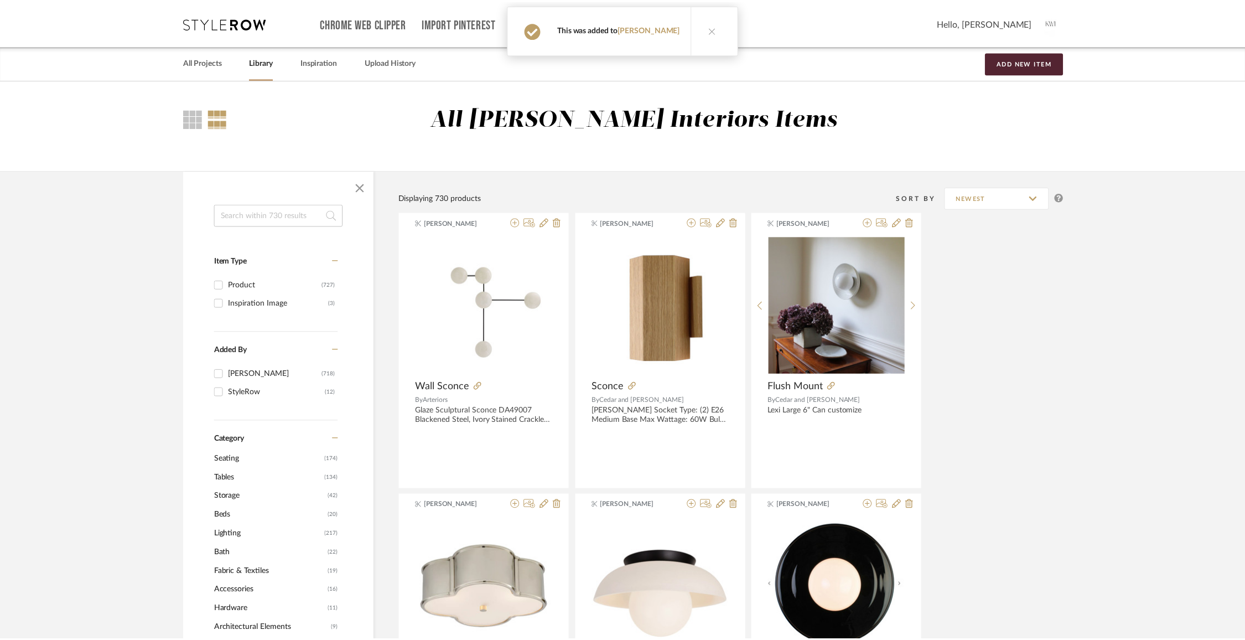
scroll to position [37008, 0]
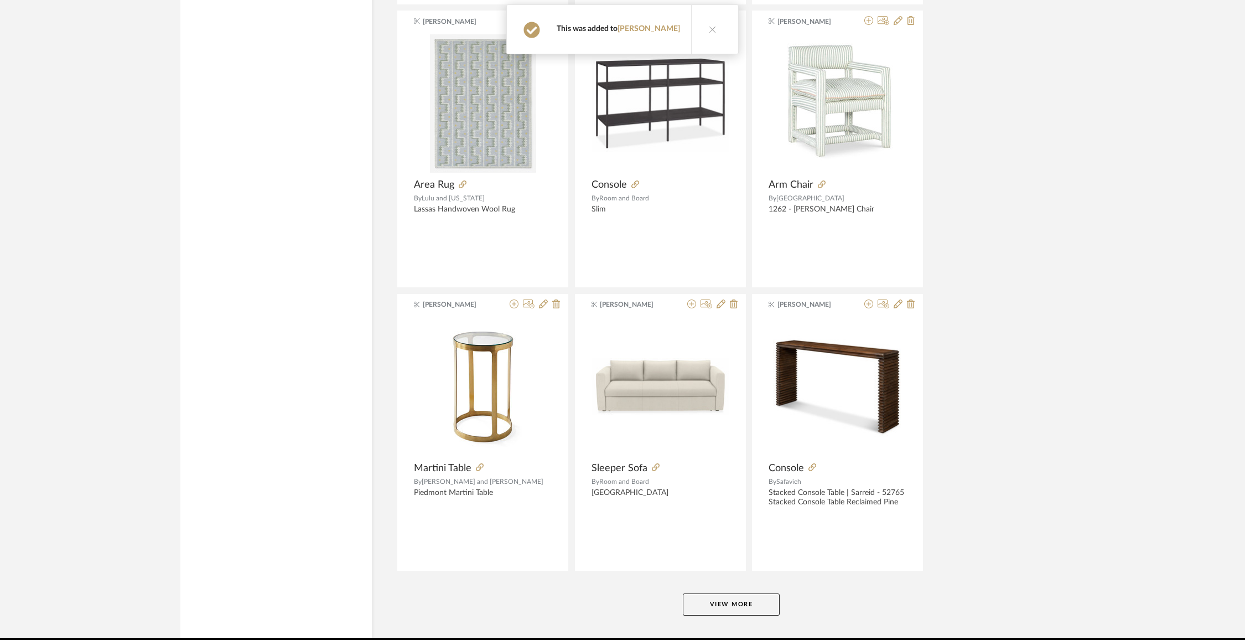
click at [766, 593] on button "View More" at bounding box center [731, 604] width 97 height 22
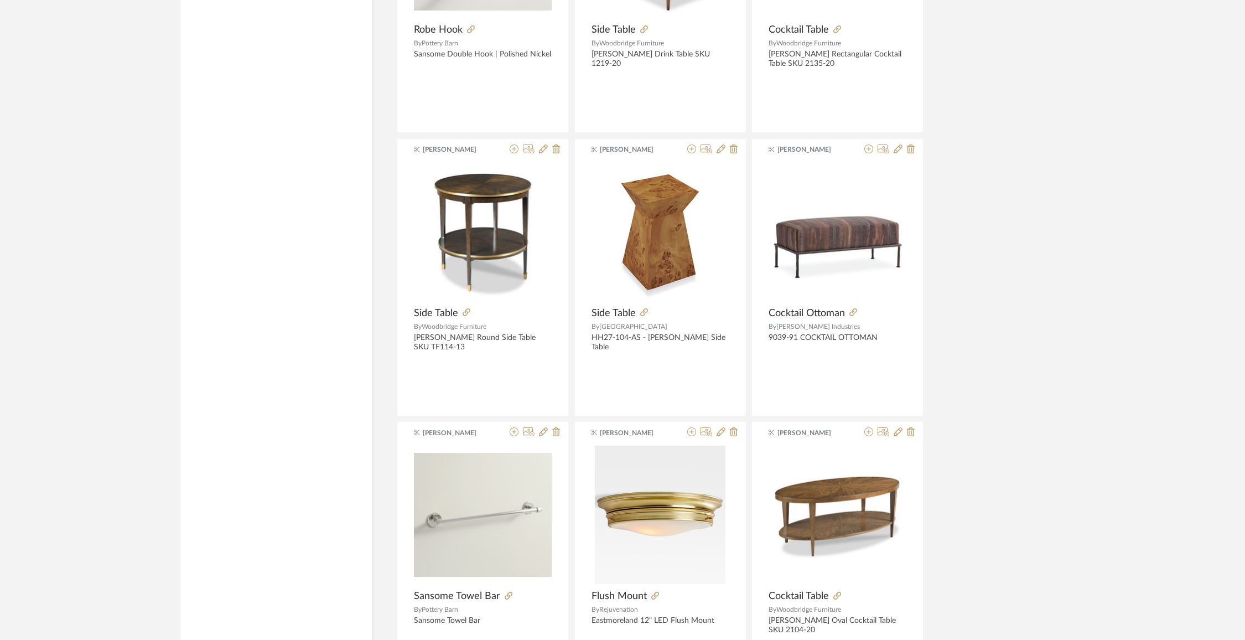
scroll to position [40402, 0]
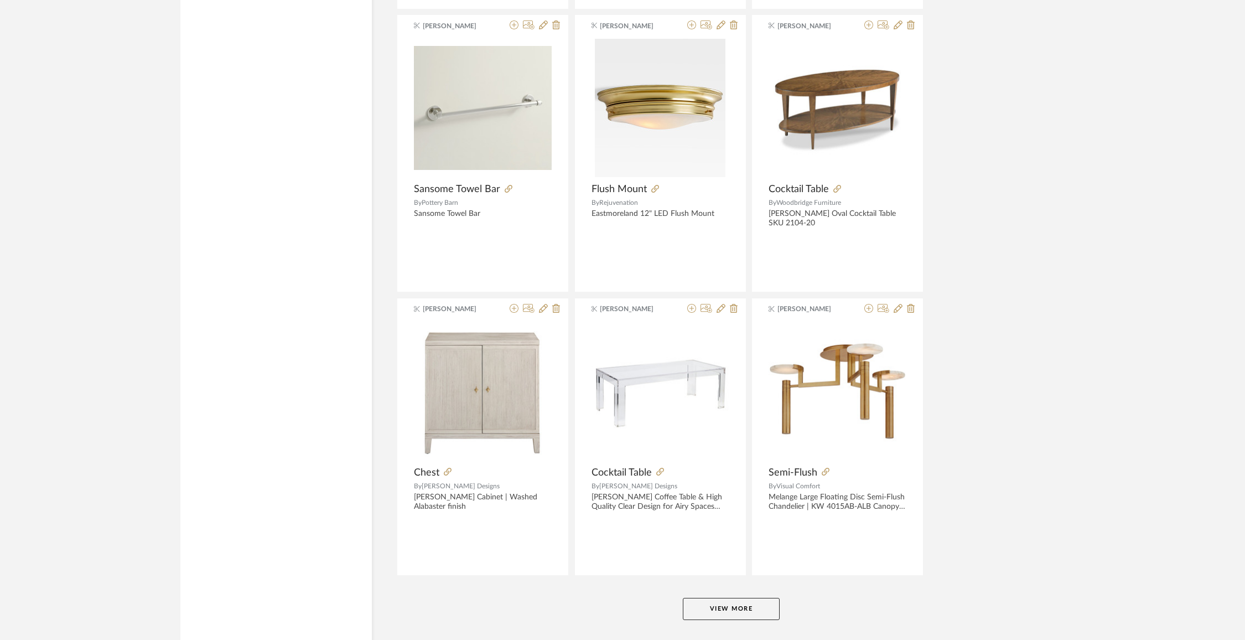
click at [722, 598] on button "View More" at bounding box center [731, 609] width 97 height 22
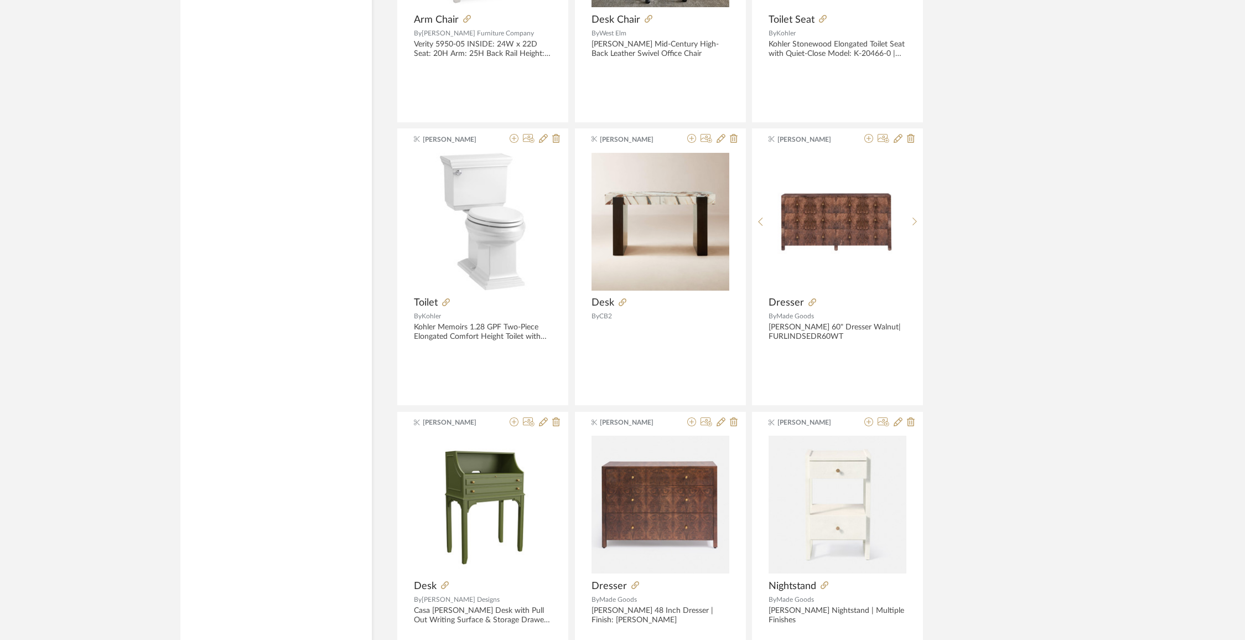
scroll to position [43746, 0]
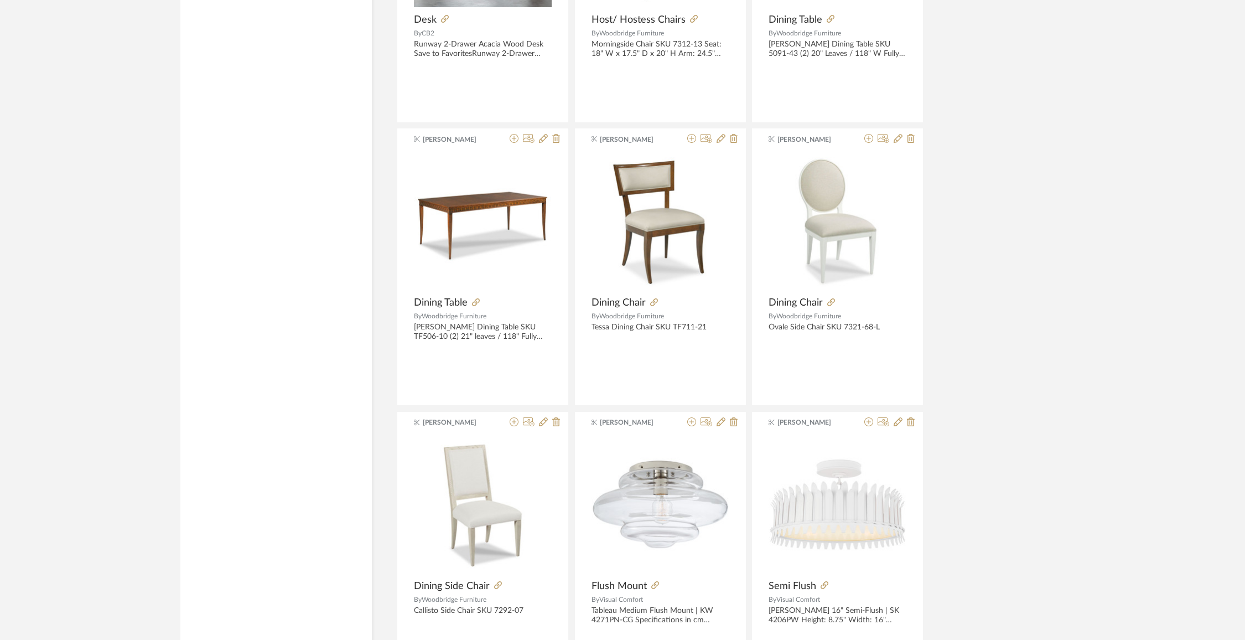
scroll to position [47188, 0]
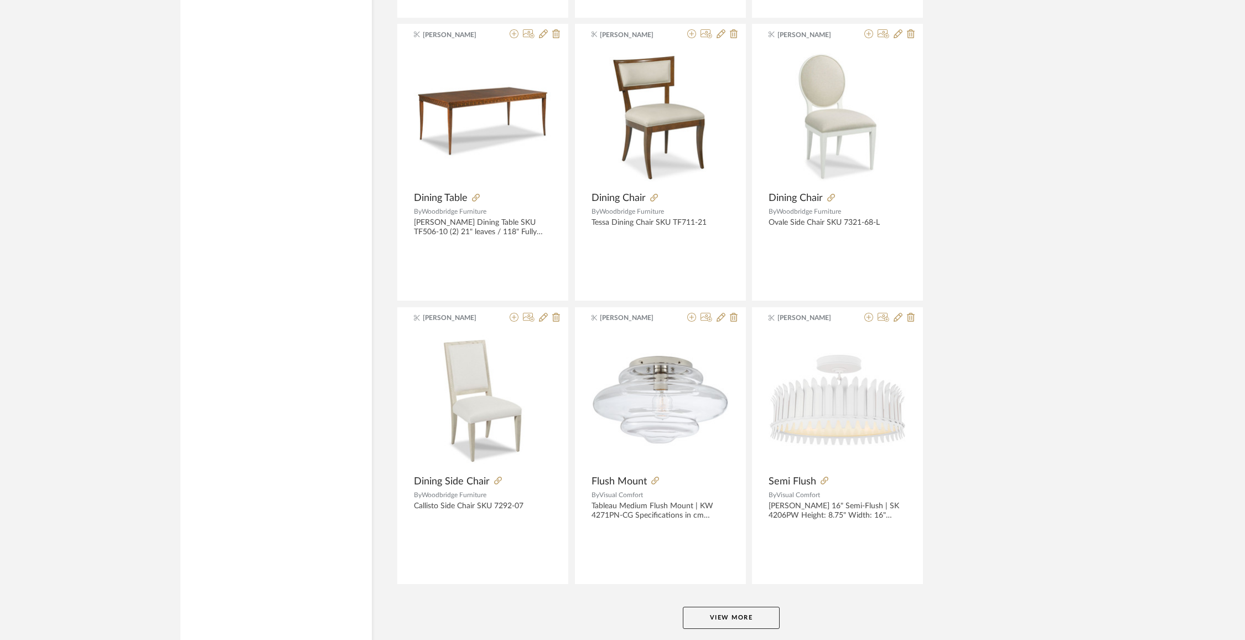
click at [750, 607] on button "View More" at bounding box center [731, 618] width 97 height 22
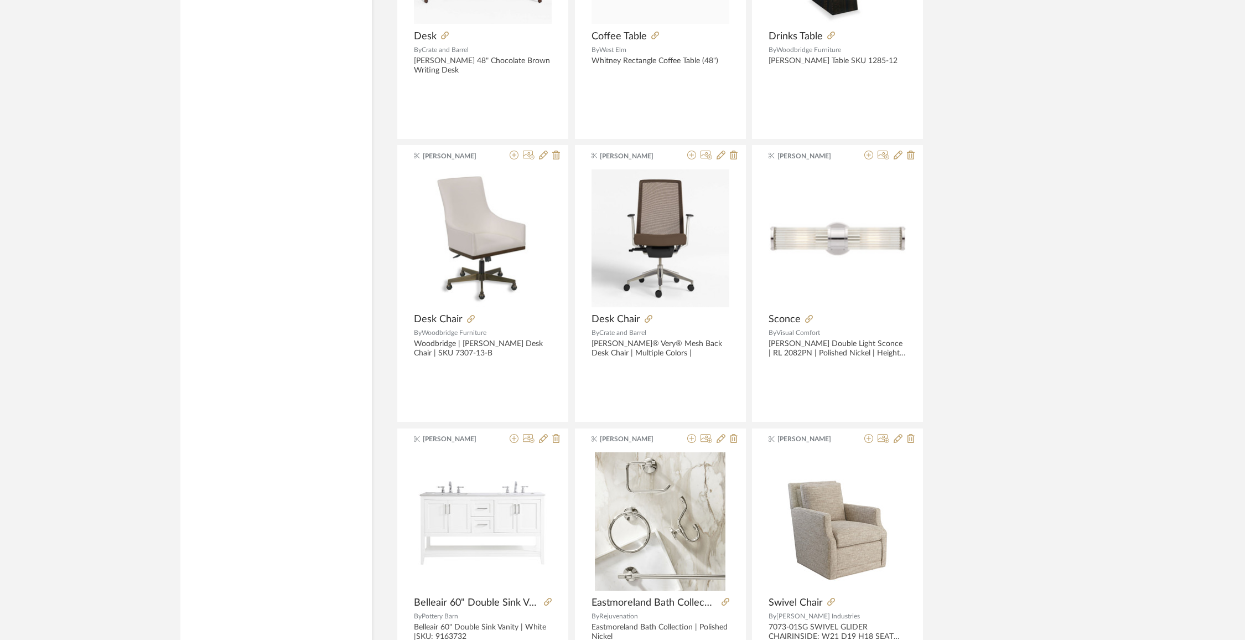
scroll to position [49297, 0]
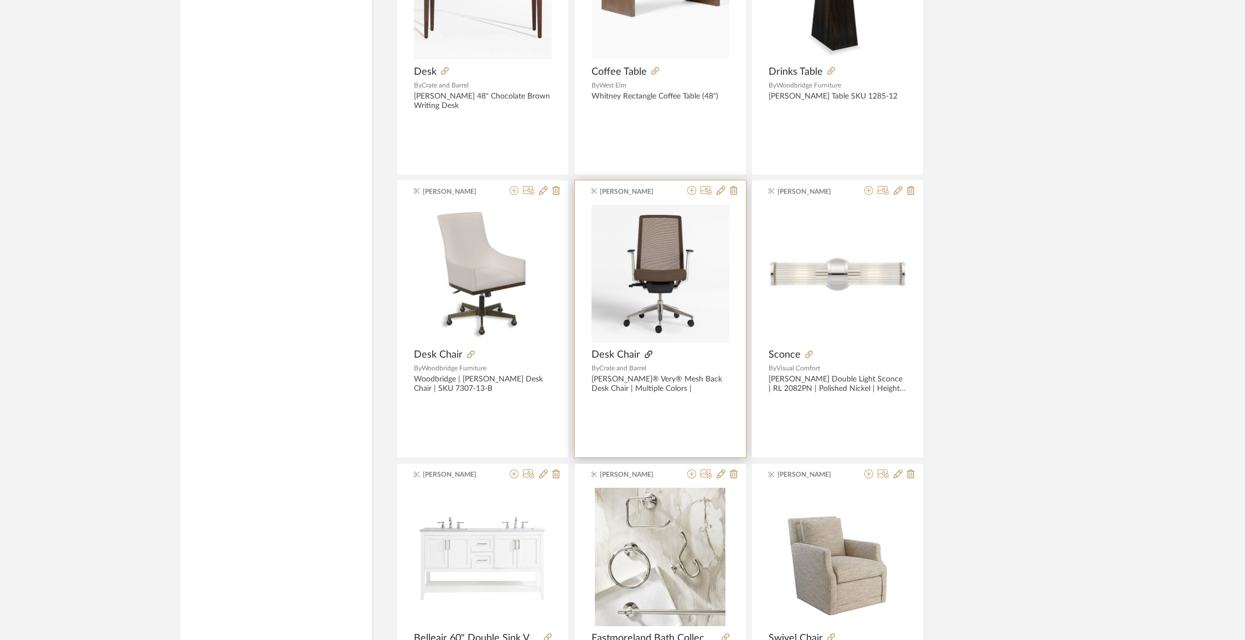
click at [647, 350] on icon at bounding box center [649, 354] width 8 height 8
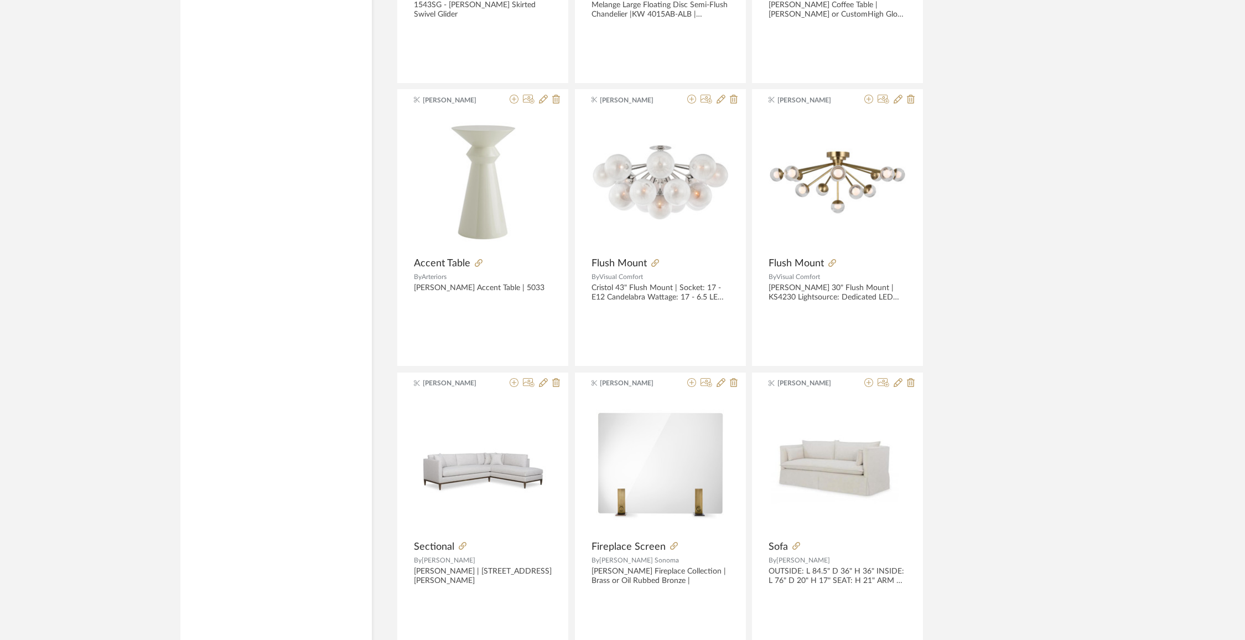
scroll to position [50581, 0]
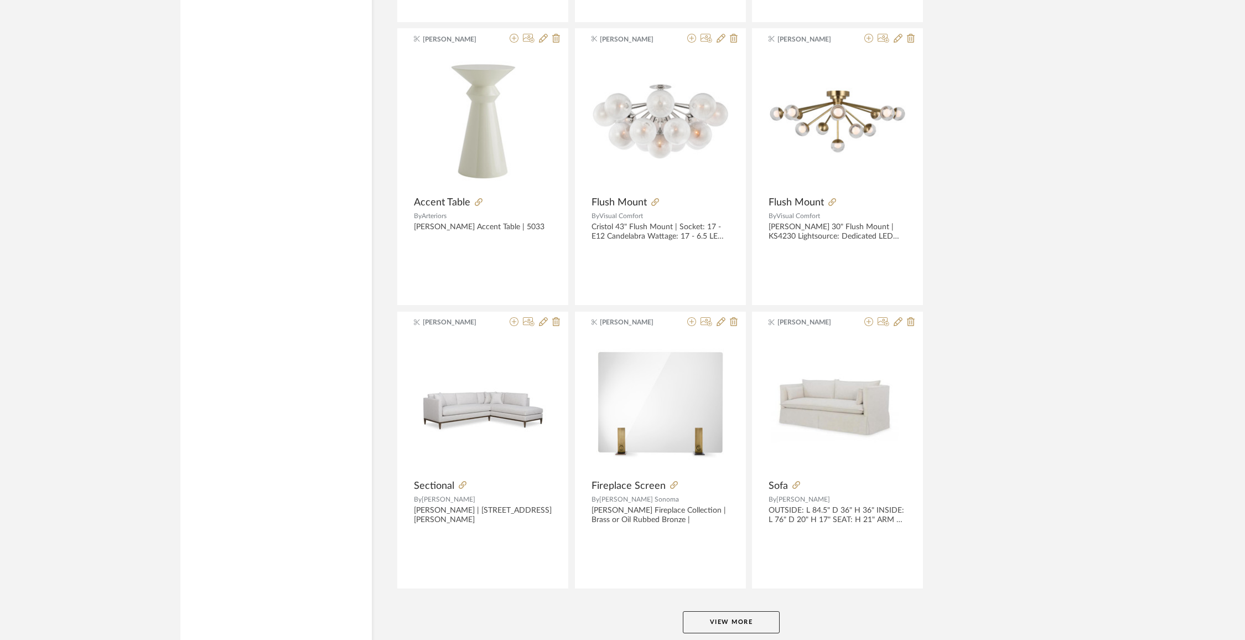
click at [764, 611] on button "View More" at bounding box center [731, 622] width 97 height 22
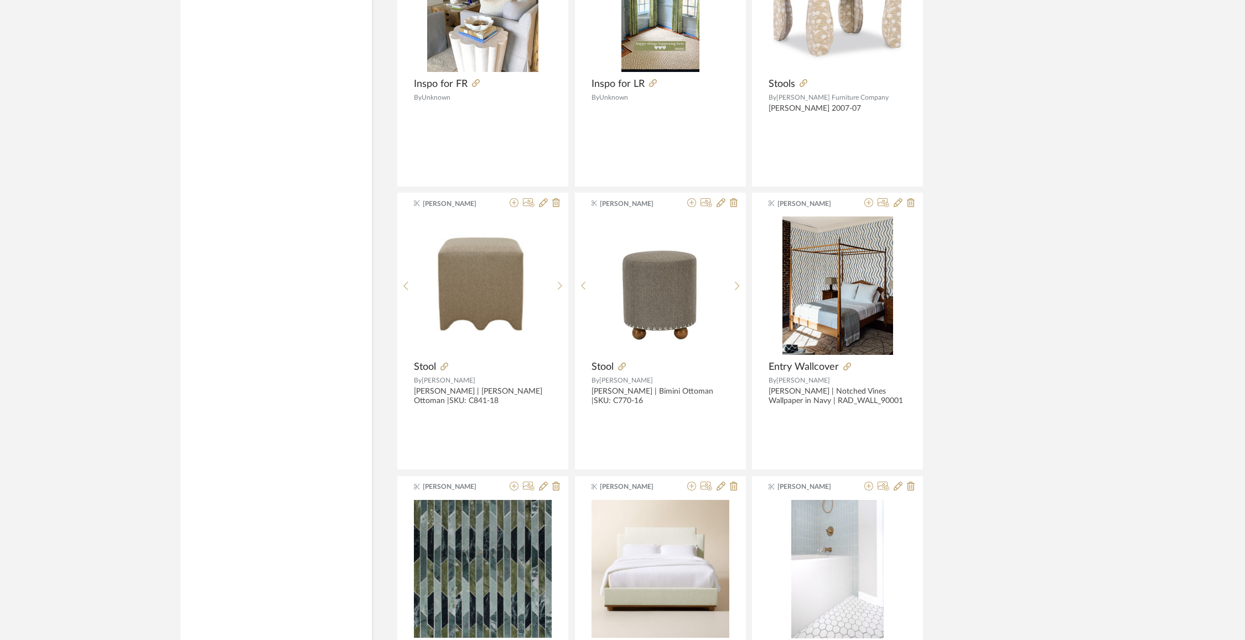
scroll to position [53975, 0]
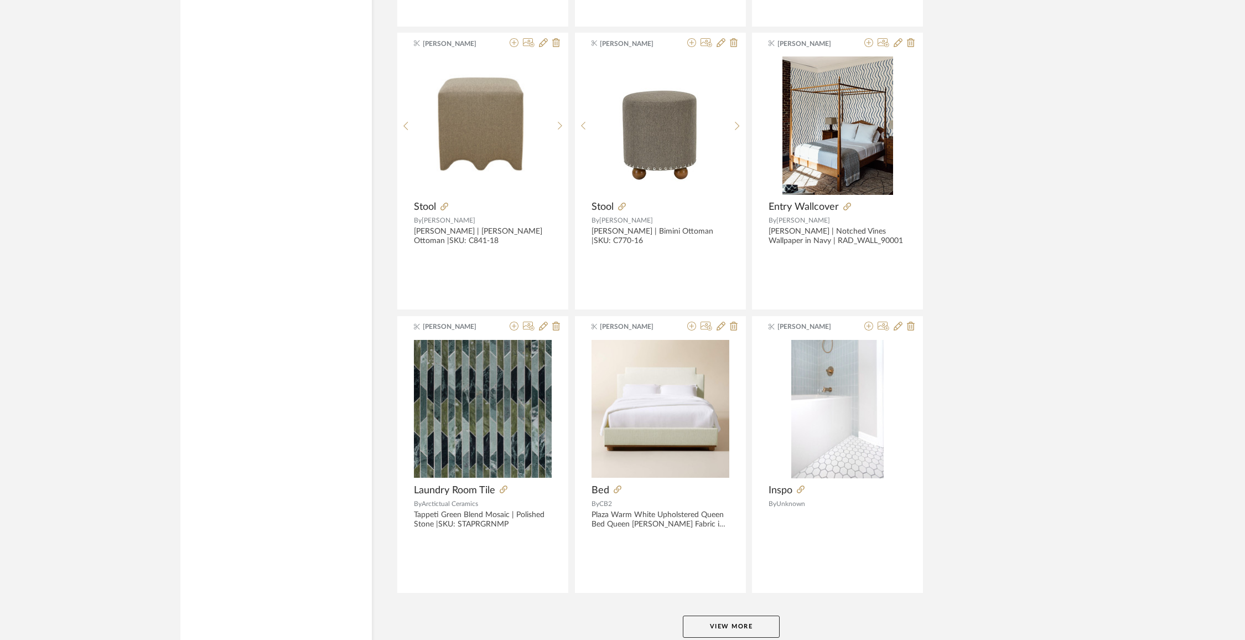
click at [747, 616] on button "View More" at bounding box center [731, 627] width 97 height 22
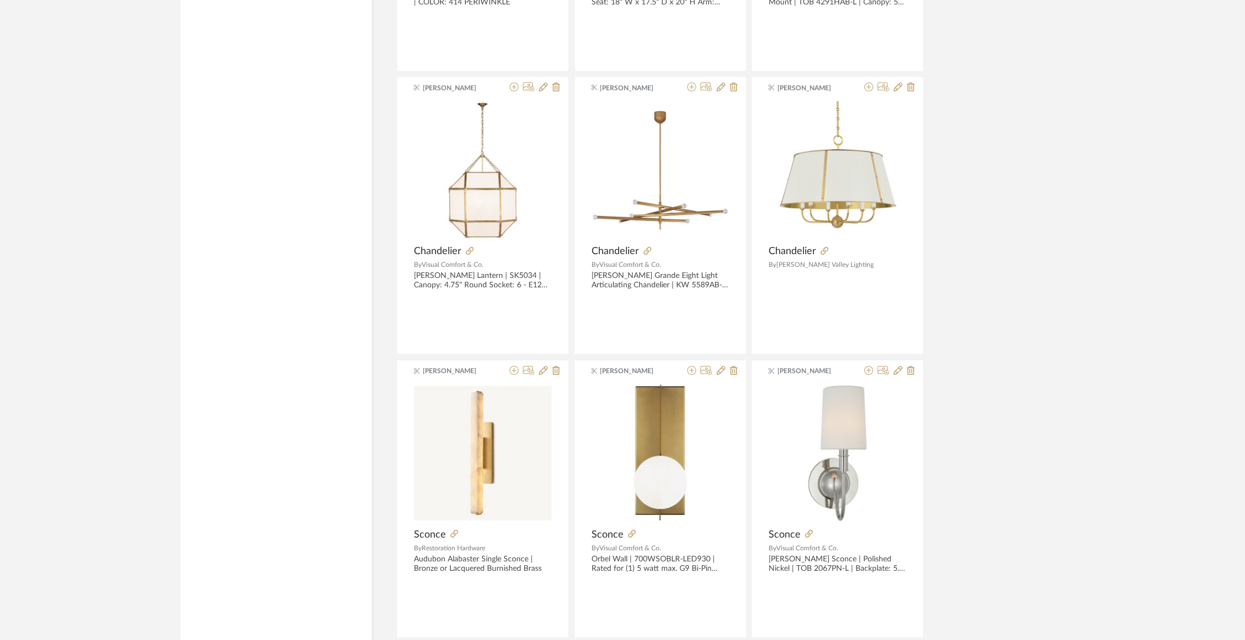
scroll to position [57368, 0]
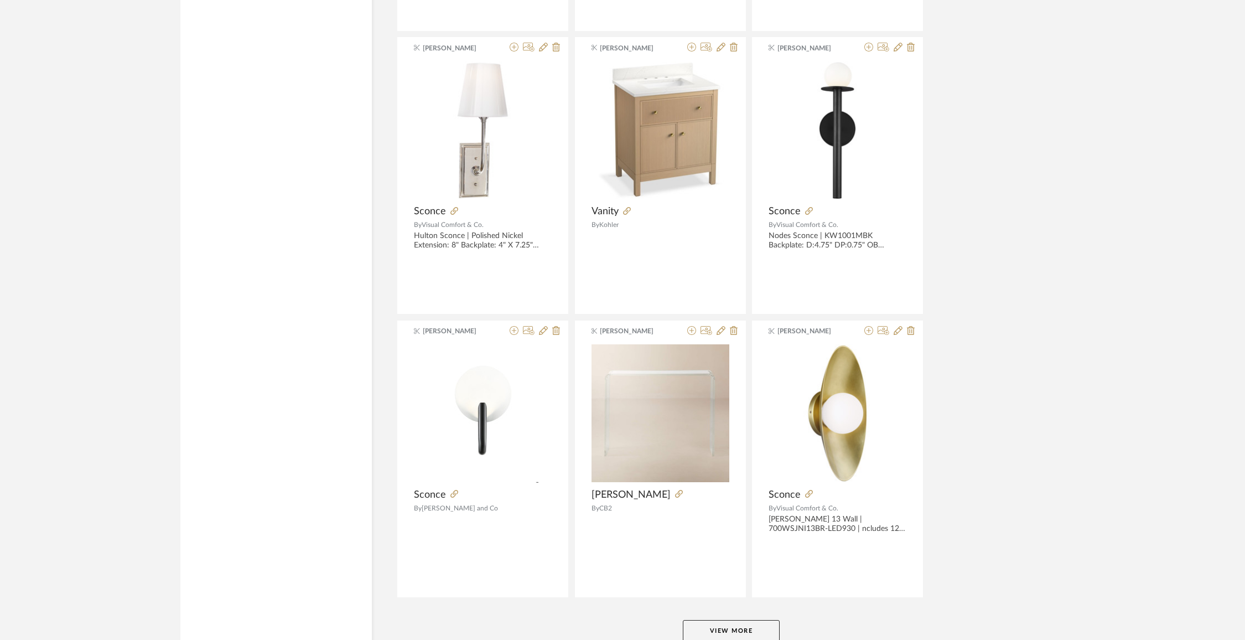
click at [735, 620] on button "View More" at bounding box center [731, 631] width 97 height 22
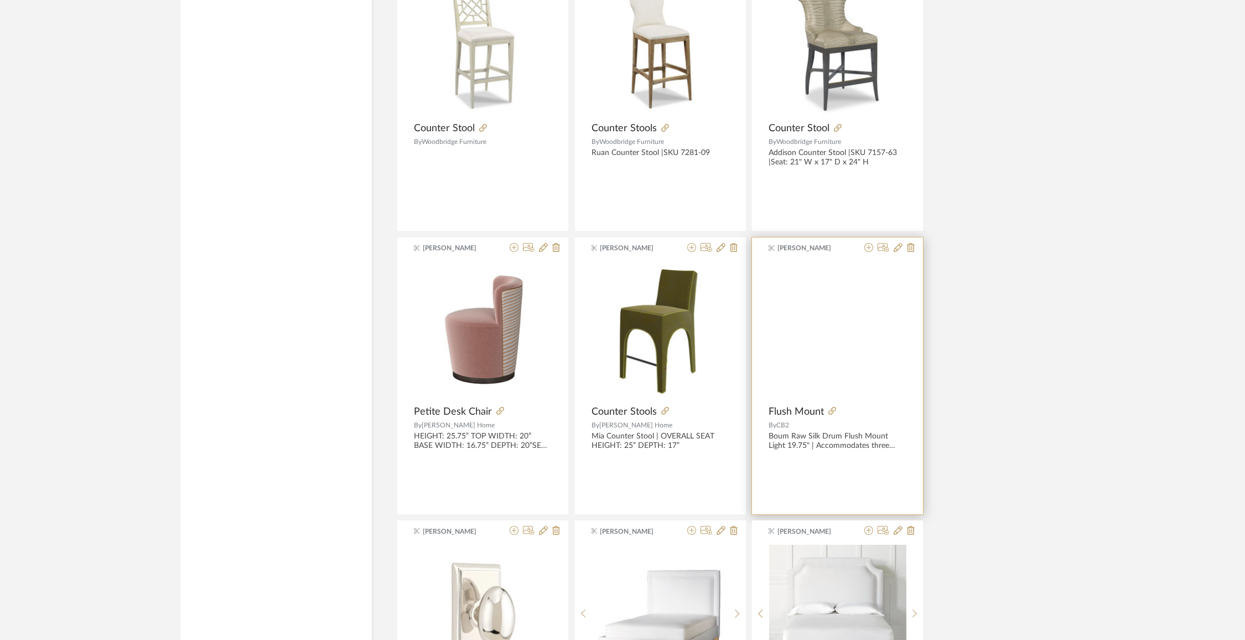
scroll to position [59051, 0]
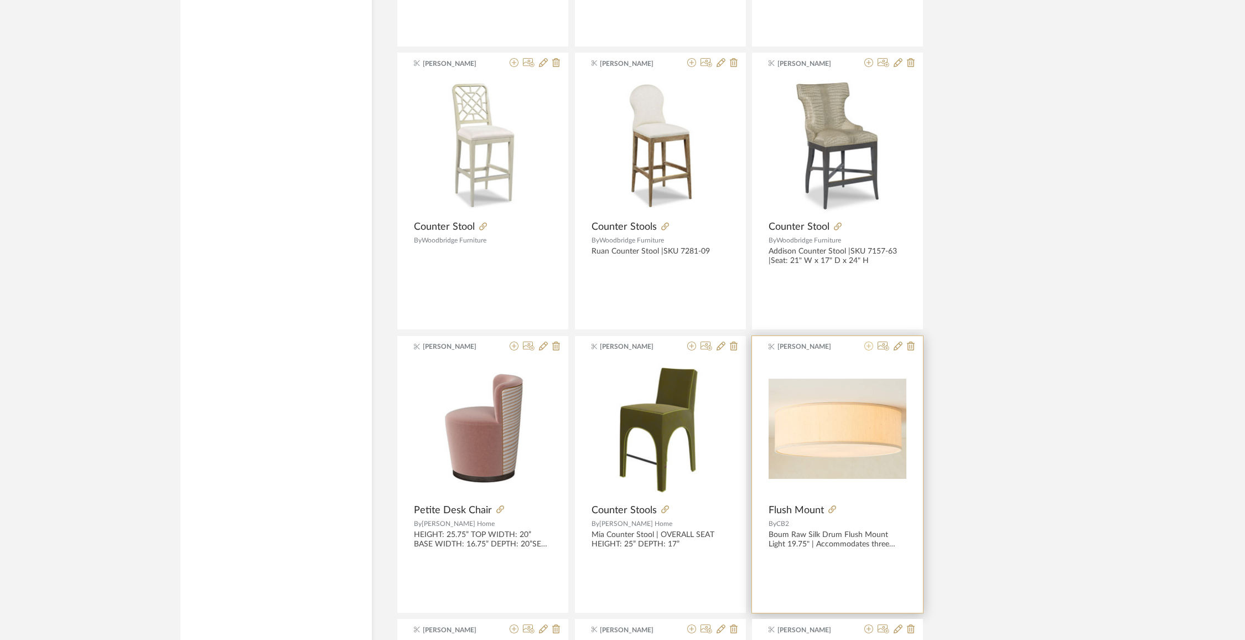
click at [870, 342] on icon at bounding box center [869, 346] width 9 height 9
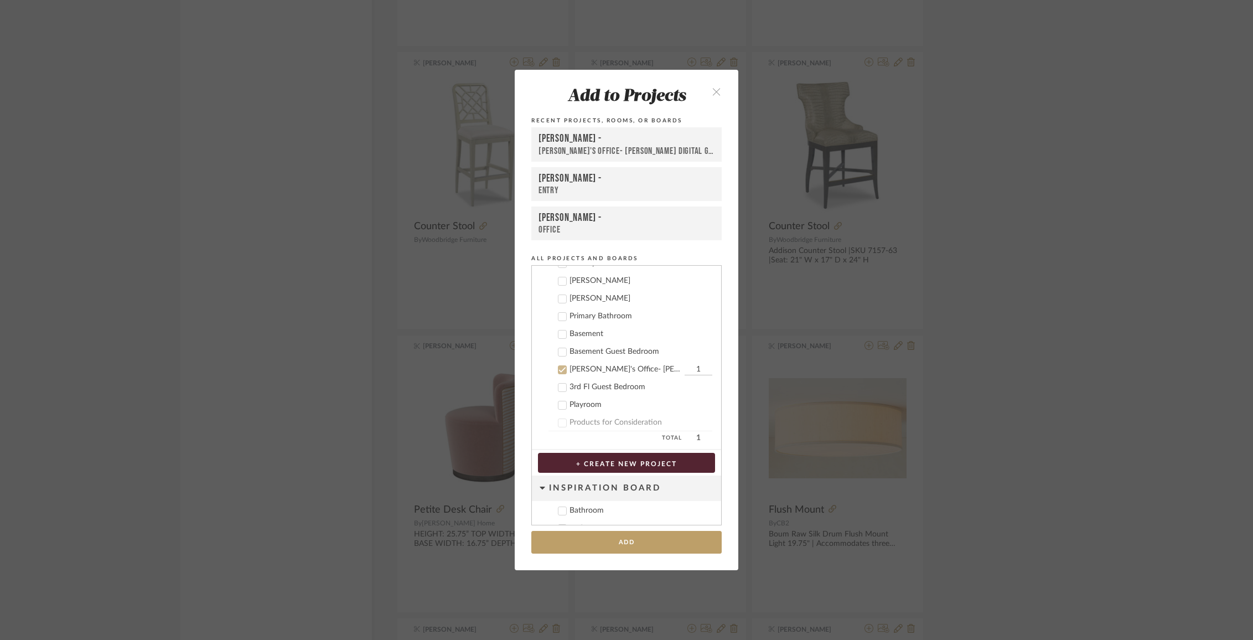
scroll to position [351, 0]
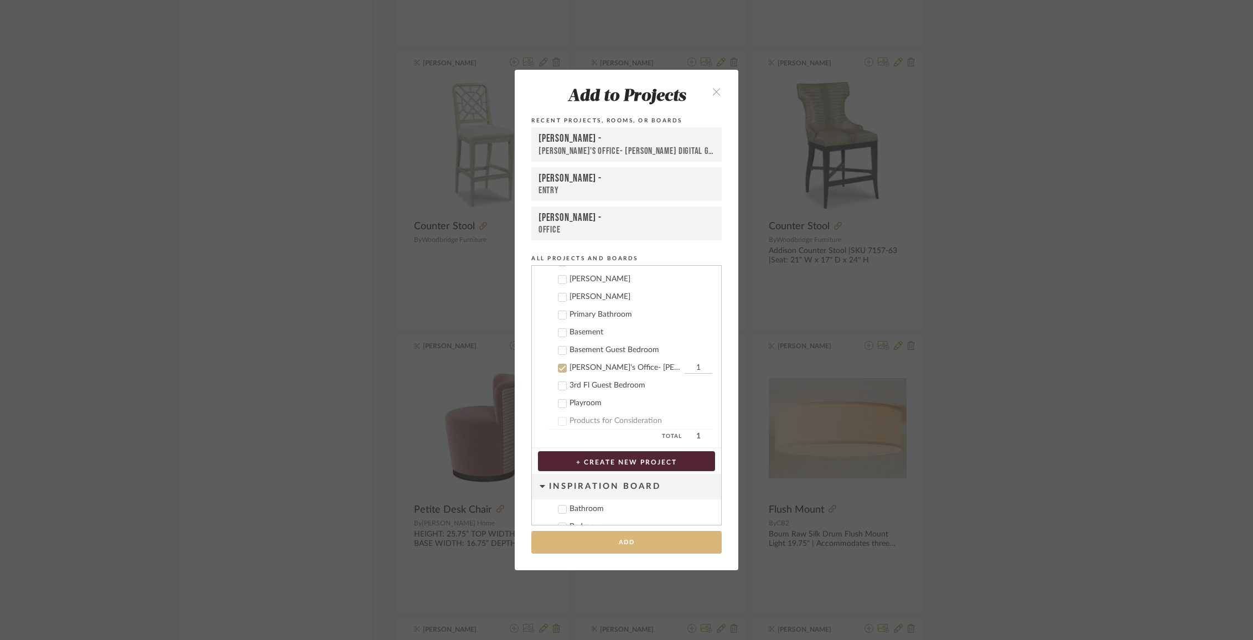
click at [686, 549] on button "Add" at bounding box center [626, 542] width 190 height 23
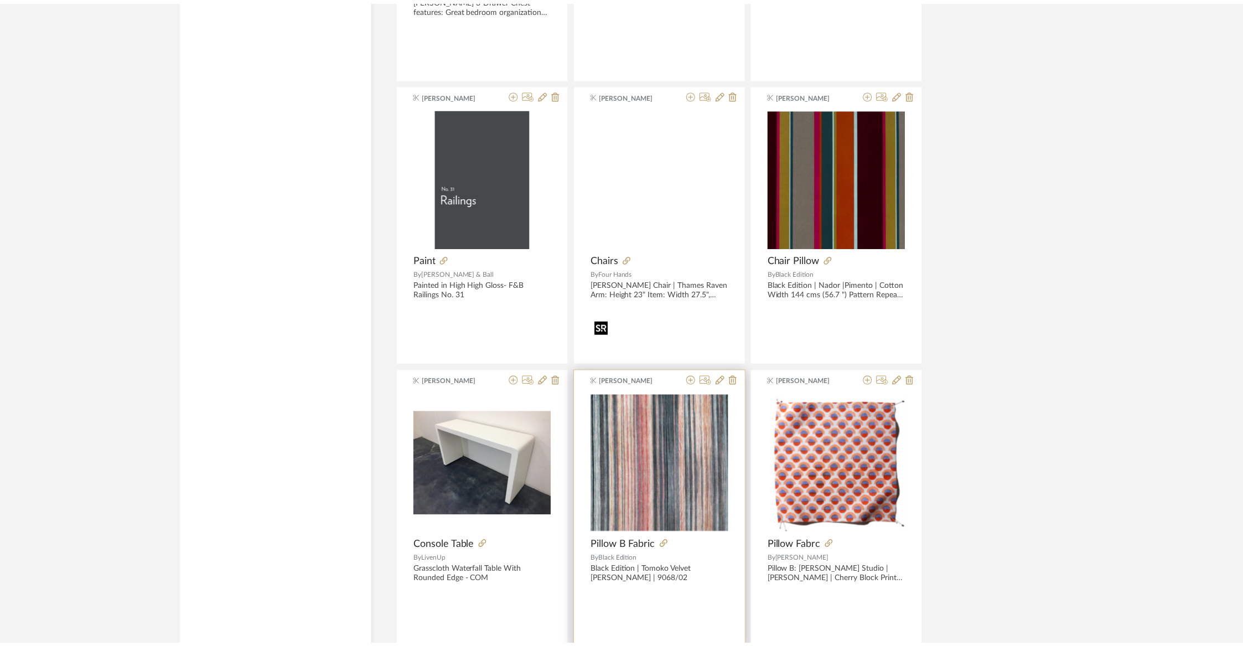
scroll to position [60134, 0]
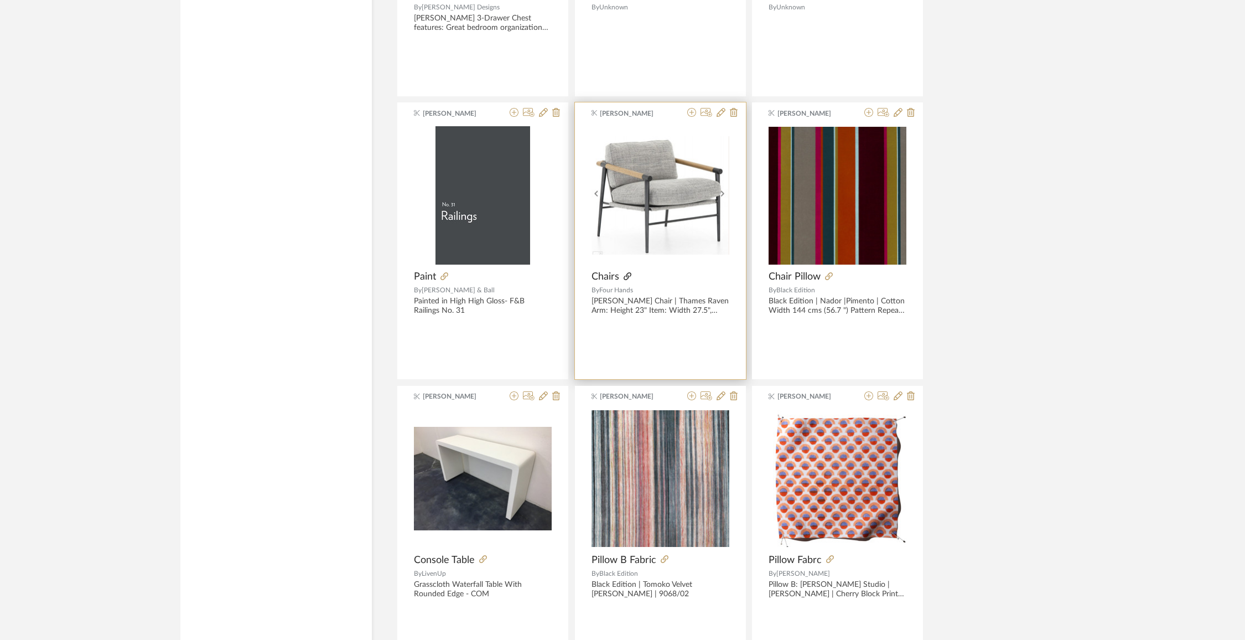
click at [627, 272] on icon at bounding box center [628, 276] width 8 height 8
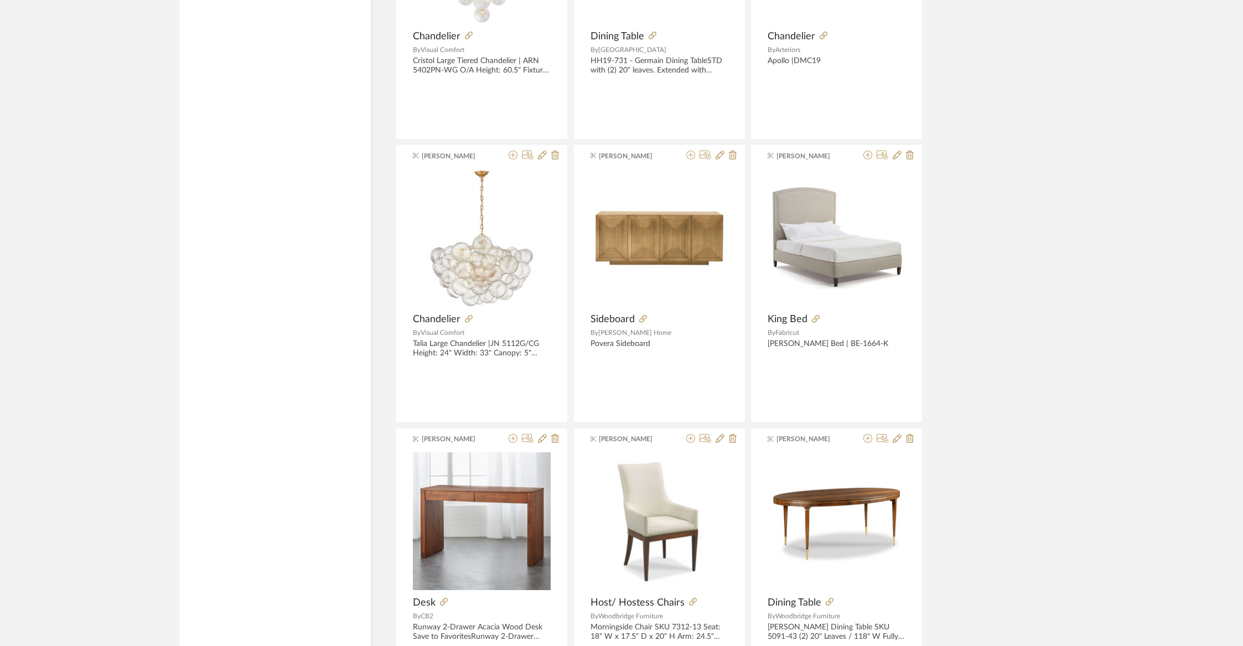
scroll to position [46464, 0]
